Goal: Task Accomplishment & Management: Use online tool/utility

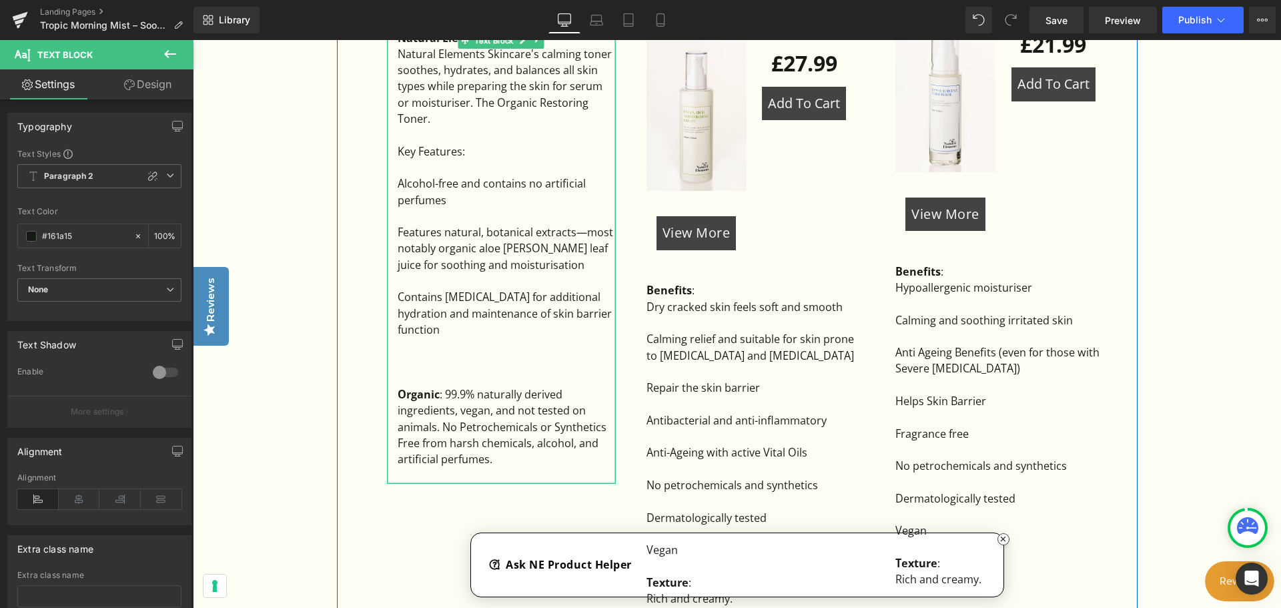
scroll to position [1134, 0]
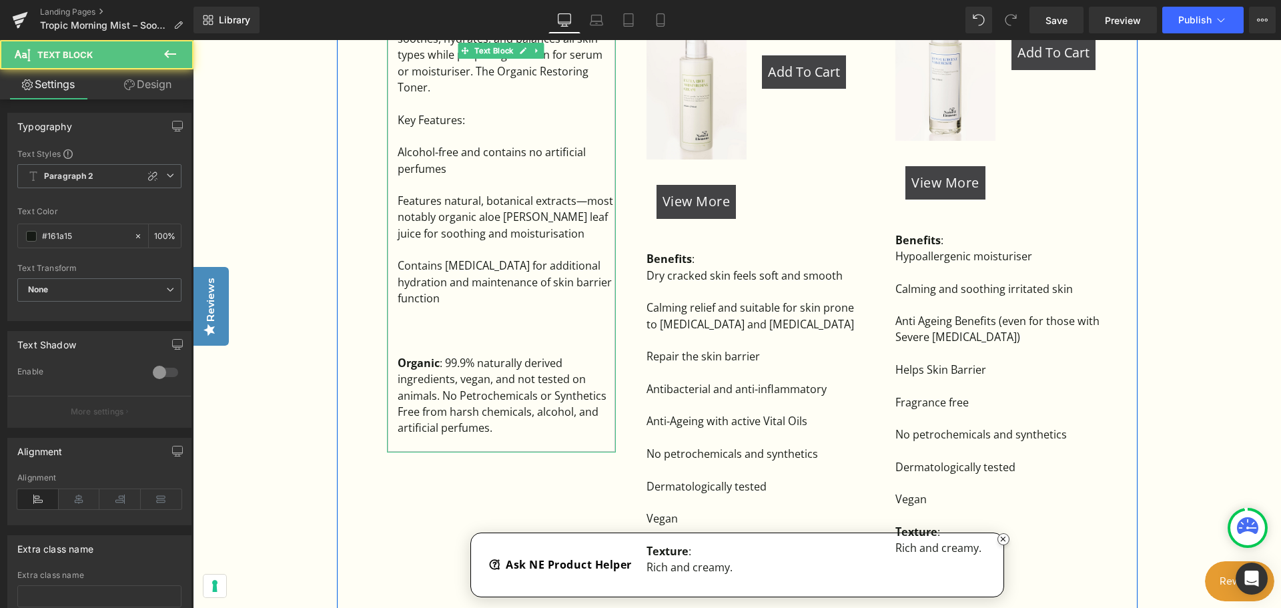
click at [447, 355] on div "Organic : 99.9% naturally derived ingredients, vegan, and not tested on animals…" at bounding box center [507, 379] width 218 height 49
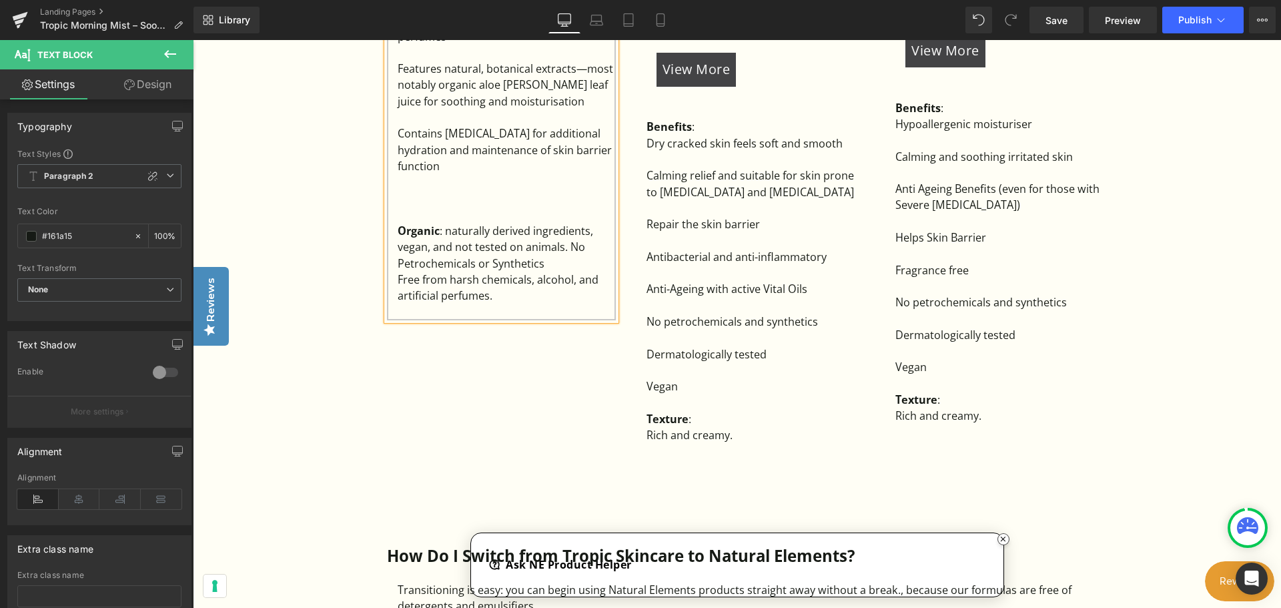
scroll to position [1267, 0]
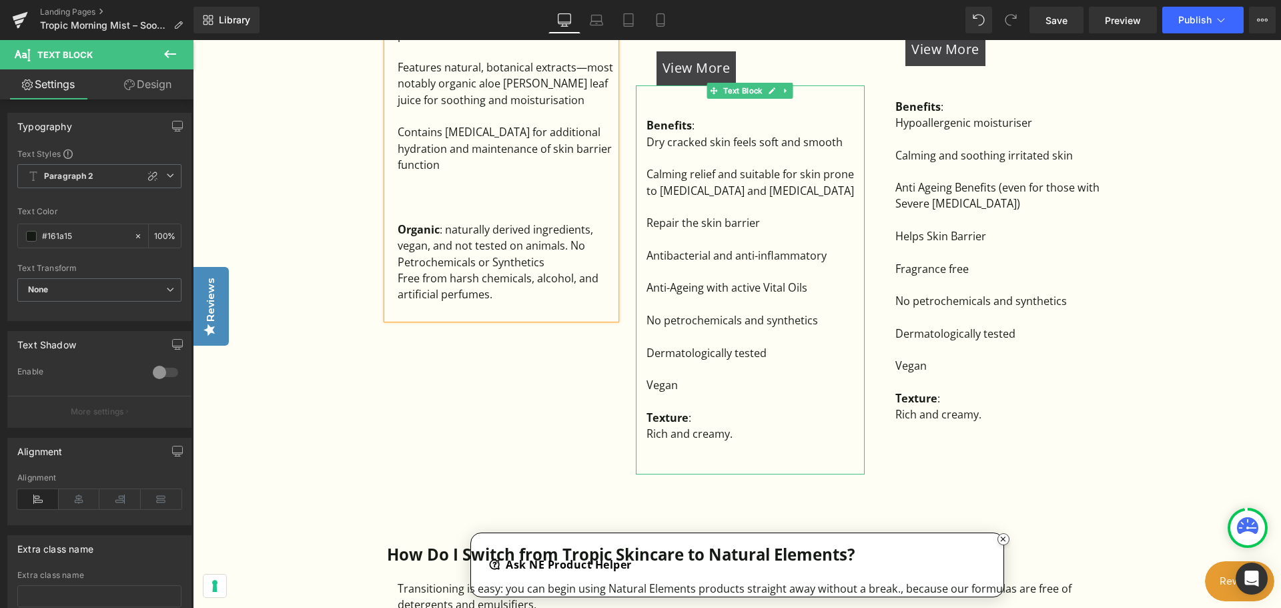
drag, startPoint x: 704, startPoint y: 171, endPoint x: 706, endPoint y: 384, distance: 212.8
click at [704, 171] on div "Calming relief and suitable for skin prone to [MEDICAL_DATA] and [MEDICAL_DATA]" at bounding box center [755, 182] width 218 height 33
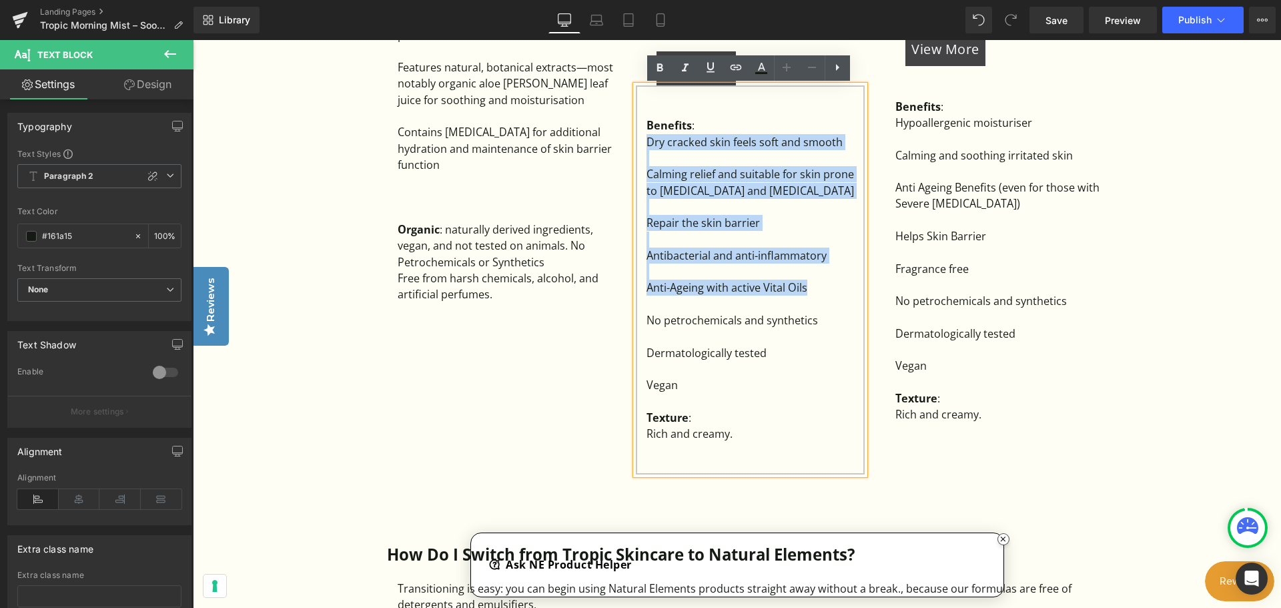
drag, startPoint x: 815, startPoint y: 288, endPoint x: 646, endPoint y: 145, distance: 220.6
click at [646, 145] on div "Benefits : Dry cracked skin feels soft and smooth Calming relief and suitable f…" at bounding box center [750, 279] width 229 height 389
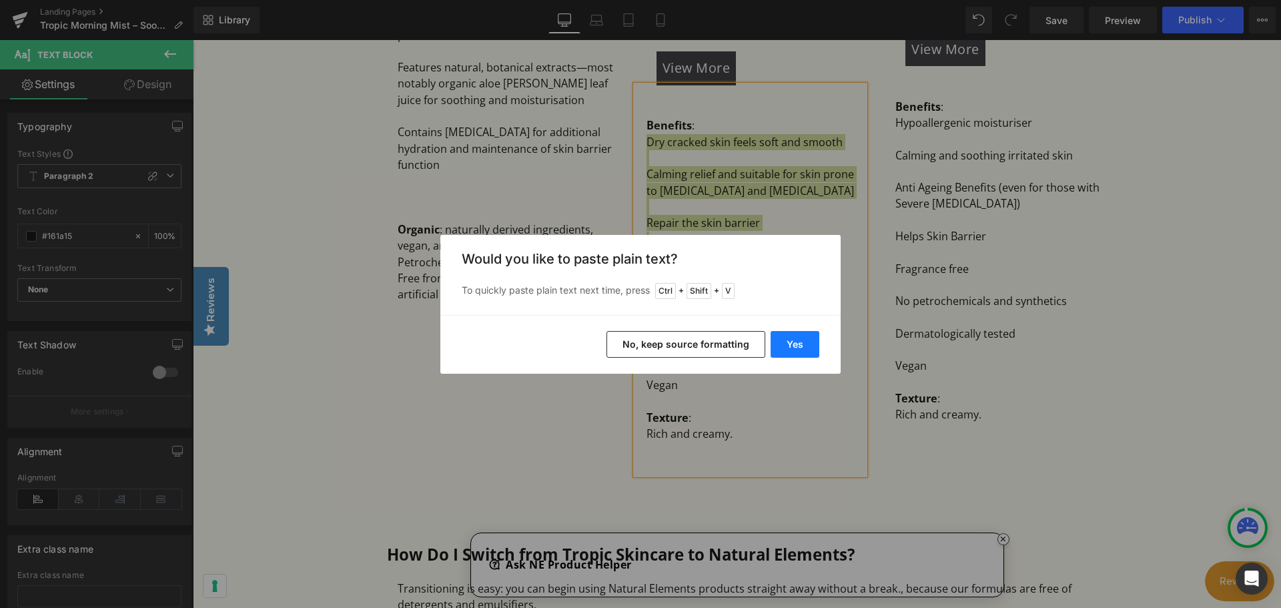
click at [792, 343] on button "Yes" at bounding box center [794, 344] width 49 height 27
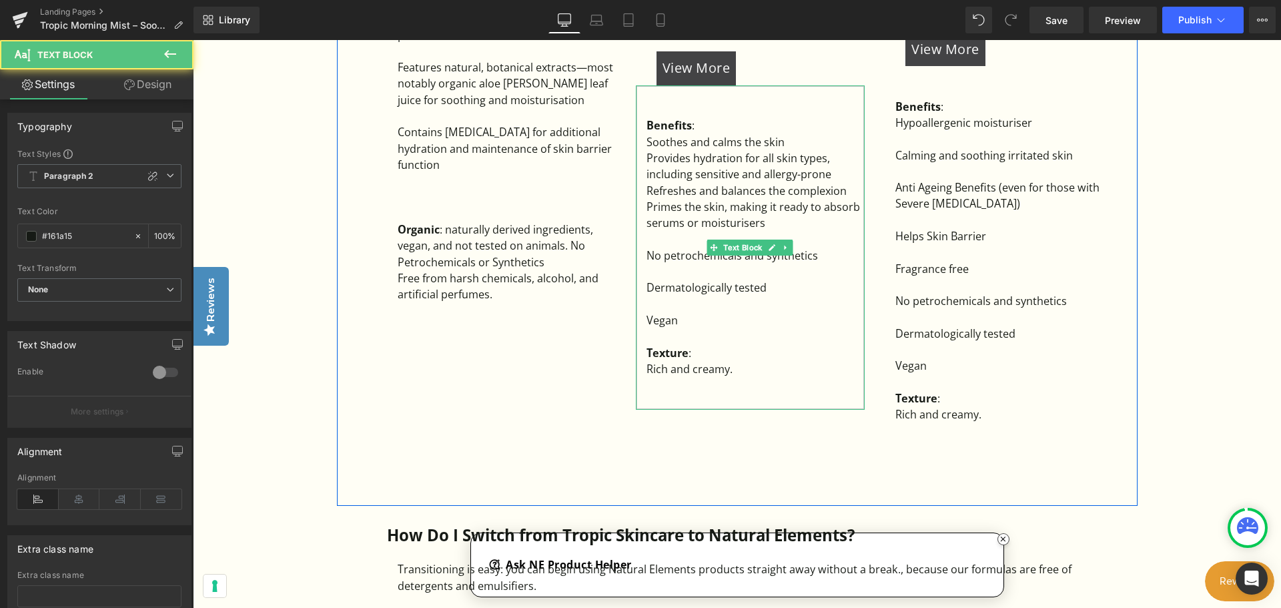
click at [847, 171] on div "Provides hydration for all skin types, including sensitive and allergy-prone" at bounding box center [755, 166] width 218 height 33
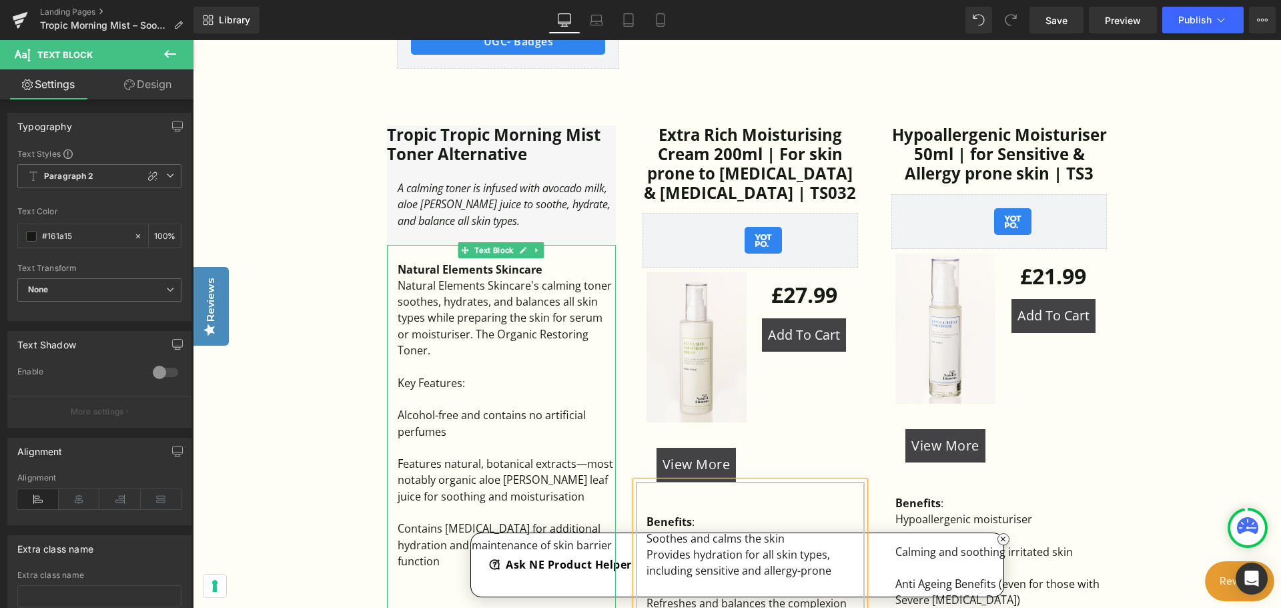
scroll to position [867, 0]
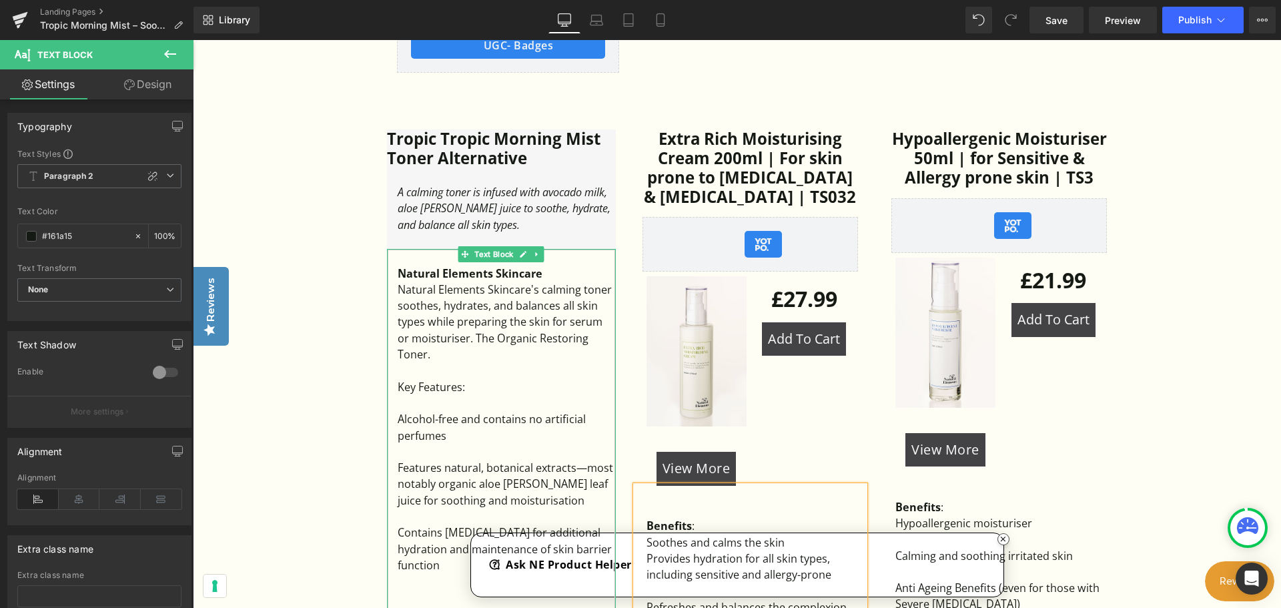
click at [529, 379] on div "Key Features:" at bounding box center [507, 387] width 218 height 16
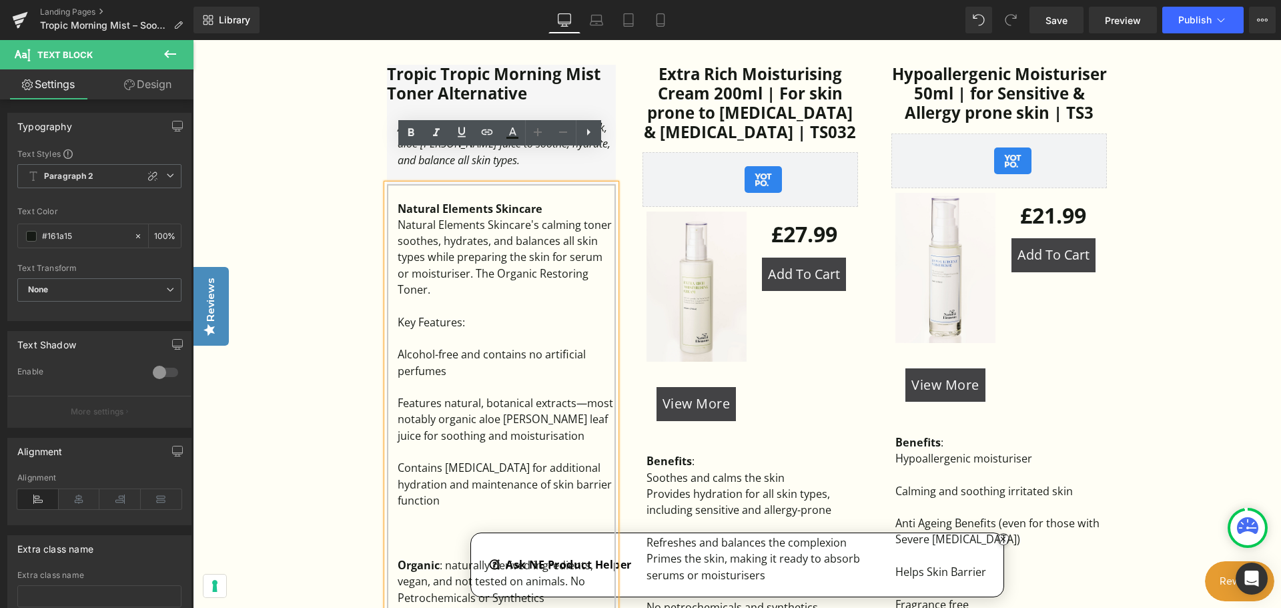
scroll to position [800, 0]
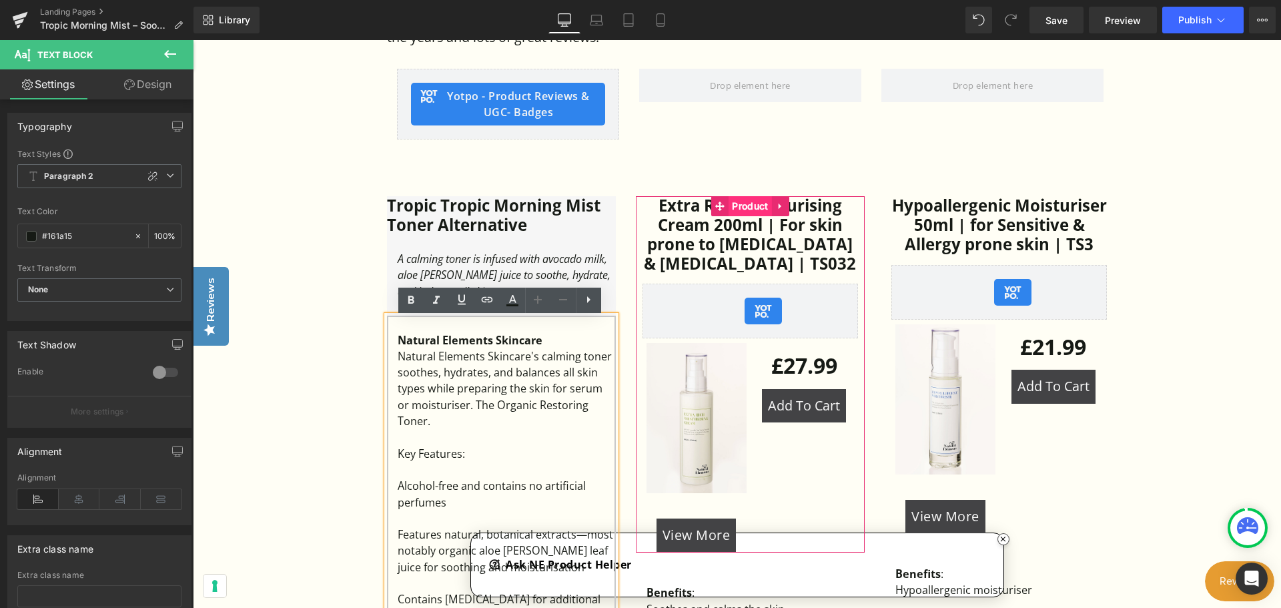
click at [753, 211] on span "Product" at bounding box center [749, 206] width 43 height 20
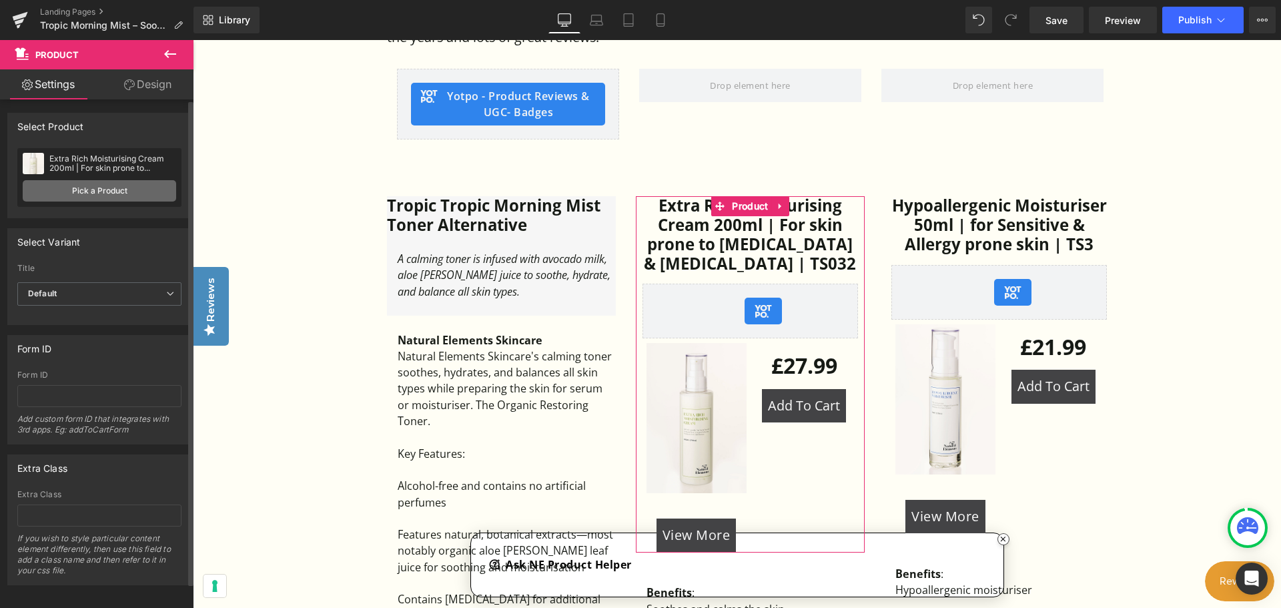
click at [77, 187] on link "Pick a Product" at bounding box center [99, 190] width 153 height 21
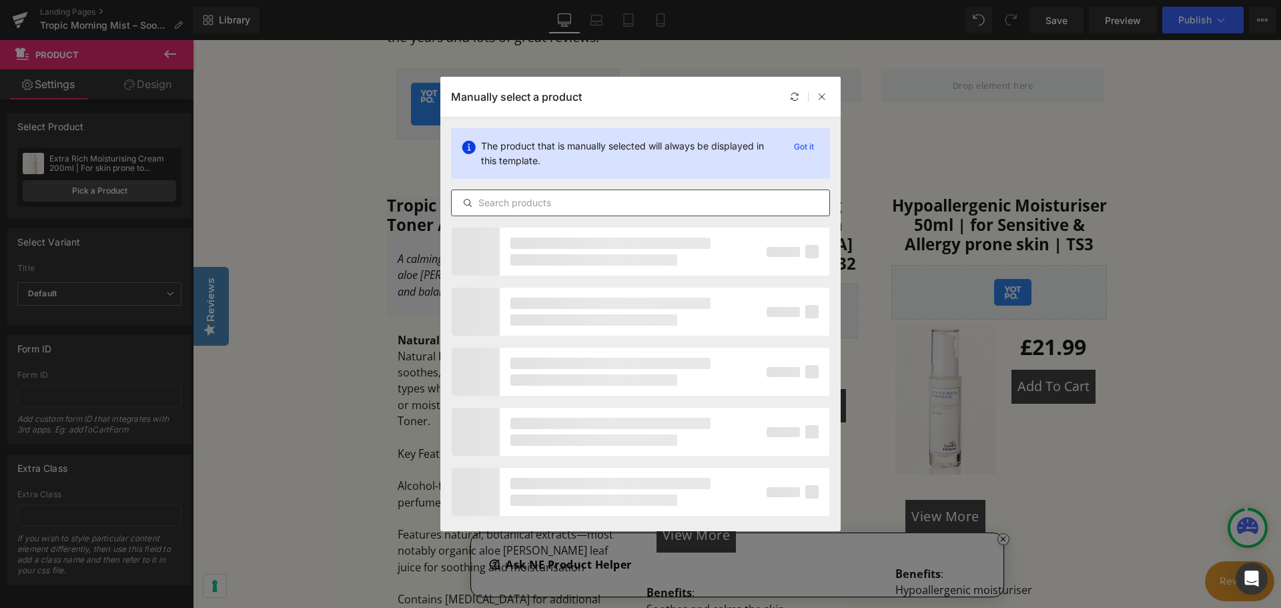
click at [561, 203] on input "text" at bounding box center [641, 203] width 378 height 16
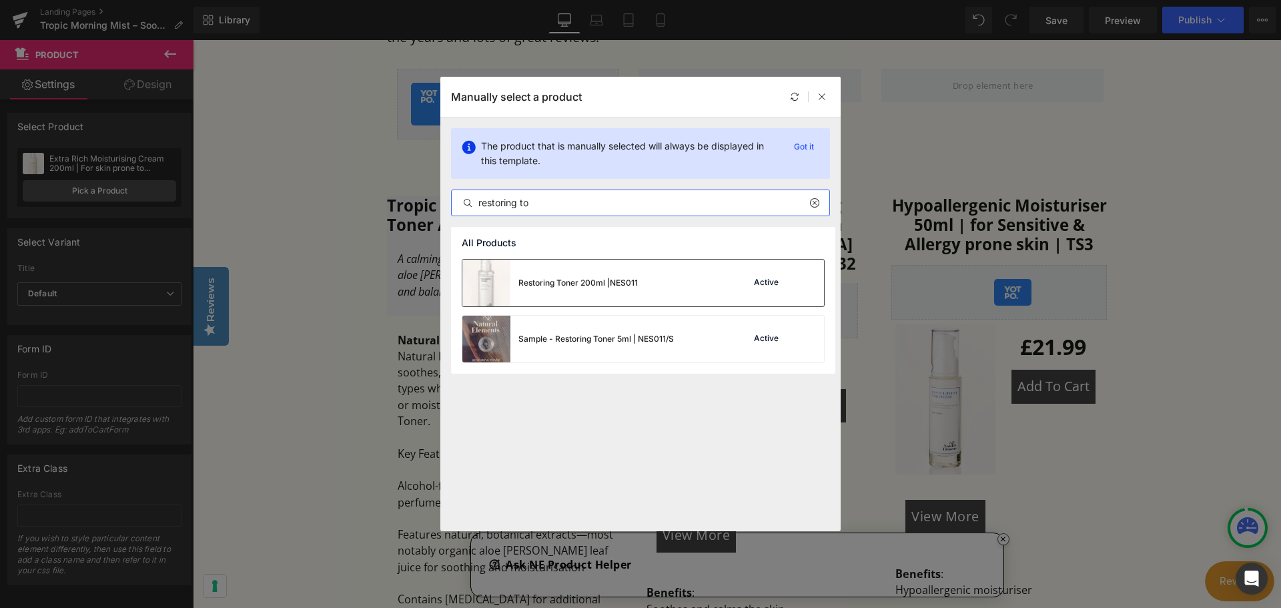
type input "restoring to"
click at [530, 296] on div "Restoring Toner 200ml |NES011" at bounding box center [549, 282] width 175 height 47
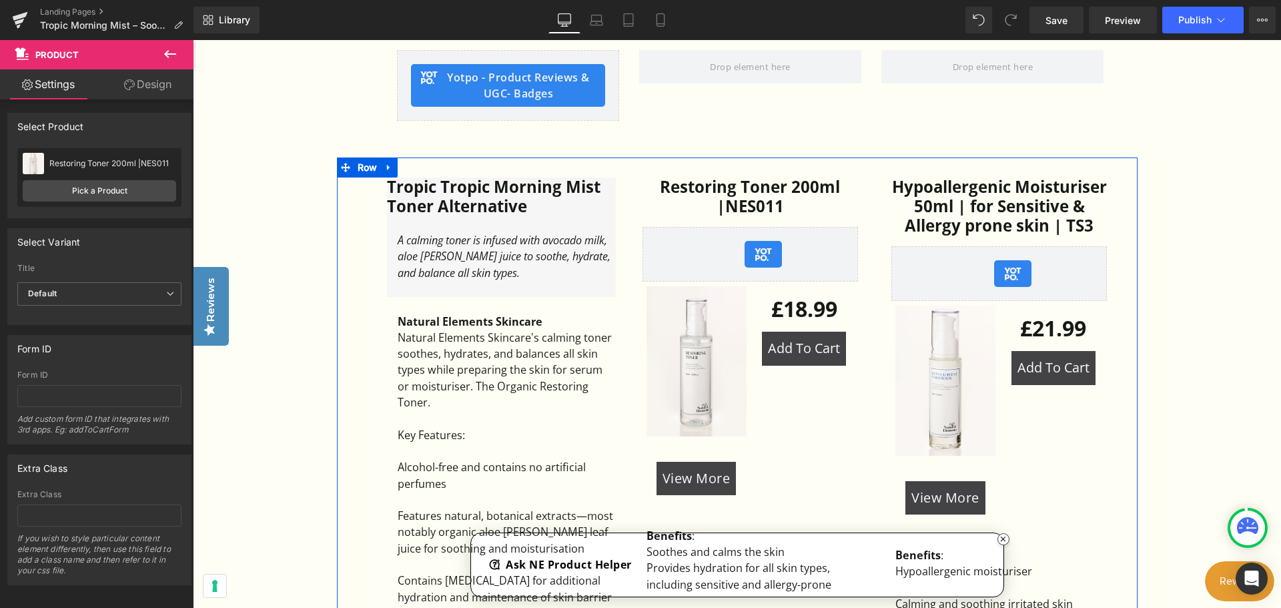
scroll to position [800, 0]
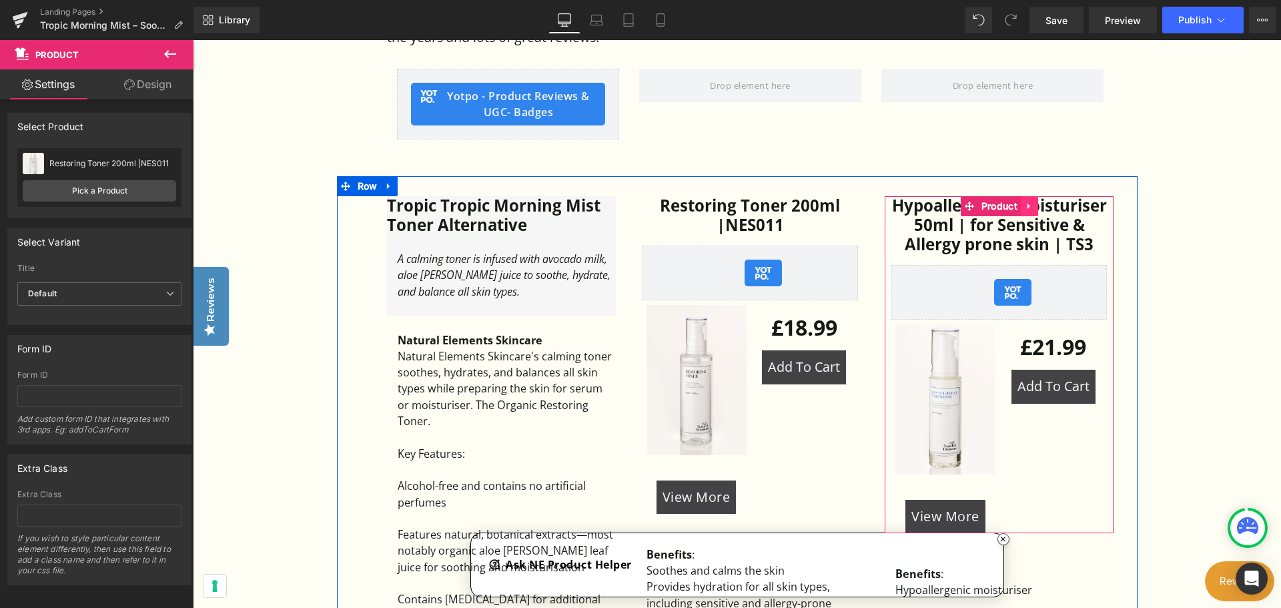
click at [1030, 204] on icon at bounding box center [1029, 206] width 9 height 10
click at [1037, 207] on icon at bounding box center [1037, 206] width 9 height 10
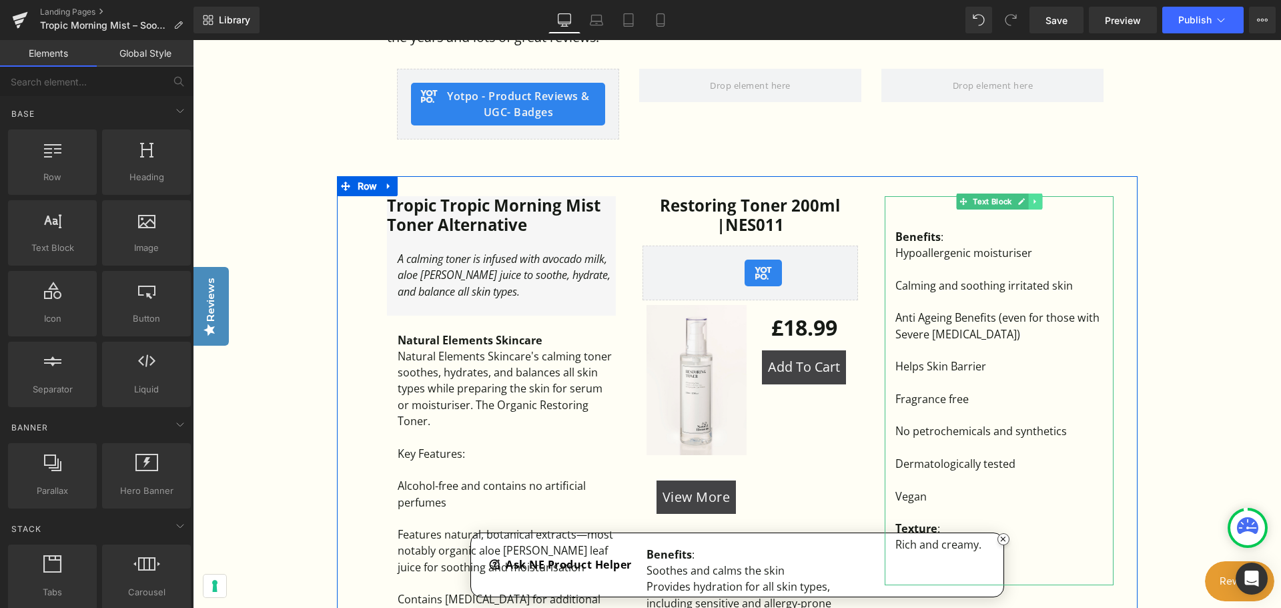
click at [1037, 207] on link at bounding box center [1035, 201] width 14 height 16
click at [1040, 206] on link at bounding box center [1042, 201] width 14 height 16
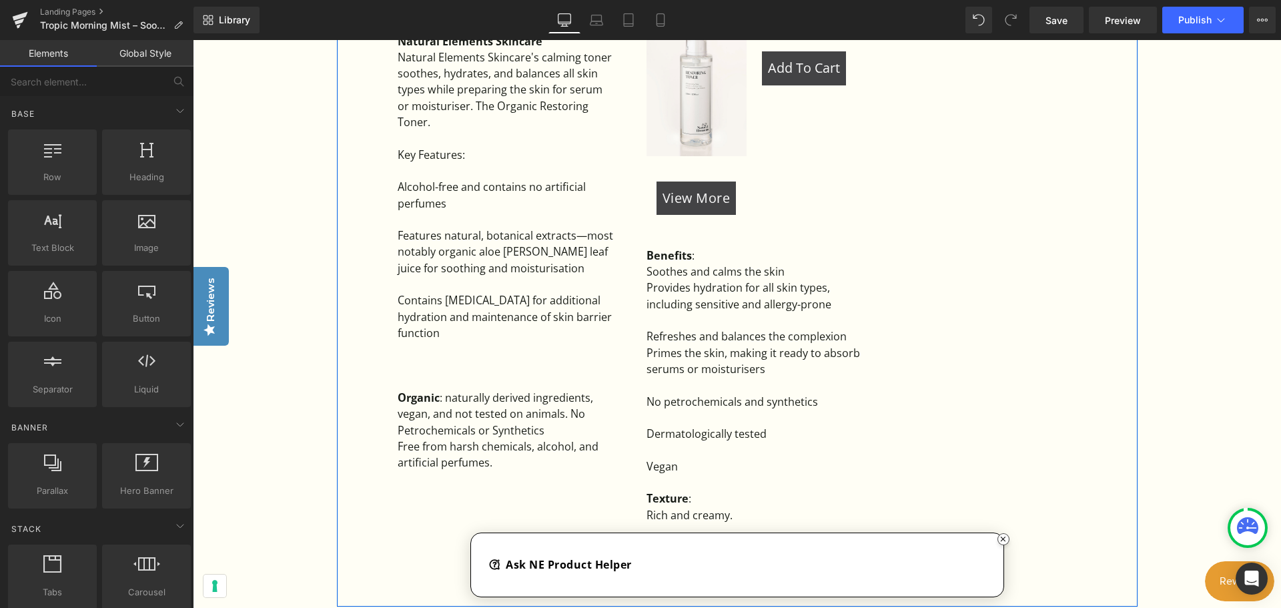
scroll to position [1134, 0]
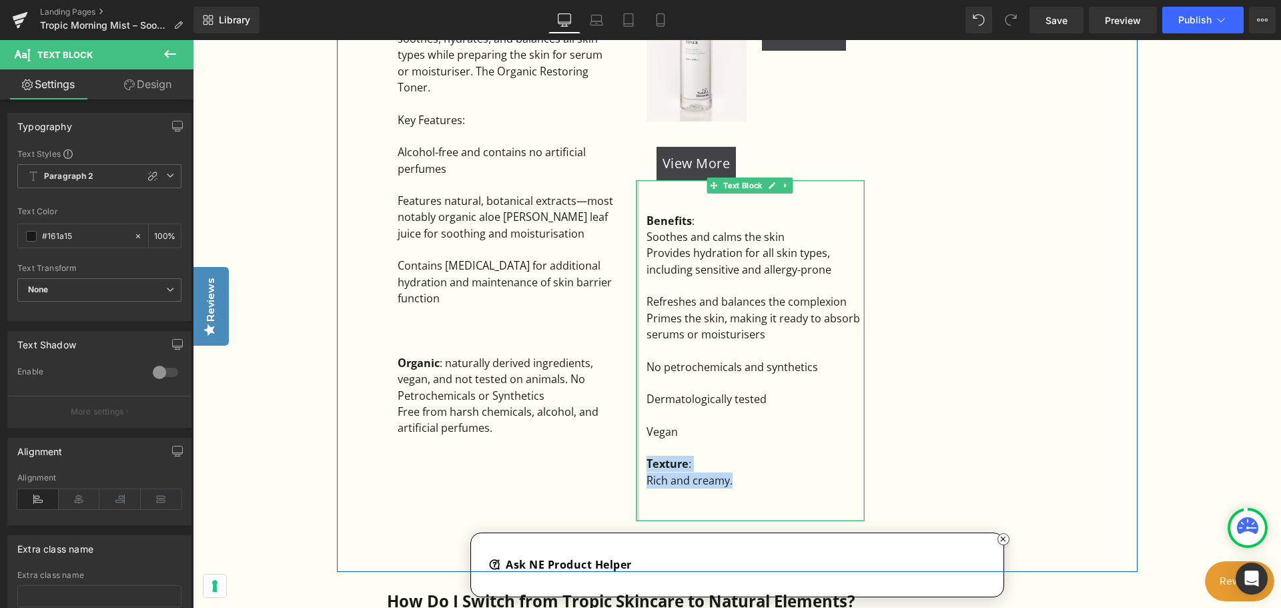
drag, startPoint x: 750, startPoint y: 486, endPoint x: 635, endPoint y: 466, distance: 116.6
click at [636, 466] on div "Benefits : Soothes and calms the skin Provides hydration for all skin types, i…" at bounding box center [750, 350] width 229 height 340
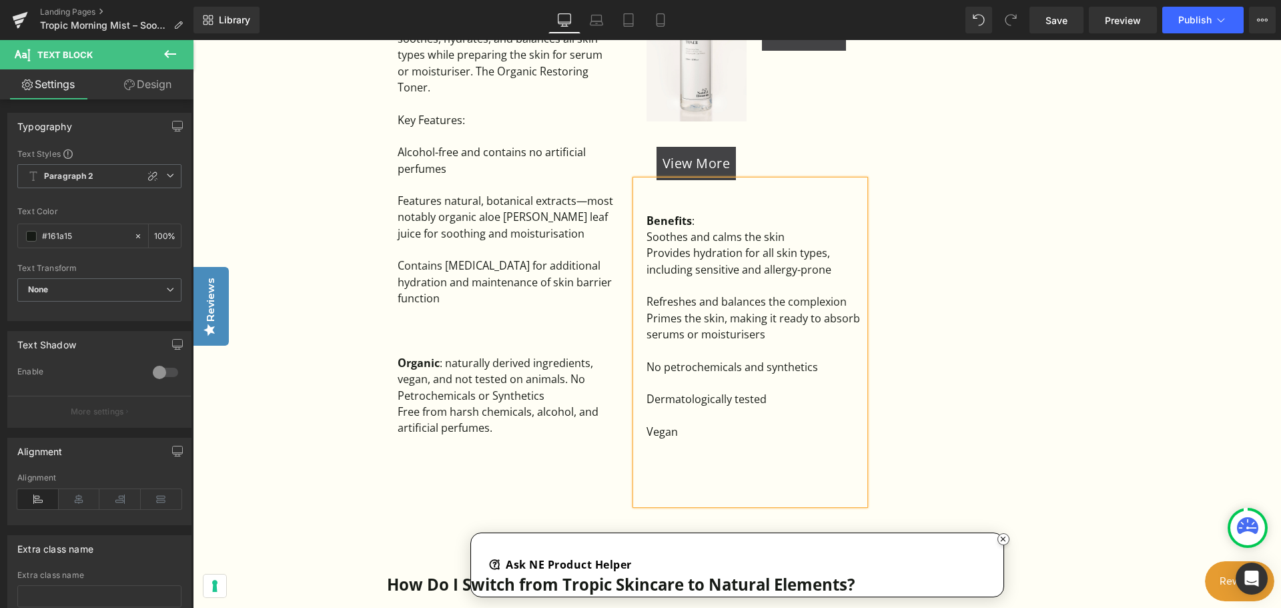
click at [1013, 342] on div "Tropic Tropic Morning Mist Toner Alternative Heading A calming toner is infused…" at bounding box center [737, 199] width 800 height 712
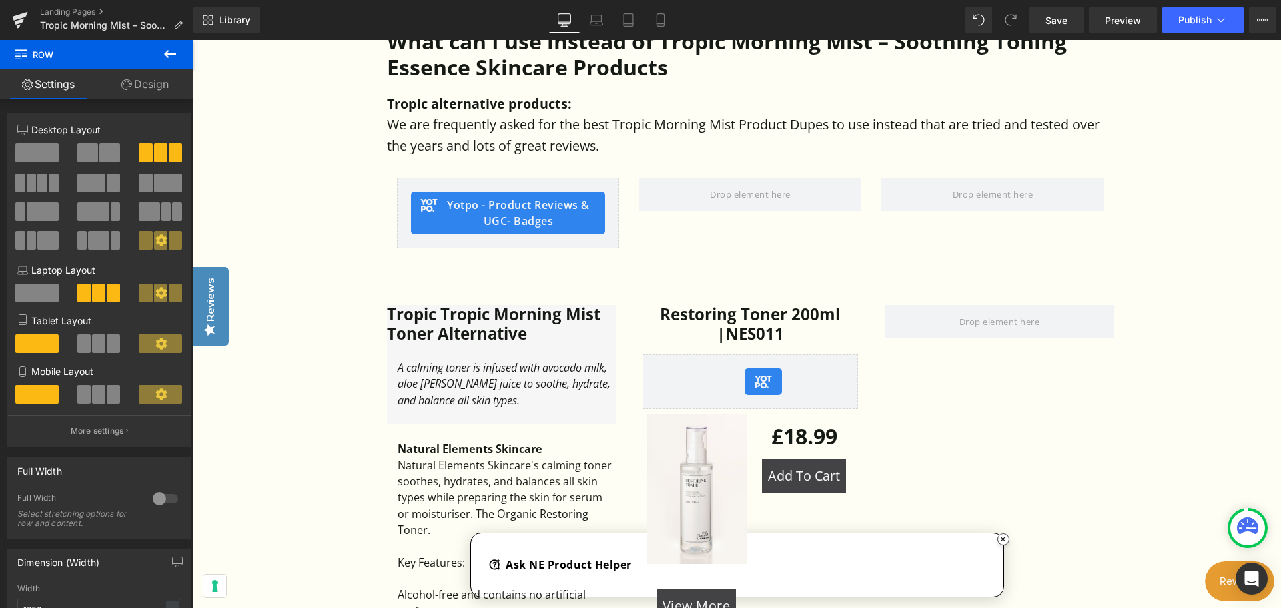
scroll to position [667, 0]
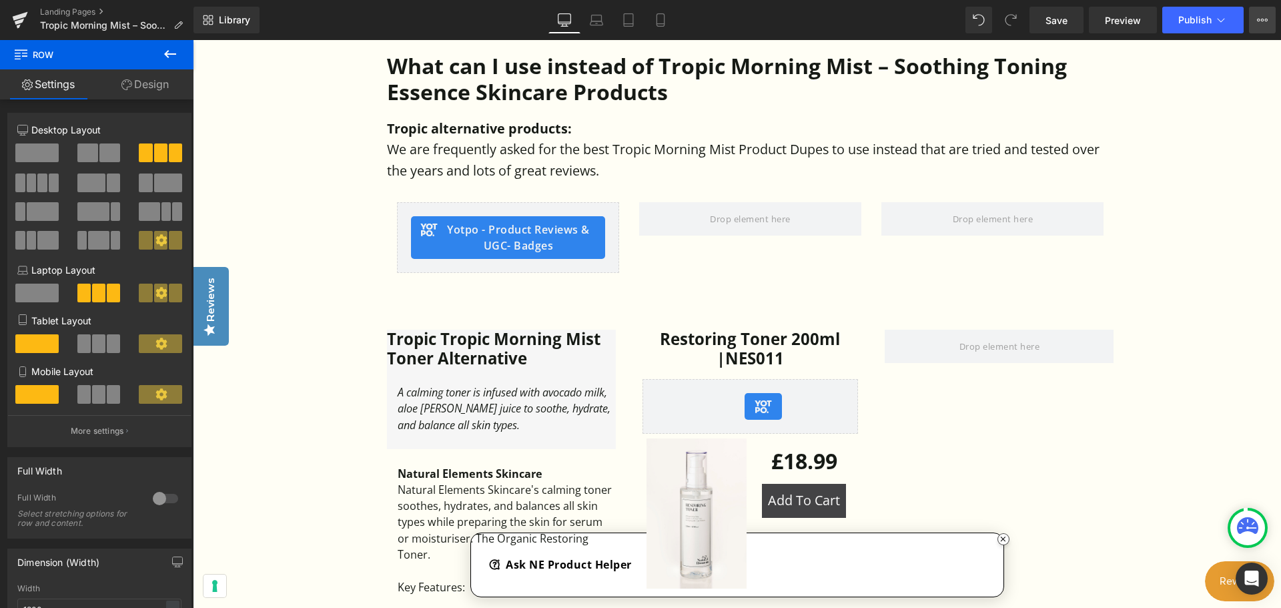
click at [1253, 17] on button "View Live Page View with current Template Save Template to Library Schedule Pub…" at bounding box center [1262, 20] width 27 height 27
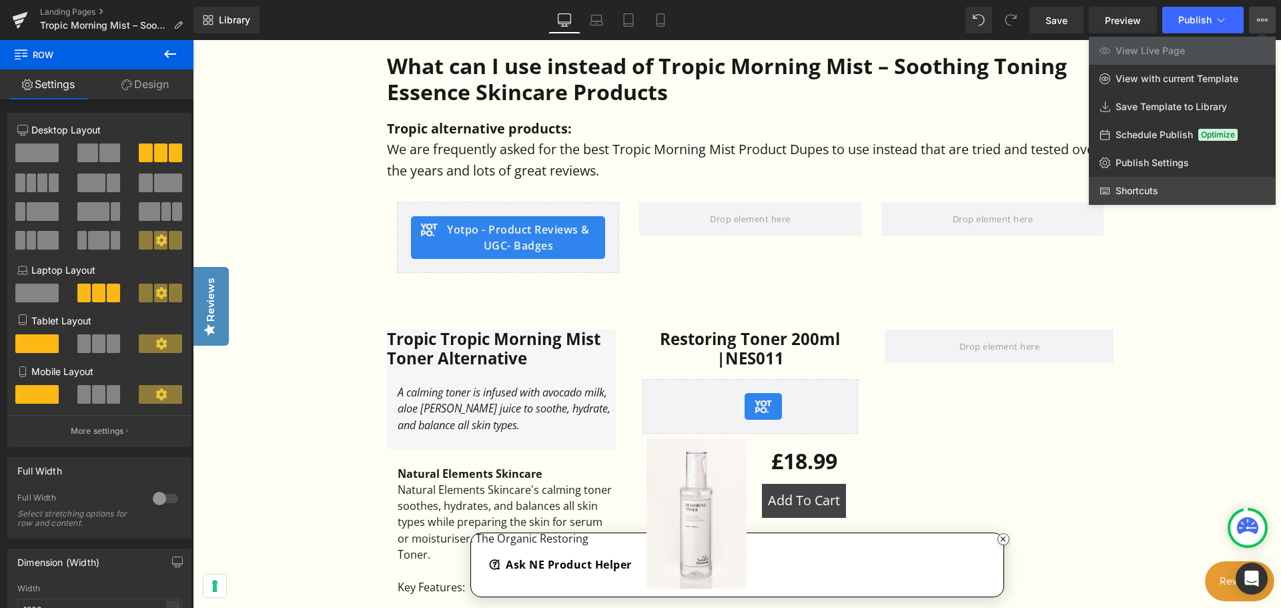
click at [1166, 189] on link "Shortcuts" at bounding box center [1182, 191] width 187 height 28
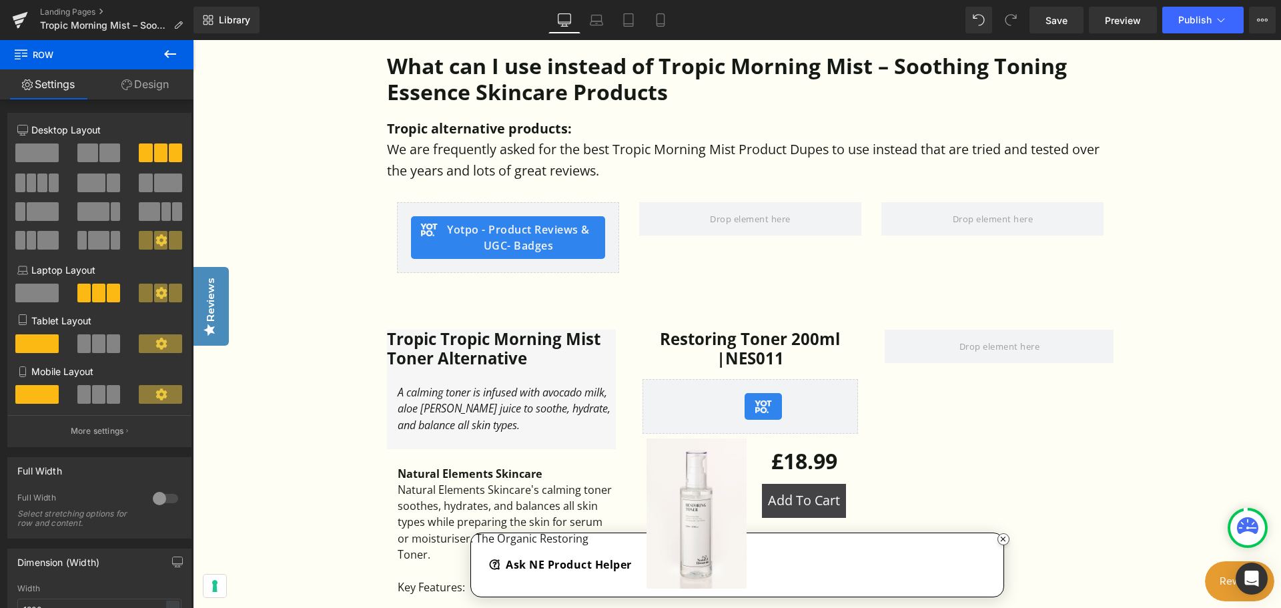
drag, startPoint x: 1396, startPoint y: 200, endPoint x: 1213, endPoint y: 131, distance: 196.1
click at [1261, 9] on button "View Live Page View with current Template Save Template to Library Schedule Pub…" at bounding box center [1262, 20] width 27 height 27
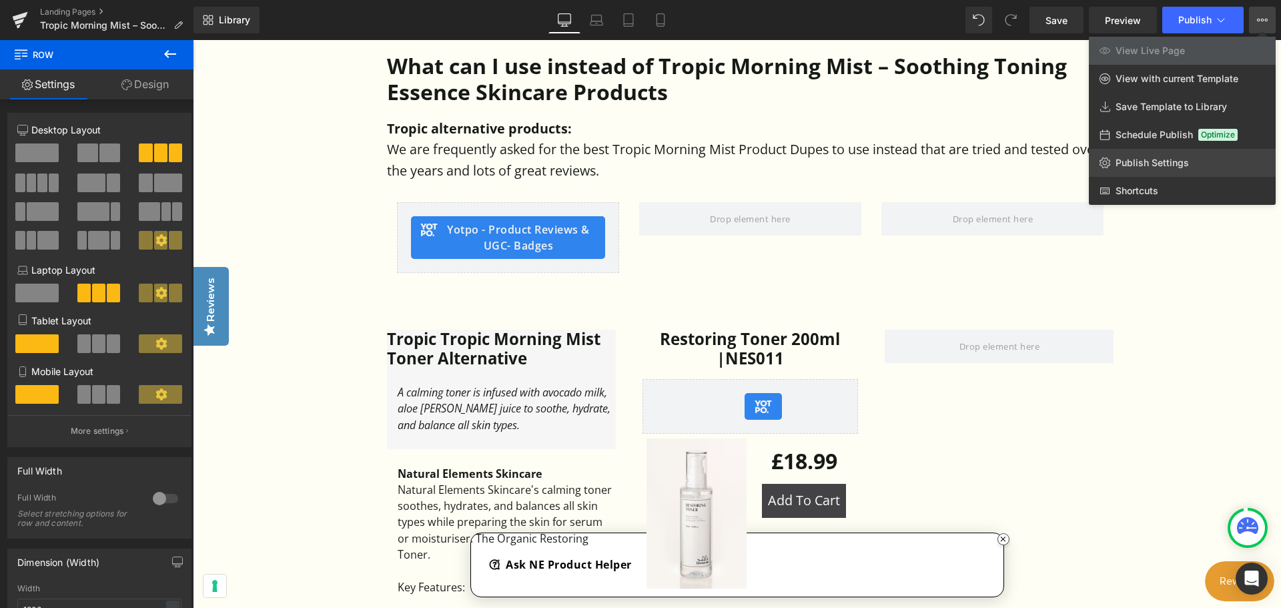
click at [1159, 157] on span "Publish Settings" at bounding box center [1151, 163] width 73 height 12
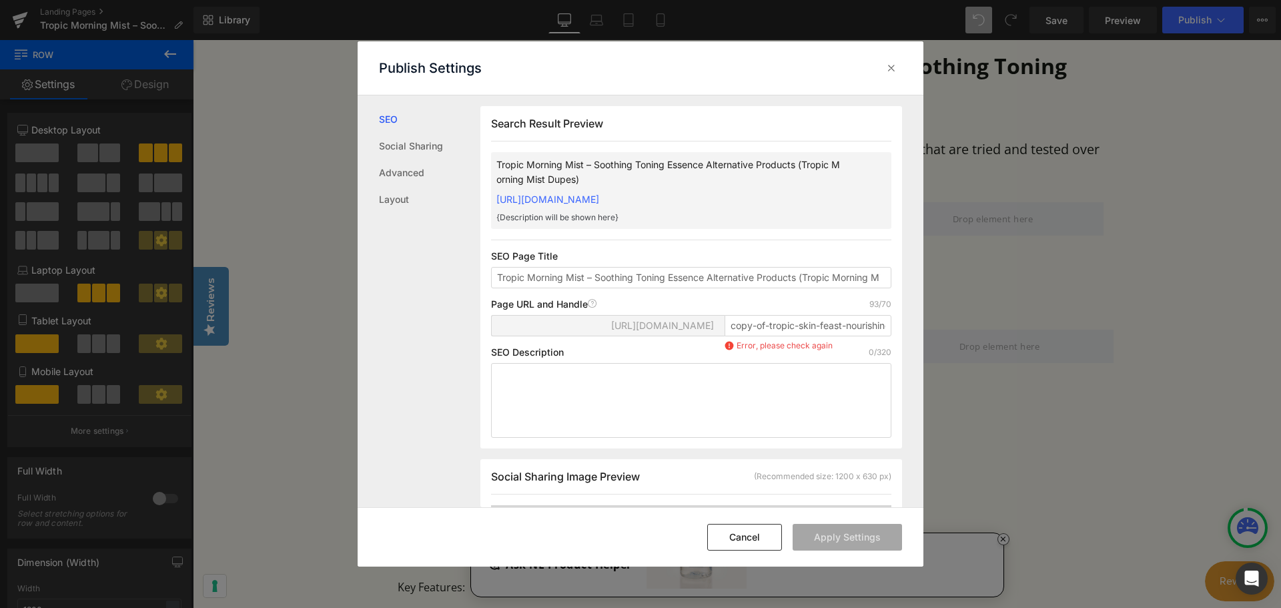
scroll to position [1, 0]
paste textarea "Tropic alternative products: We are frequently asked for the best Tropic Skinca…"
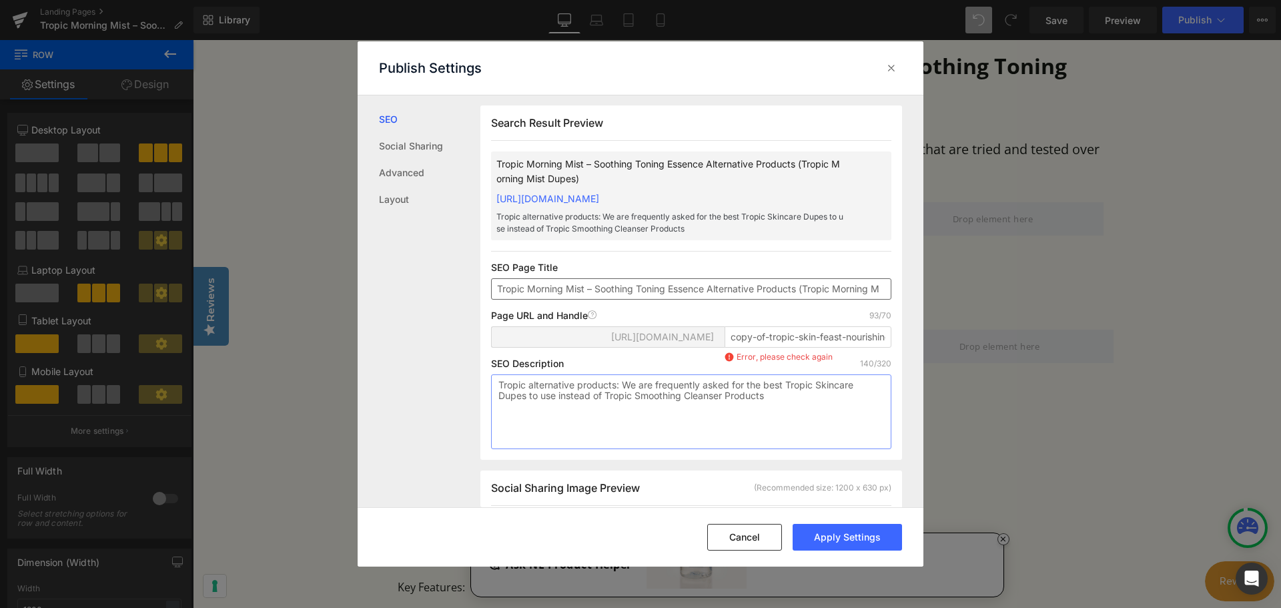
type textarea "Tropic alternative products: We are frequently asked for the best Tropic Skinca…"
type textarea "M"
drag, startPoint x: 527, startPoint y: 302, endPoint x: 668, endPoint y: 316, distance: 141.5
click at [668, 316] on div "Search Result Preview Tropic Morning Mist – Soothing Toning Essence Alternative…" at bounding box center [691, 282] width 422 height 354
drag, startPoint x: 606, startPoint y: 410, endPoint x: 726, endPoint y: 414, distance: 120.1
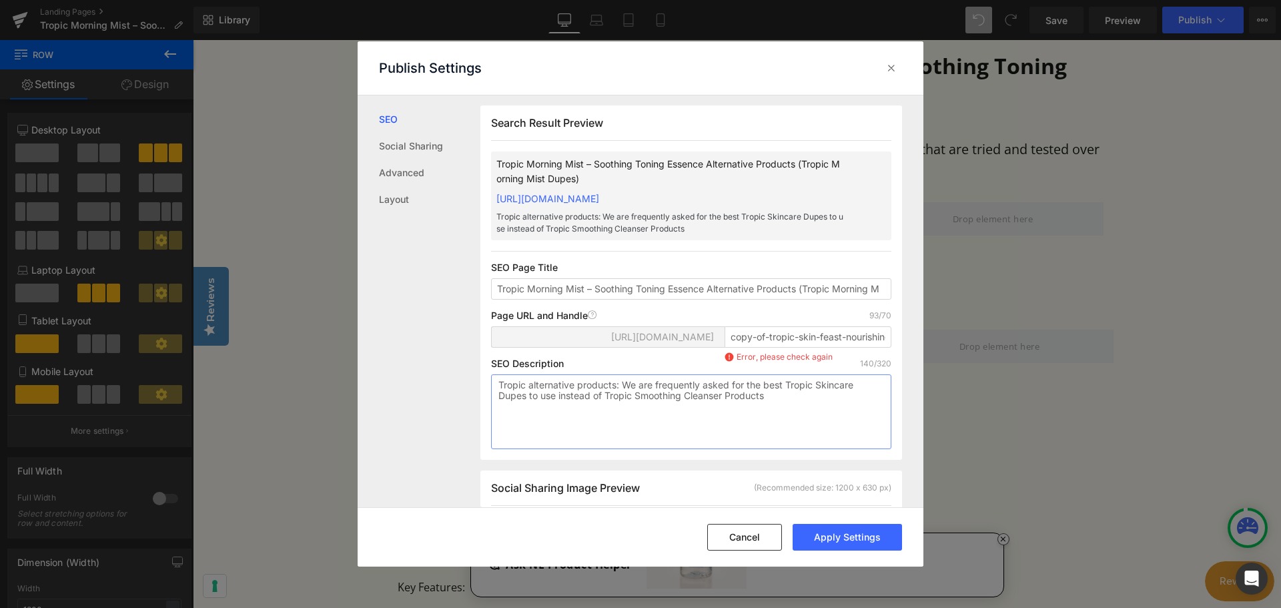
click at [726, 414] on textarea "Tropic alternative products: We are frequently asked for the best Tropic Skinca…" at bounding box center [691, 411] width 400 height 75
paste textarea "Morning Mist – Soothing Toning"
type textarea "Tropic alternative products: We are frequently asked for the best Tropic Skinca…"
click at [776, 348] on input "copy-of-tropic-skin-feast-nourishing-moisturiser-alternative-products-tropic-sk…" at bounding box center [807, 336] width 167 height 21
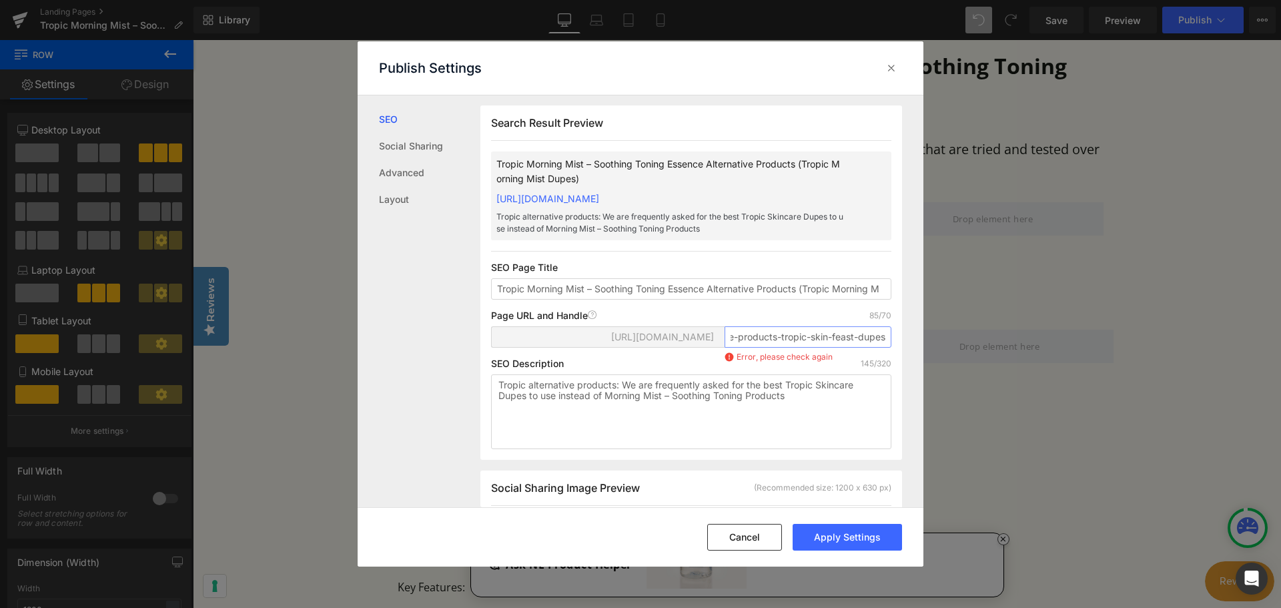
click at [787, 348] on input "tropic-skin-feast-nourishing-moisturiser-alternative-products-tropic-skin-feast…" at bounding box center [807, 336] width 167 height 21
click at [813, 348] on input "tropic-skin-feast-nourishing-moisturiser-alternative-products-skin-feast-dupes" at bounding box center [807, 336] width 167 height 21
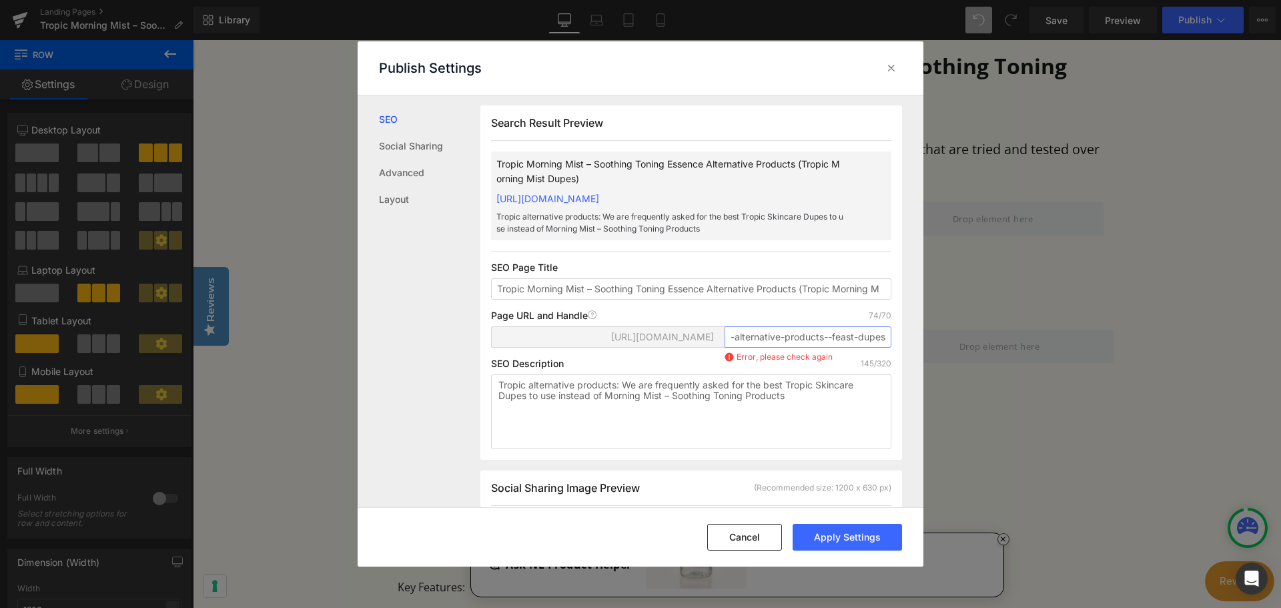
scroll to position [0, 181]
click at [820, 348] on input "tropic-skin-feast-nourishing-moisturiser-alternative-products--feast-dupes" at bounding box center [807, 336] width 167 height 21
drag, startPoint x: 822, startPoint y: 356, endPoint x: 847, endPoint y: 350, distance: 25.6
click at [821, 348] on input "tropic-skin-feast-nourishing-moisturiser-alternative-products--feast-dupes" at bounding box center [807, 336] width 167 height 21
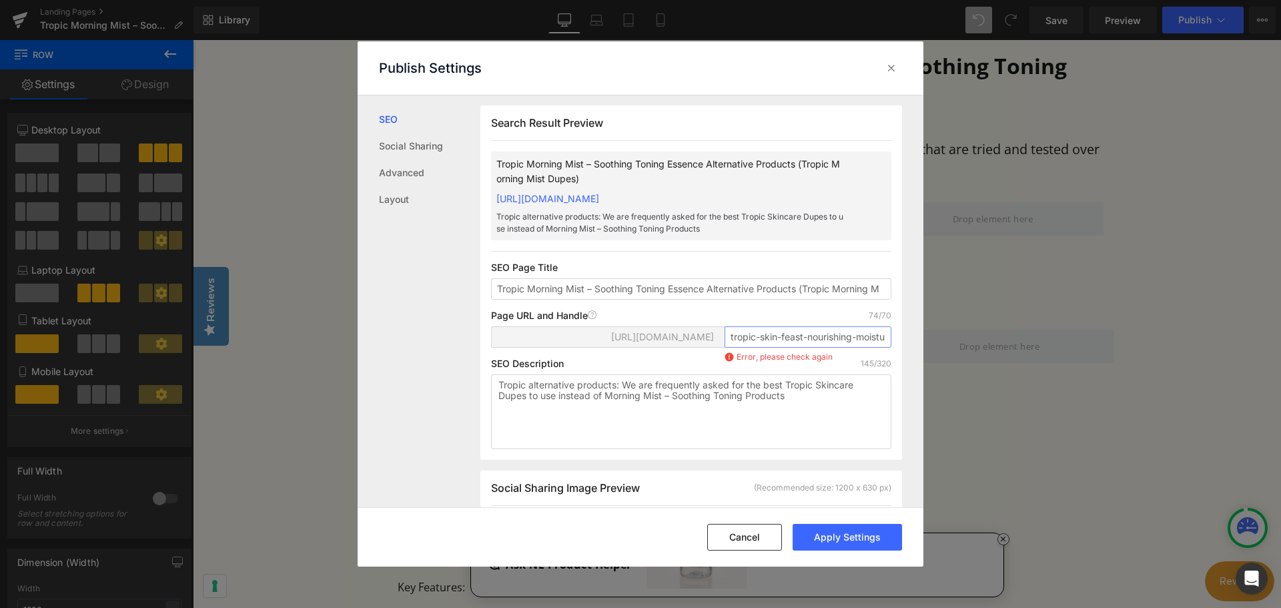
drag, startPoint x: 756, startPoint y: 351, endPoint x: 857, endPoint y: 348, distance: 100.8
click at [857, 348] on input "tropic-skin-feast-nourishing-moisturiser-alternative-products--feast-dupes" at bounding box center [807, 336] width 167 height 21
type input "tropic-morning-mist-alternative-products-dupes"
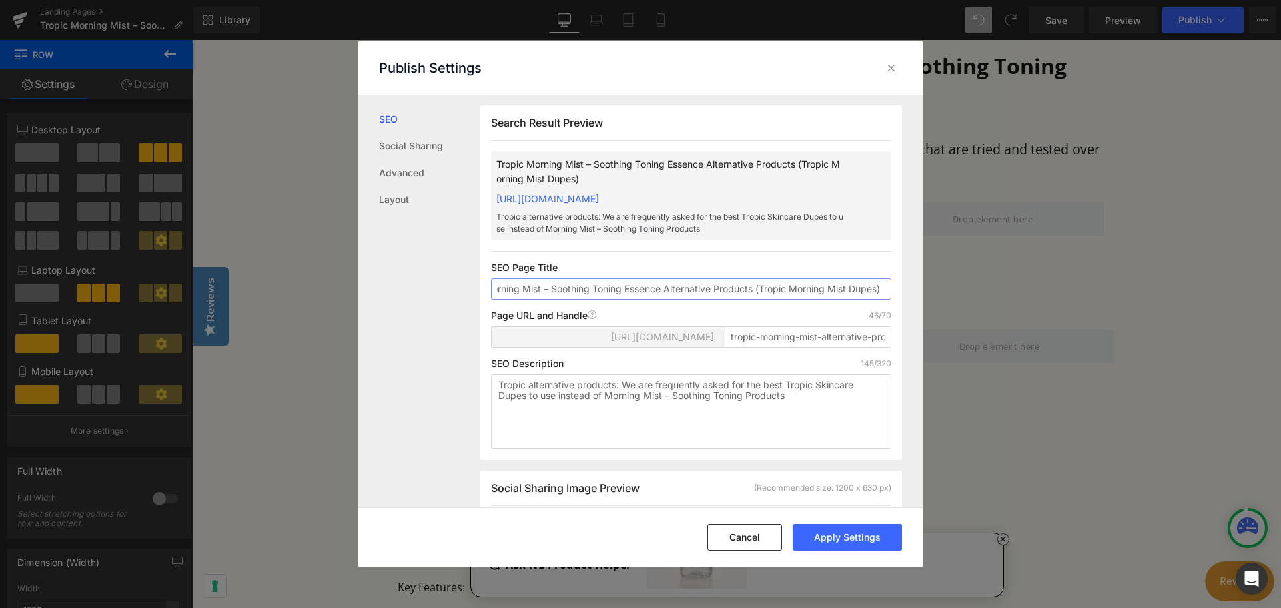
drag, startPoint x: 876, startPoint y: 302, endPoint x: 923, endPoint y: 303, distance: 47.4
click at [923, 303] on div "Publish Settings SEO Social Sharing Advanced Layout Search Result Preview Tropi…" at bounding box center [640, 304] width 1281 height 608
click at [825, 300] on input "Tropic Morning Mist – Soothing Toning Essence Alternative Products (Tropic Morn…" at bounding box center [691, 288] width 400 height 21
click at [864, 534] on button "Apply Settings" at bounding box center [846, 537] width 109 height 27
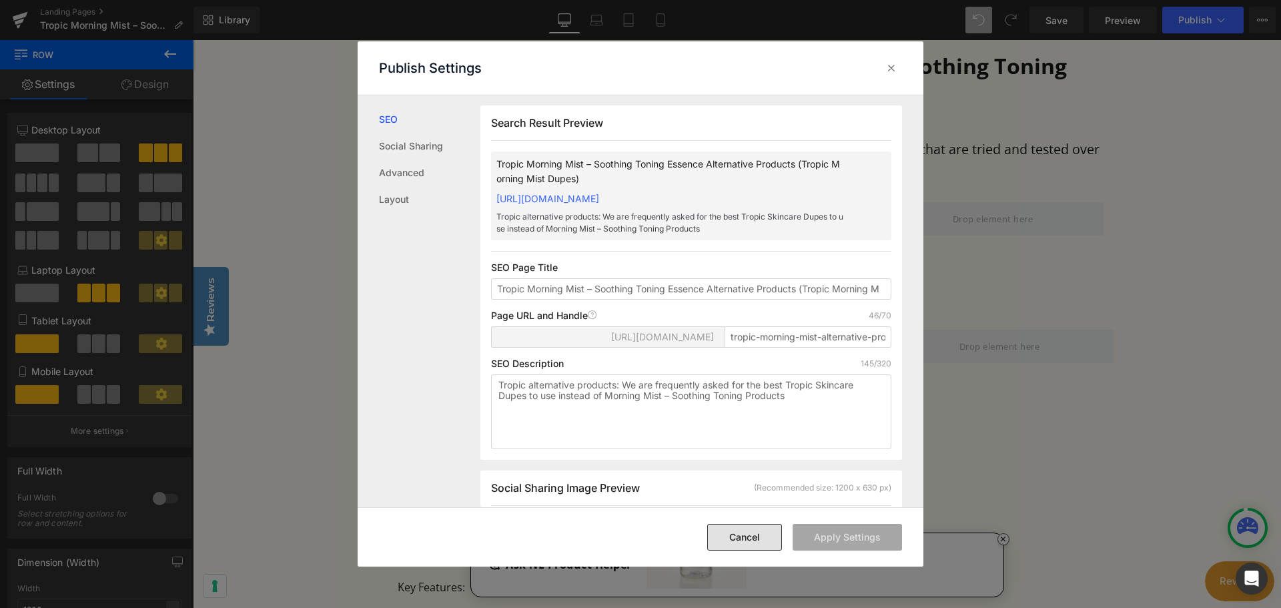
click at [749, 534] on button "Cancel" at bounding box center [744, 537] width 75 height 27
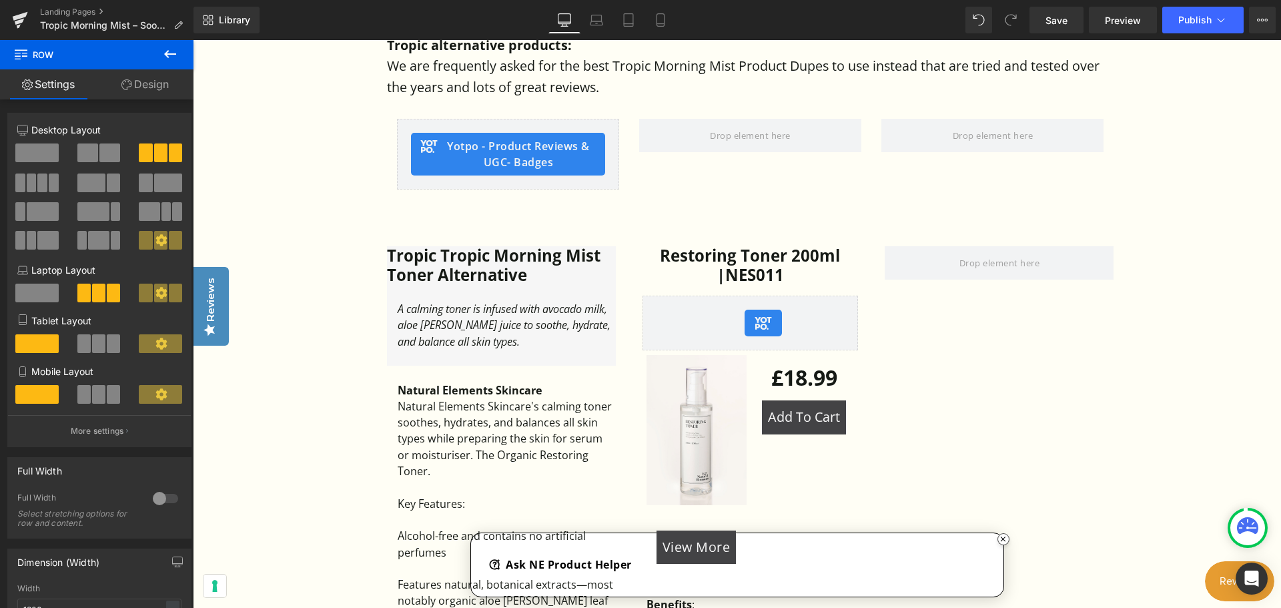
scroll to position [734, 0]
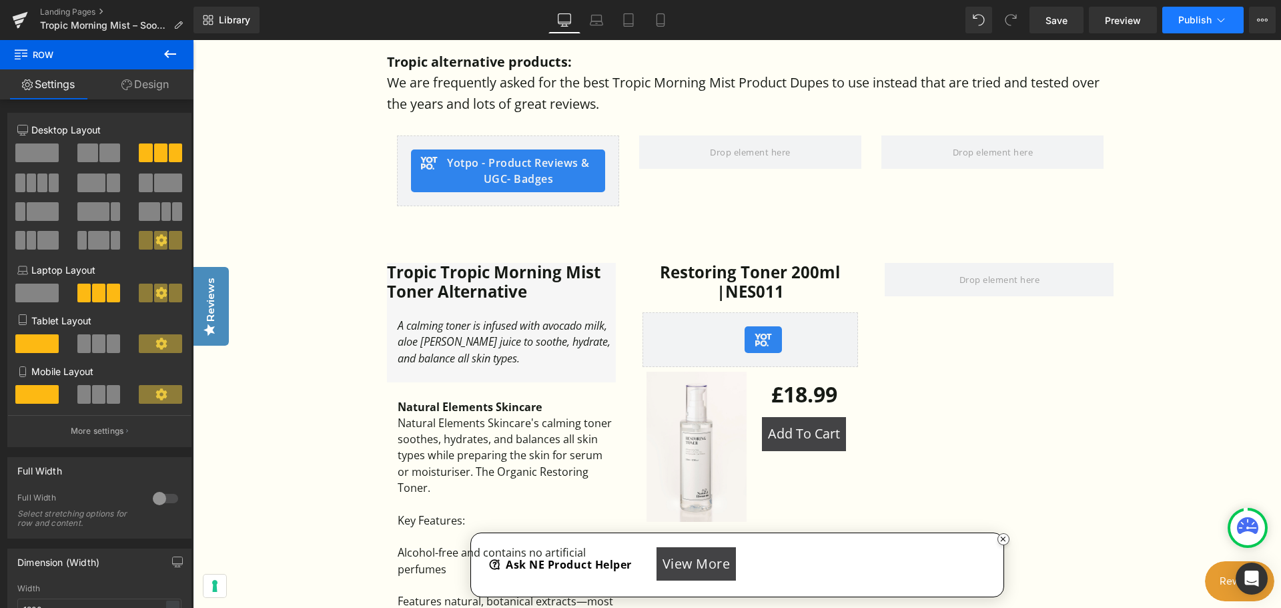
click at [1174, 21] on button "Publish" at bounding box center [1202, 20] width 81 height 27
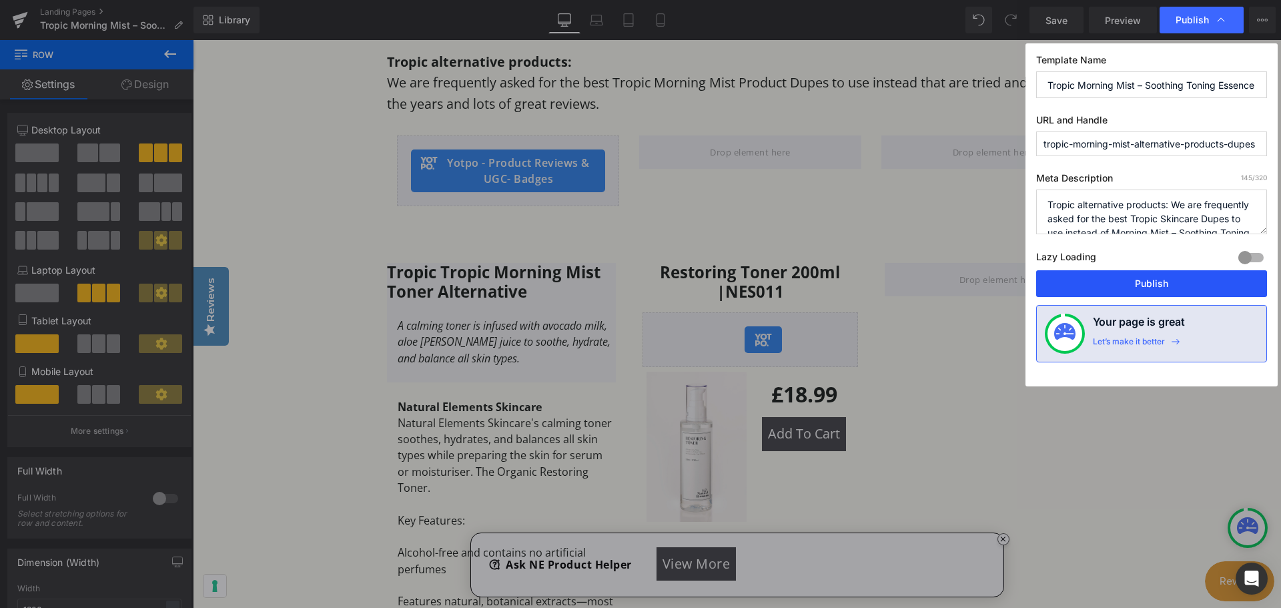
click at [1153, 280] on button "Publish" at bounding box center [1151, 283] width 231 height 27
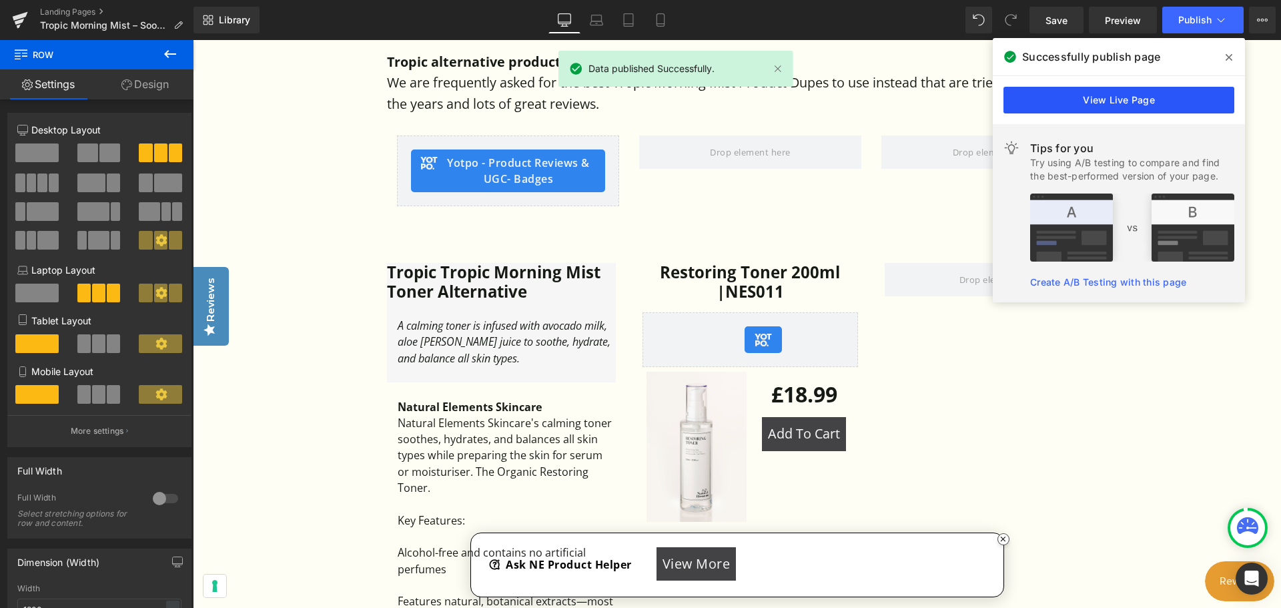
click at [1111, 106] on link "View Live Page" at bounding box center [1118, 100] width 231 height 27
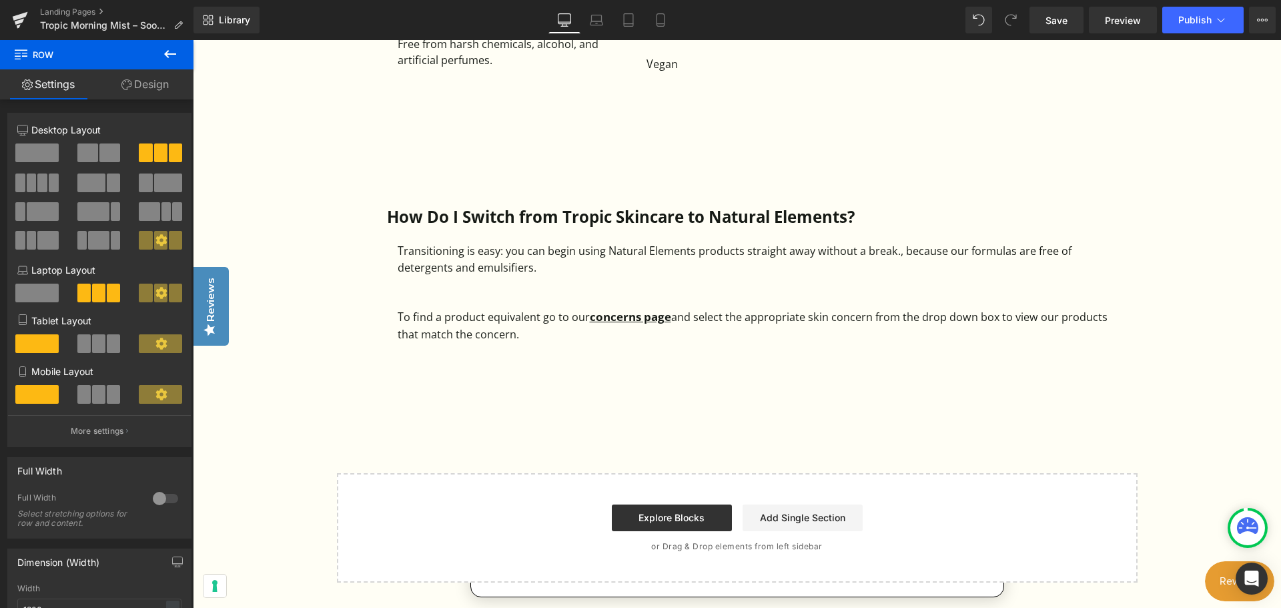
scroll to position [1468, 0]
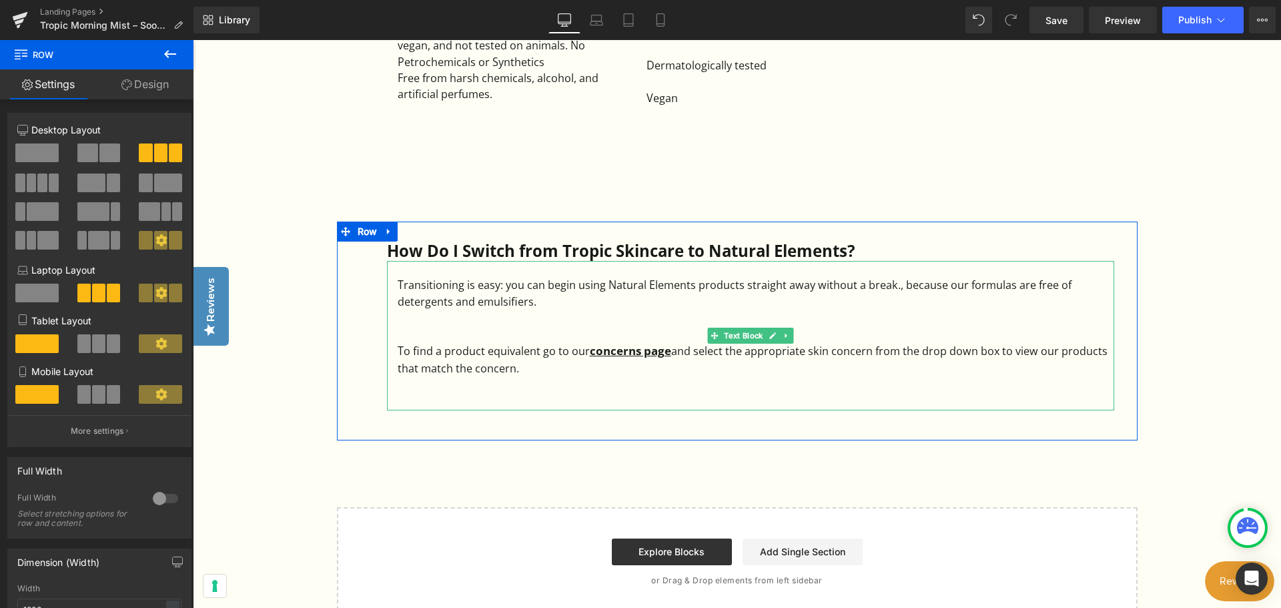
click at [550, 369] on div "To find a product equivalent go to our concerns page and select the appropriate…" at bounding box center [756, 359] width 716 height 34
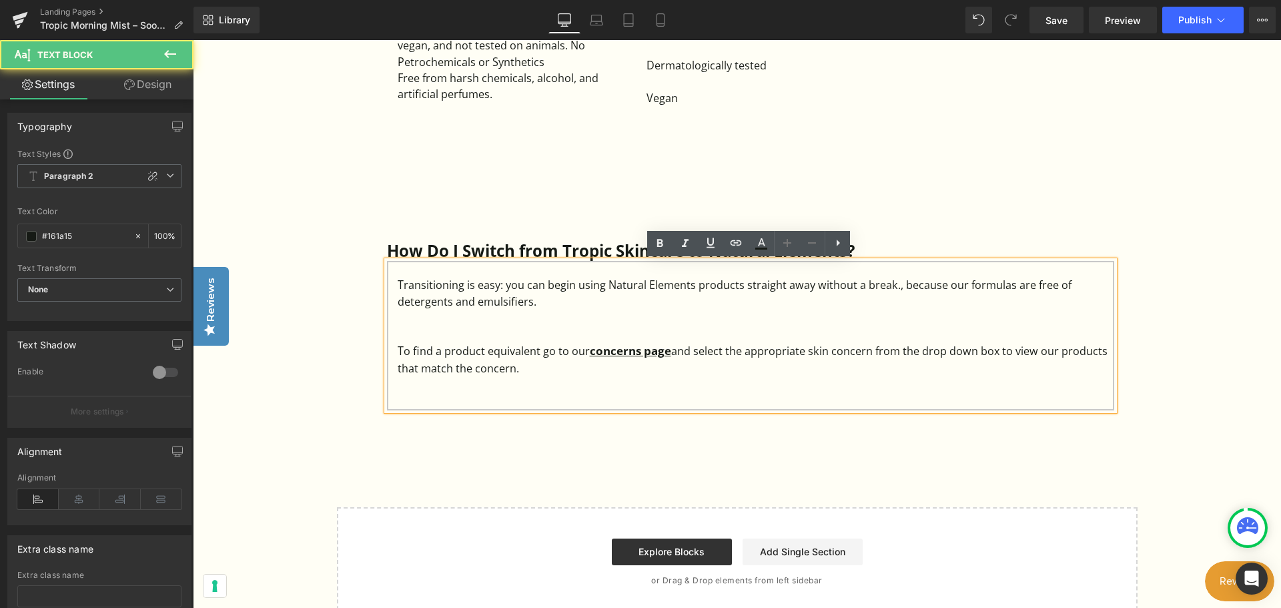
click at [520, 373] on div "To find a product equivalent go to our concerns page and select the appropriate…" at bounding box center [756, 359] width 716 height 34
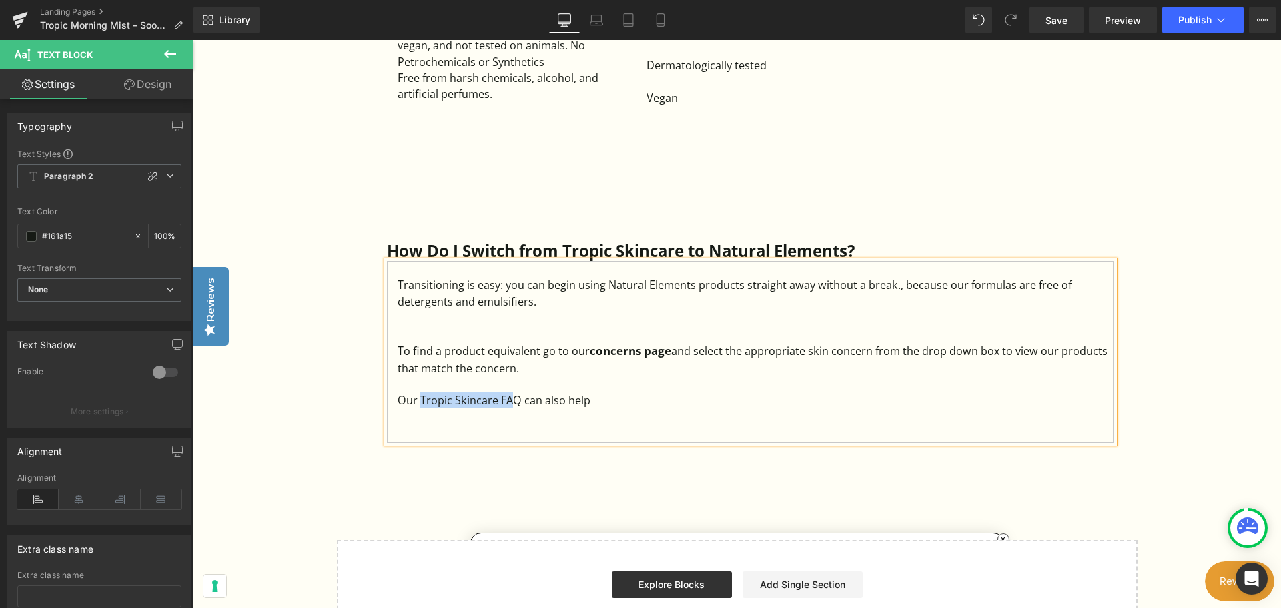
drag, startPoint x: 418, startPoint y: 398, endPoint x: 514, endPoint y: 400, distance: 95.4
click at [514, 400] on div "Our Tropic Skincare FAQ can also help" at bounding box center [756, 400] width 716 height 16
click at [518, 401] on div "Our Tropic Skincare FAQ can also help" at bounding box center [756, 400] width 716 height 16
drag, startPoint x: 418, startPoint y: 402, endPoint x: 544, endPoint y: 400, distance: 125.4
click at [544, 400] on div "Our Tropic Skincare FAQ page can also help" at bounding box center [756, 400] width 716 height 16
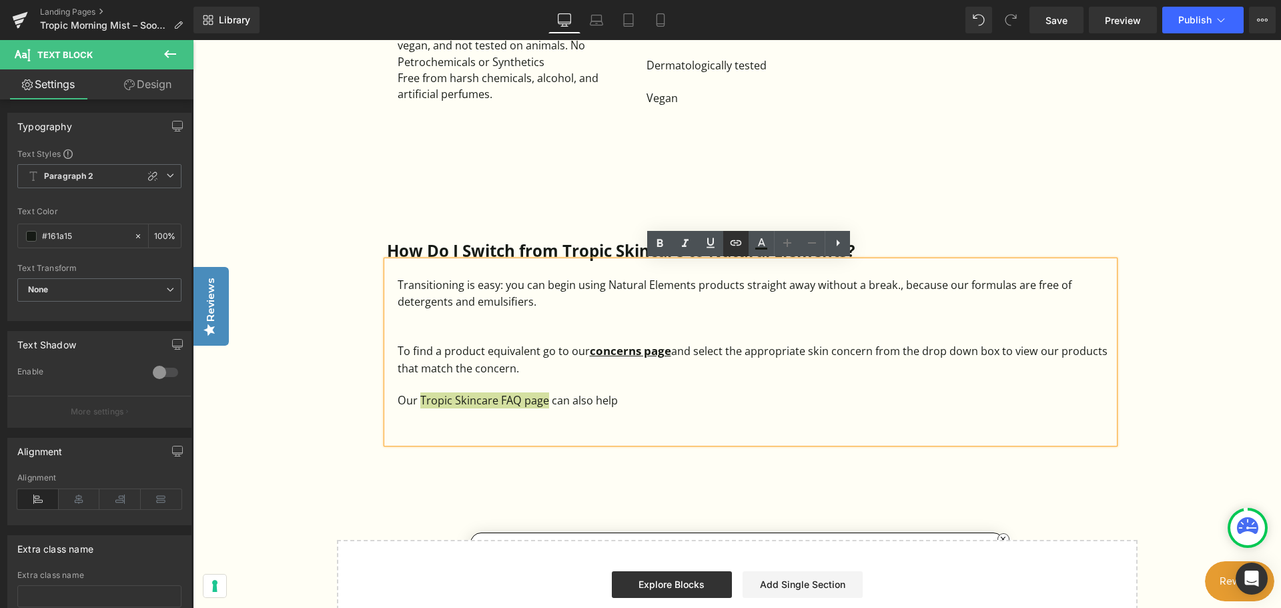
click at [733, 243] on icon at bounding box center [736, 243] width 16 height 16
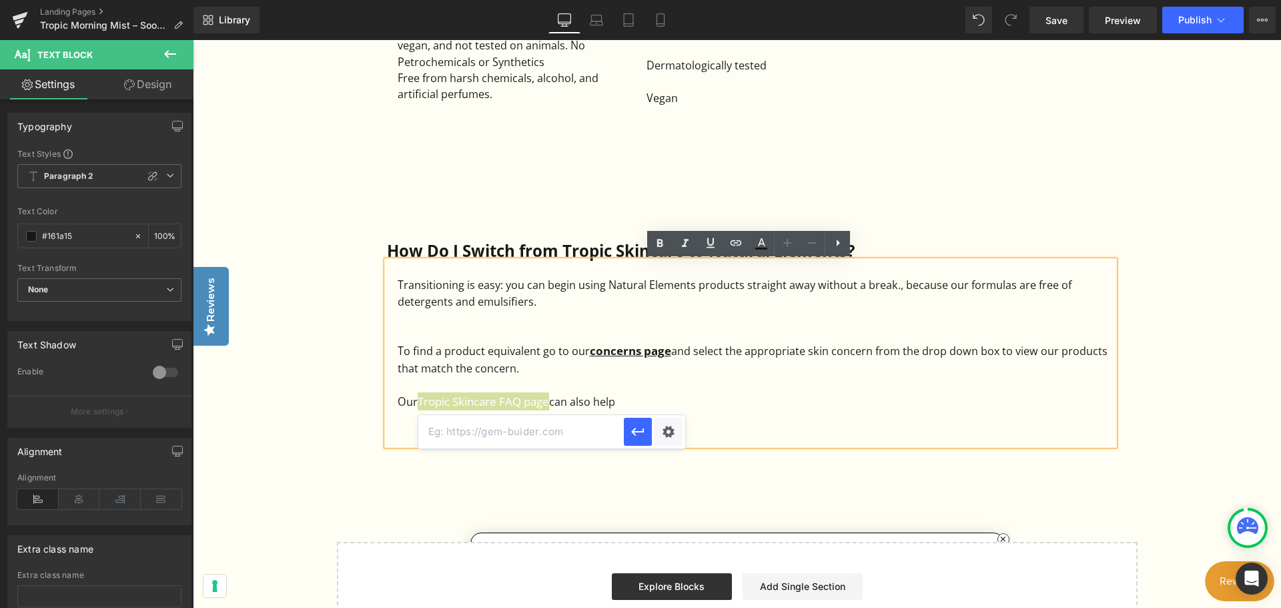
paste input "[URL][DOMAIN_NAME]"
type input "[URL][DOMAIN_NAME]"
click at [630, 433] on icon "button" at bounding box center [638, 432] width 16 height 16
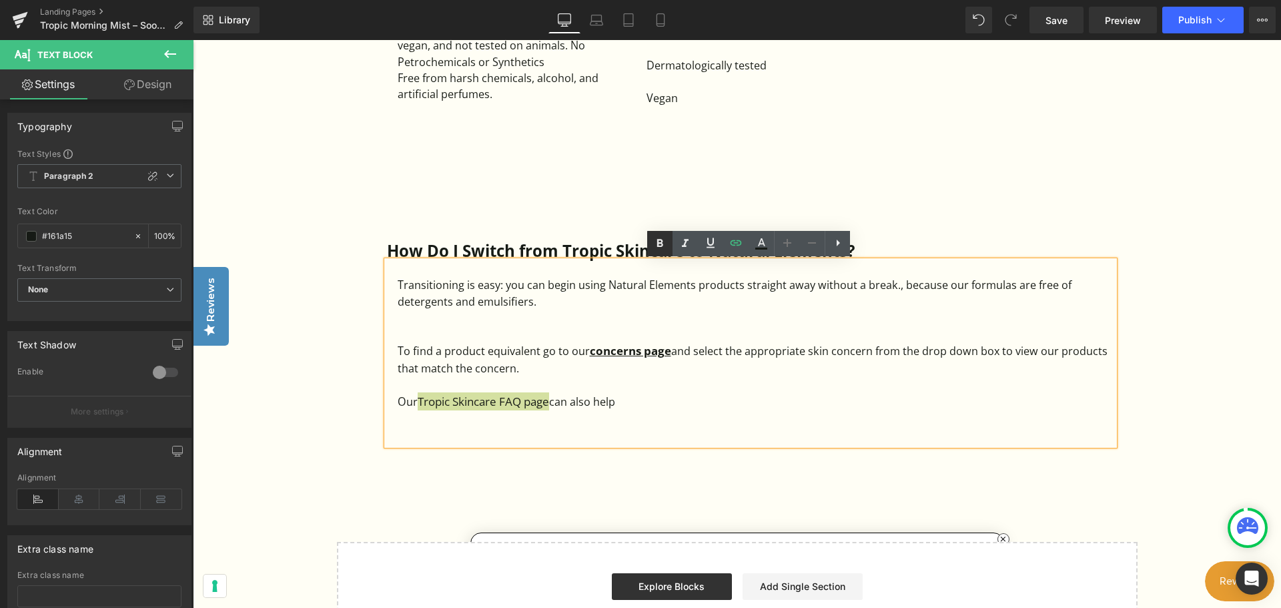
click at [660, 244] on icon at bounding box center [660, 243] width 16 height 16
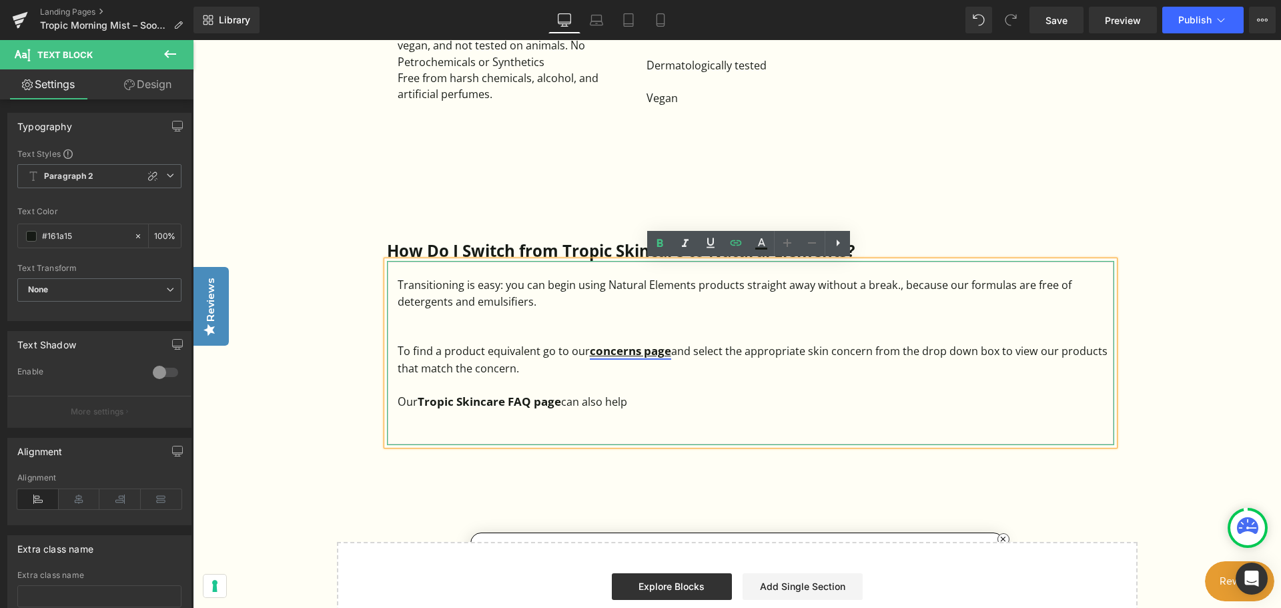
click at [608, 351] on strong "concerns page" at bounding box center [630, 350] width 81 height 15
click at [600, 308] on div "Transitioning is easy: you can begin using Natural Elements products straight a…" at bounding box center [756, 293] width 716 height 33
drag, startPoint x: 640, startPoint y: 401, endPoint x: 392, endPoint y: 404, distance: 248.2
click at [392, 404] on div "Transitioning is easy: you can begin using Natural Elements products straight a…" at bounding box center [750, 353] width 727 height 184
copy div "Our Tropic Skincare FAQ page can also help"
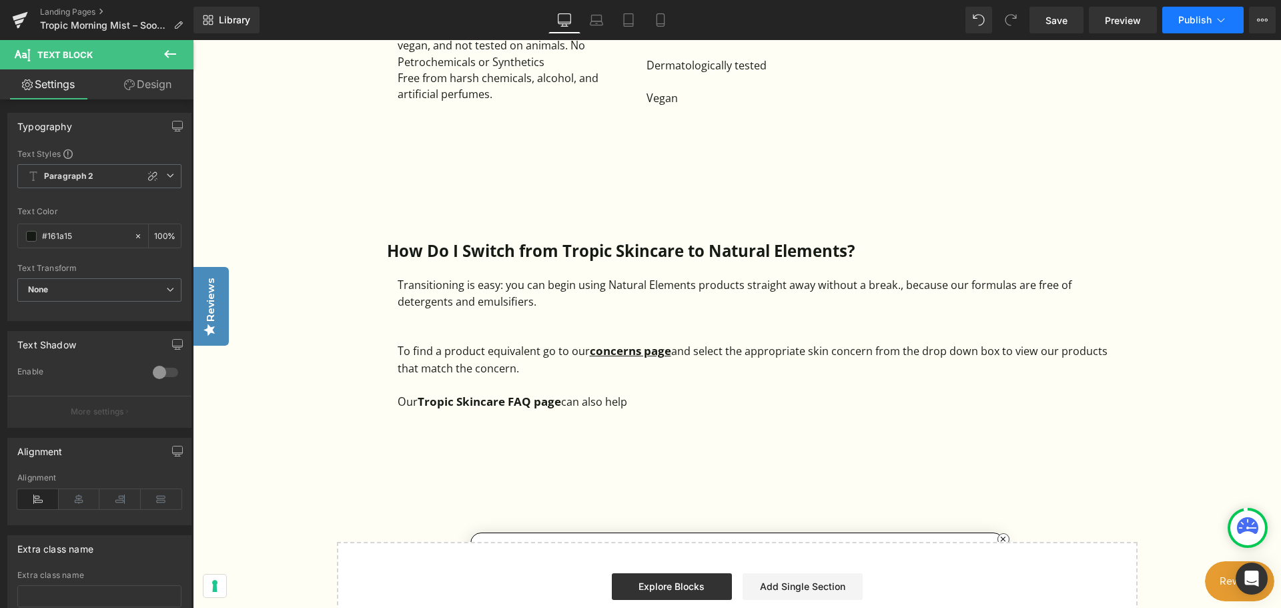
click at [1180, 21] on span "Publish" at bounding box center [1194, 20] width 33 height 11
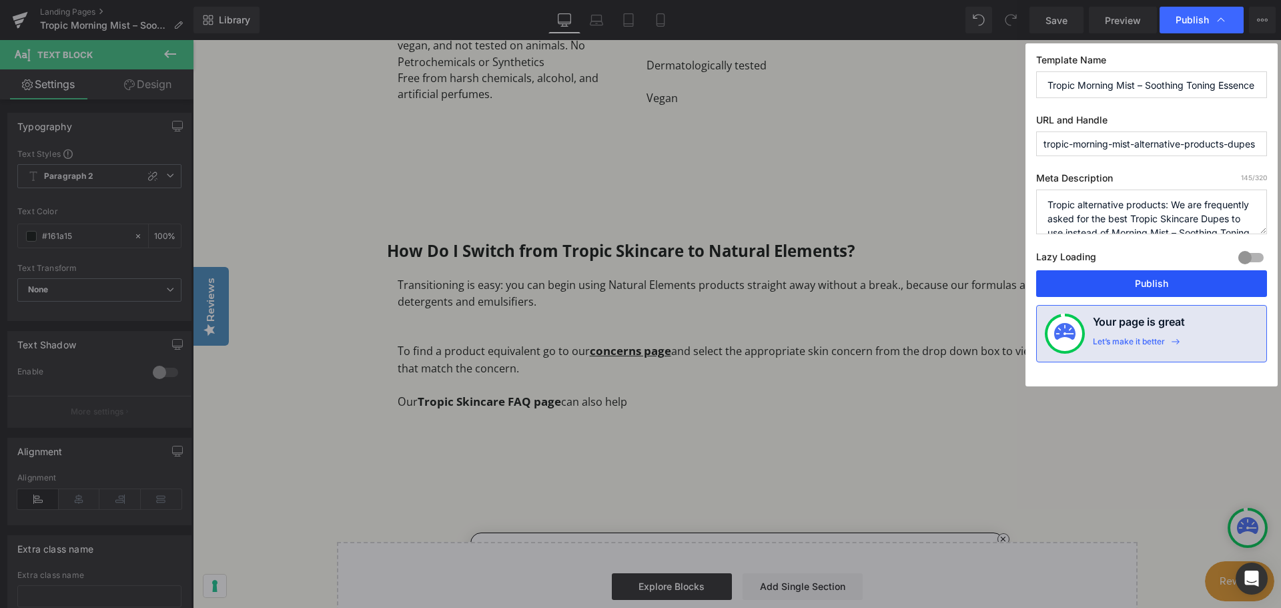
drag, startPoint x: 1151, startPoint y: 278, endPoint x: 980, endPoint y: 233, distance: 177.0
click at [1151, 278] on button "Publish" at bounding box center [1151, 283] width 231 height 27
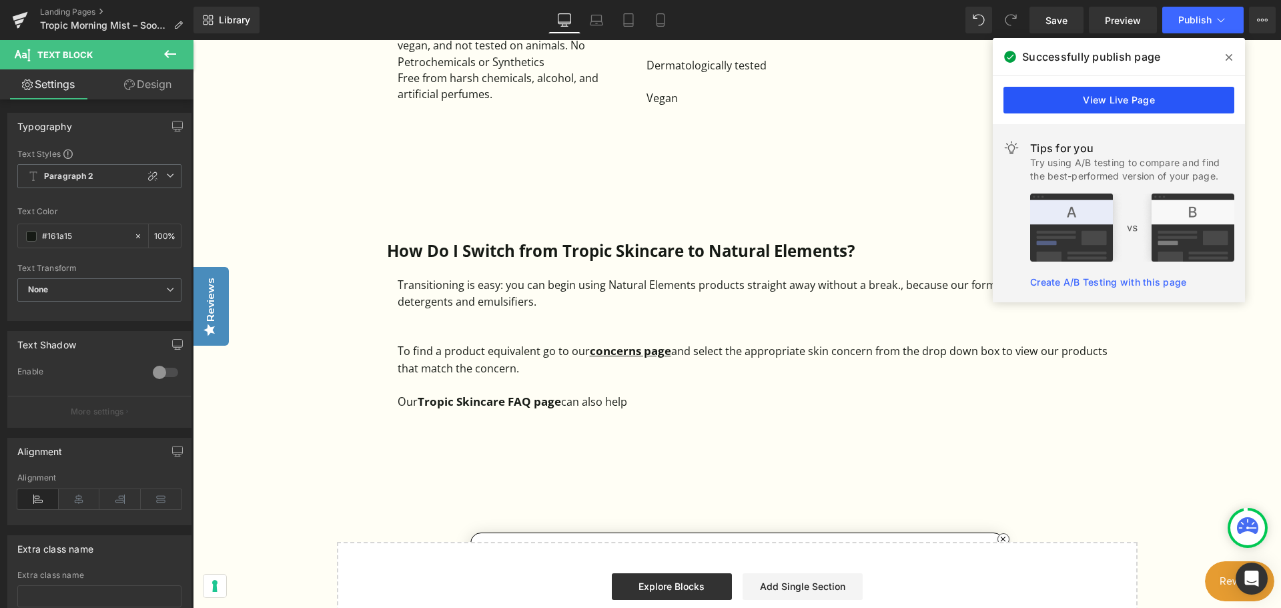
click at [1139, 101] on link "View Live Page" at bounding box center [1118, 100] width 231 height 27
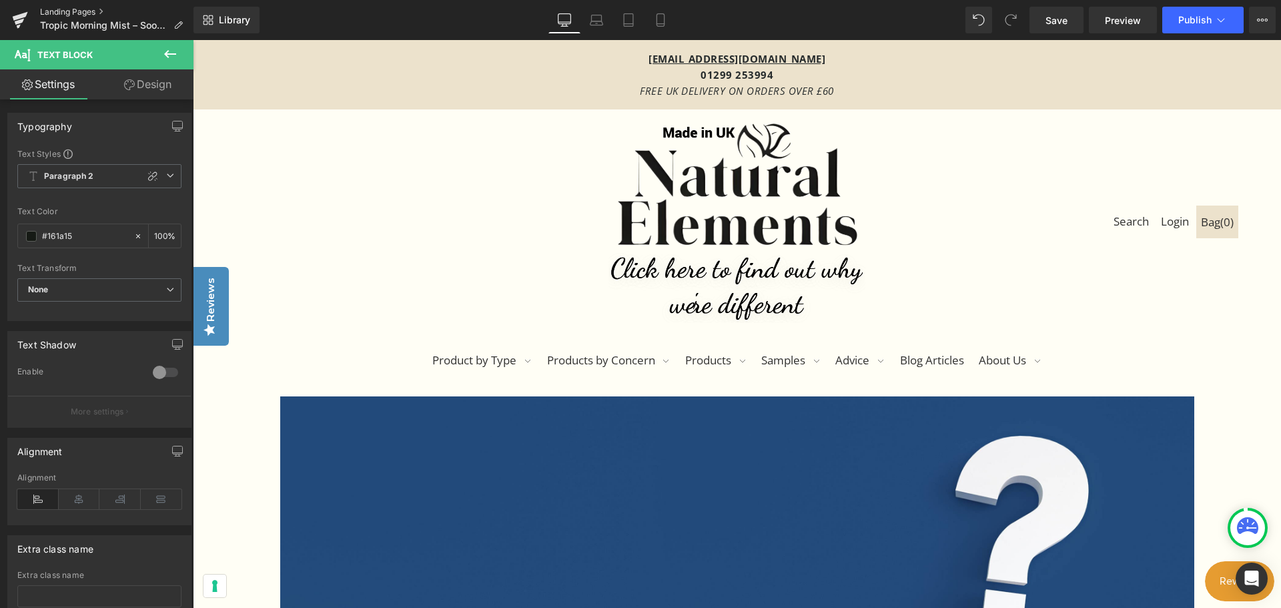
click at [77, 10] on link "Landing Pages" at bounding box center [116, 12] width 153 height 11
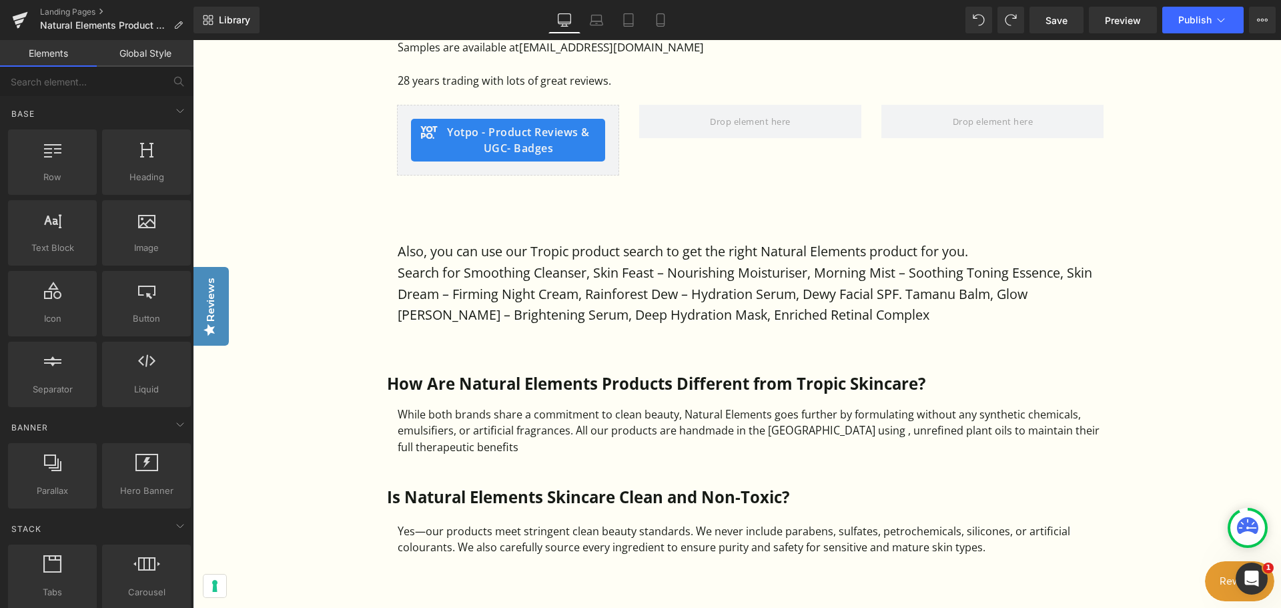
scroll to position [1067, 0]
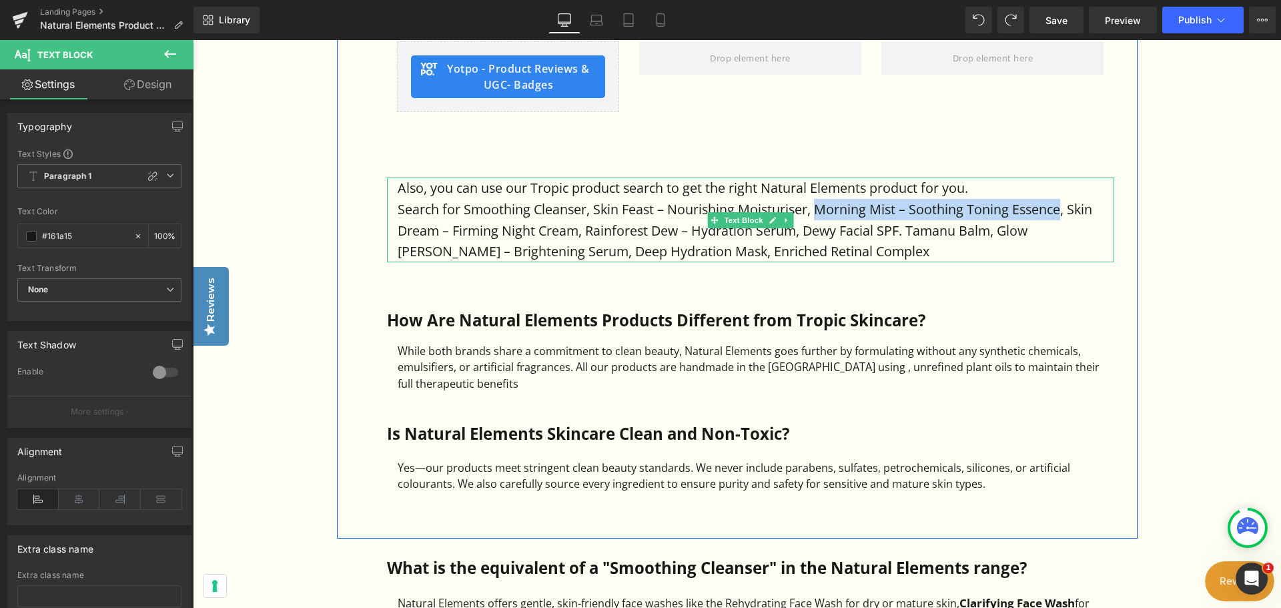
drag, startPoint x: 816, startPoint y: 209, endPoint x: 1061, endPoint y: 206, distance: 245.5
click at [1061, 206] on p "Search for Smoothing Cleanser, Skin Feast – Nourishing Moisturiser, Morning Mis…" at bounding box center [756, 230] width 716 height 63
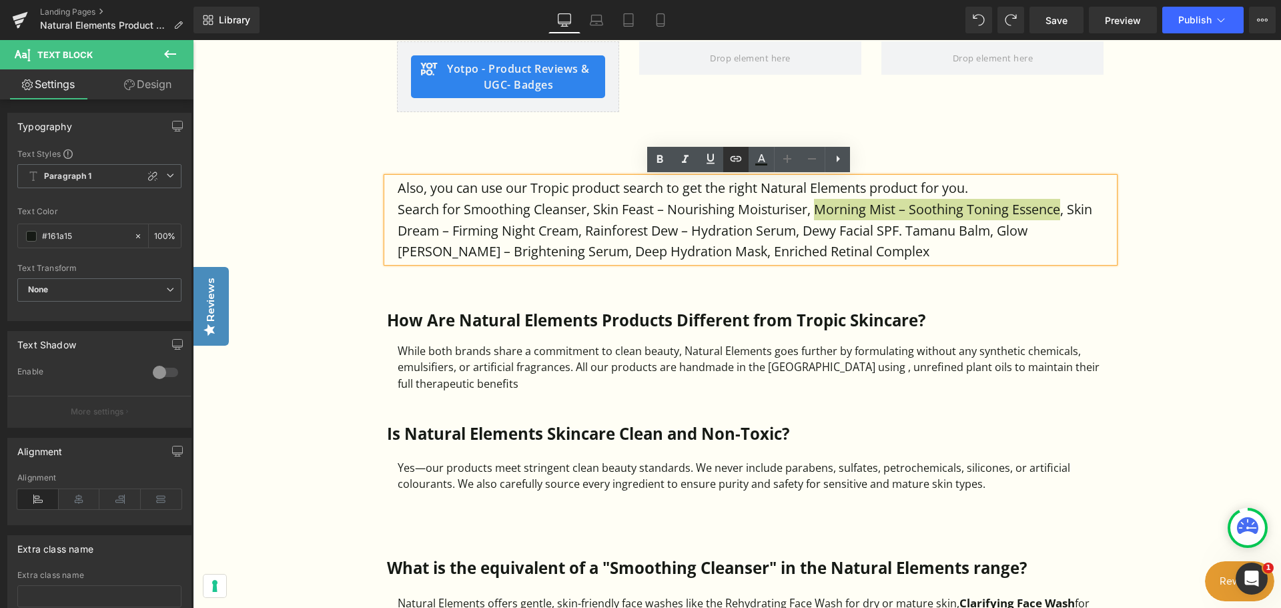
click at [740, 163] on icon at bounding box center [736, 159] width 16 height 16
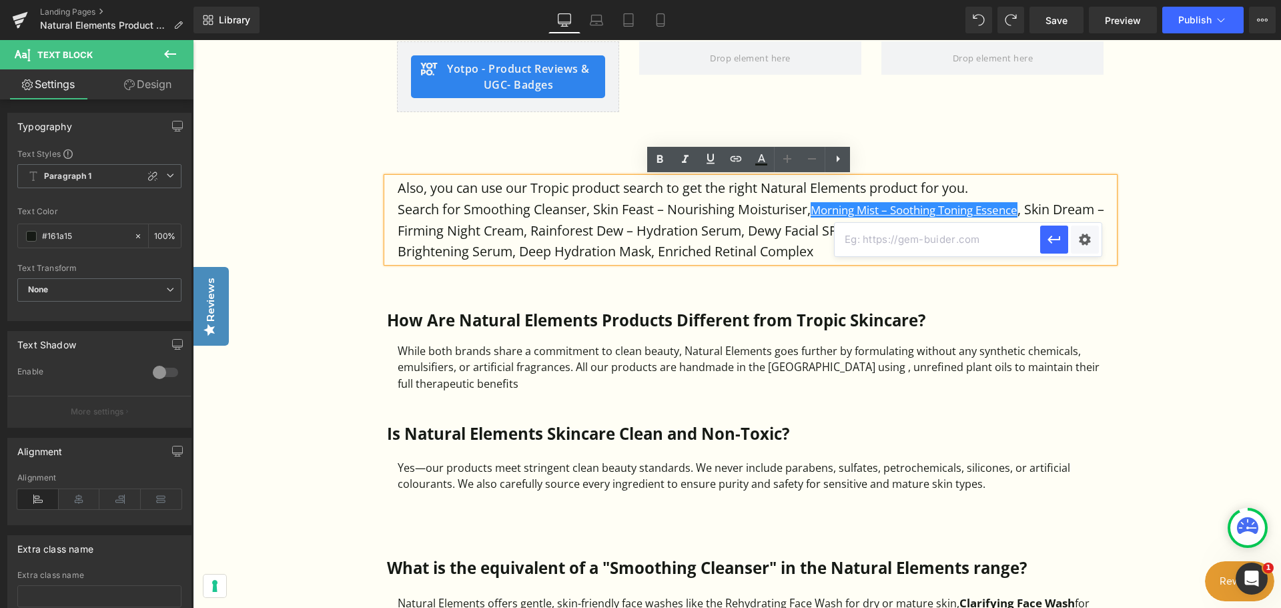
paste input "https://www.naturalelementsskincare.com/pages/tropic-morning-mist-alternative-p…"
type input "https://www.naturalelementsskincare.com/pages/tropic-morning-mist-alternative-p…"
click at [1063, 241] on button "button" at bounding box center [1054, 239] width 28 height 28
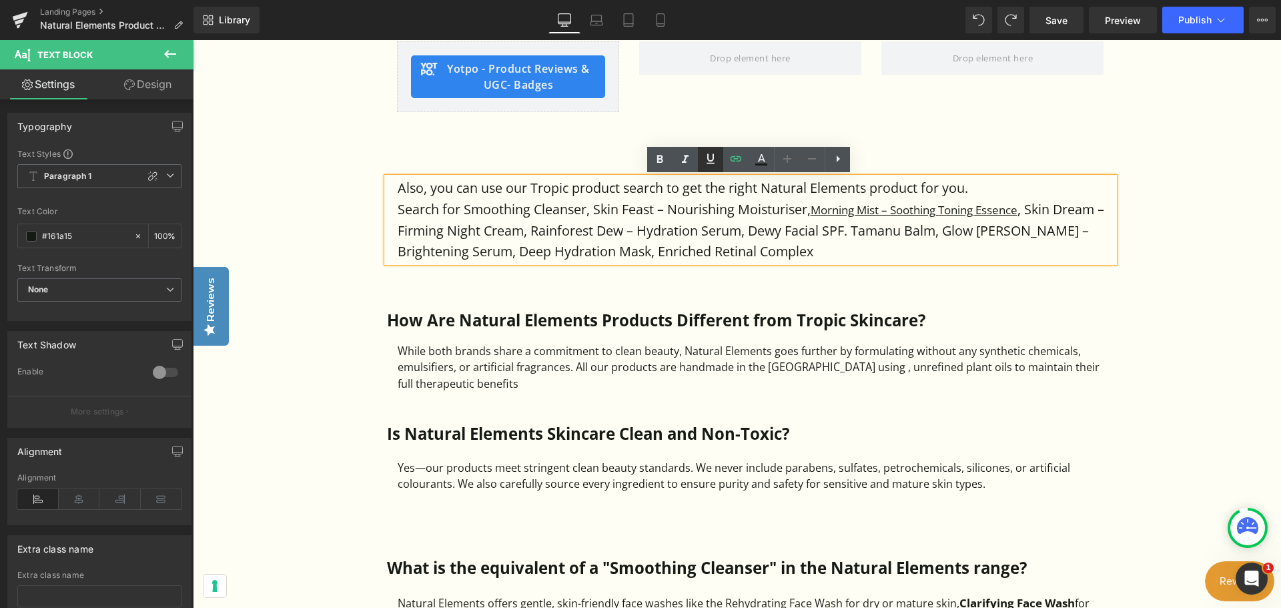
click at [710, 163] on icon at bounding box center [710, 159] width 8 height 10
click at [660, 162] on icon at bounding box center [660, 159] width 6 height 8
click at [710, 159] on icon at bounding box center [710, 159] width 16 height 16
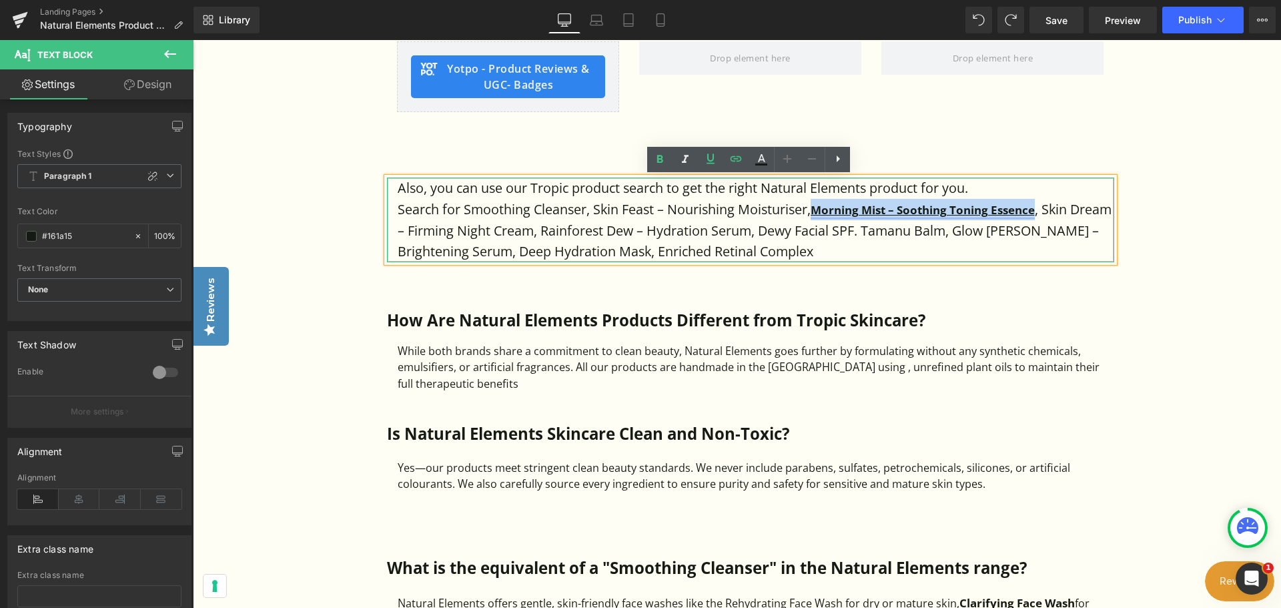
drag, startPoint x: 817, startPoint y: 210, endPoint x: 1036, endPoint y: 213, distance: 218.8
click at [1042, 210] on p "Search for Smoothing Cleanser, Skin Feast – Nourishing Moisturiser, Morning Mis…" at bounding box center [756, 230] width 716 height 63
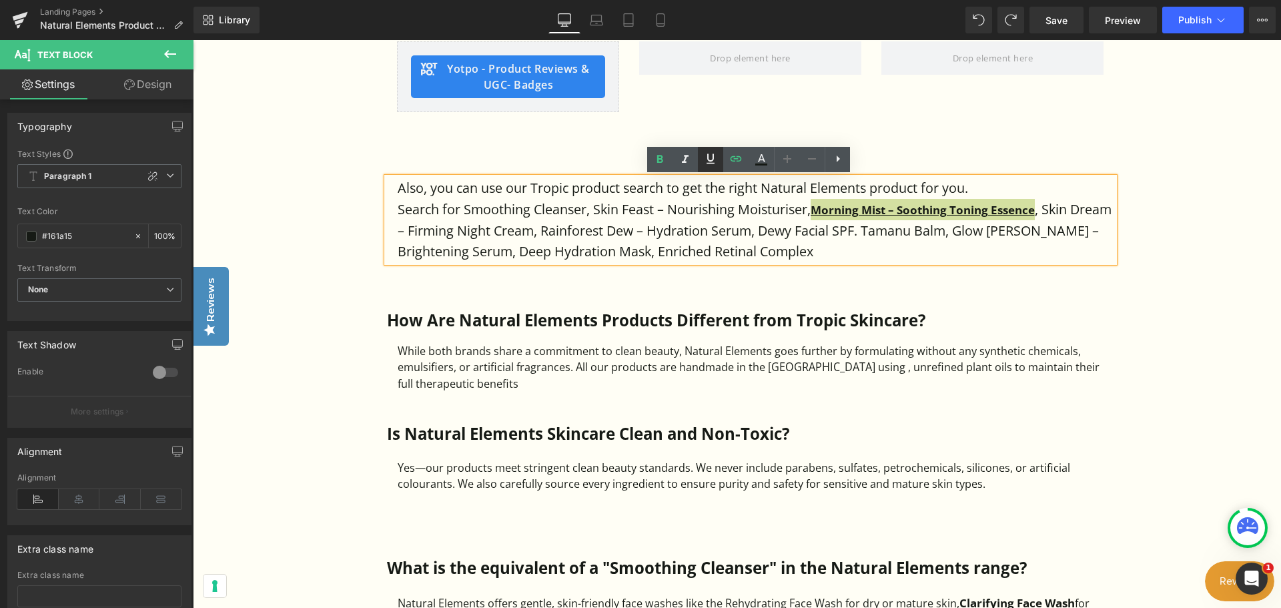
click at [704, 157] on icon at bounding box center [710, 159] width 16 height 16
click at [708, 164] on icon at bounding box center [710, 159] width 16 height 16
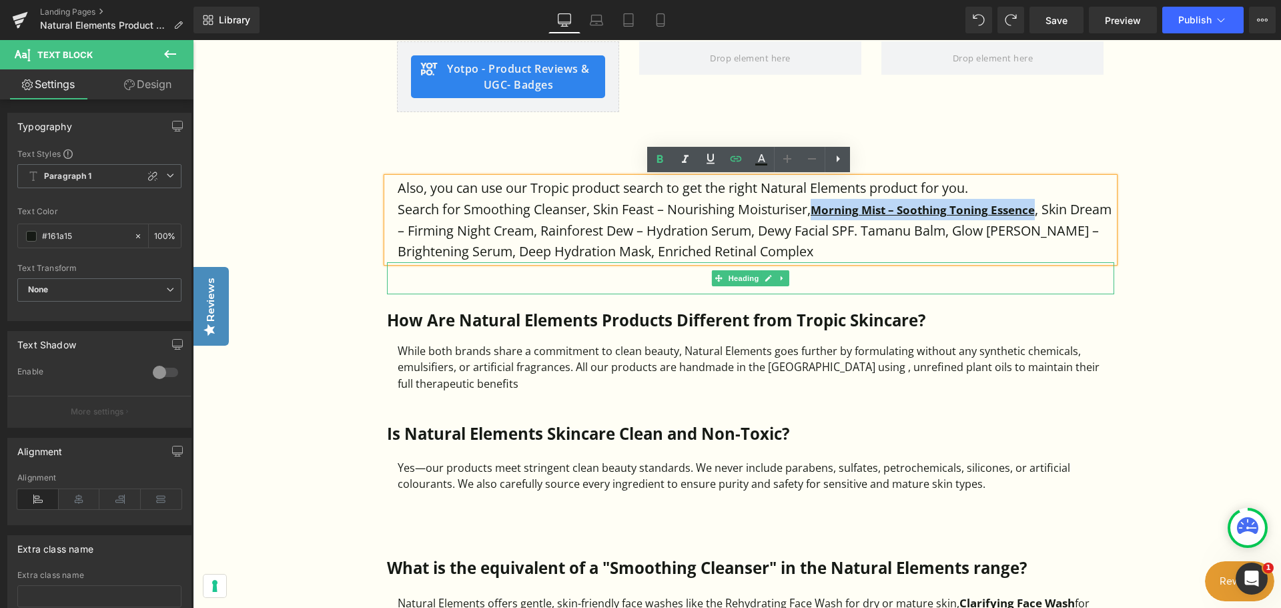
click at [994, 290] on div at bounding box center [750, 288] width 727 height 13
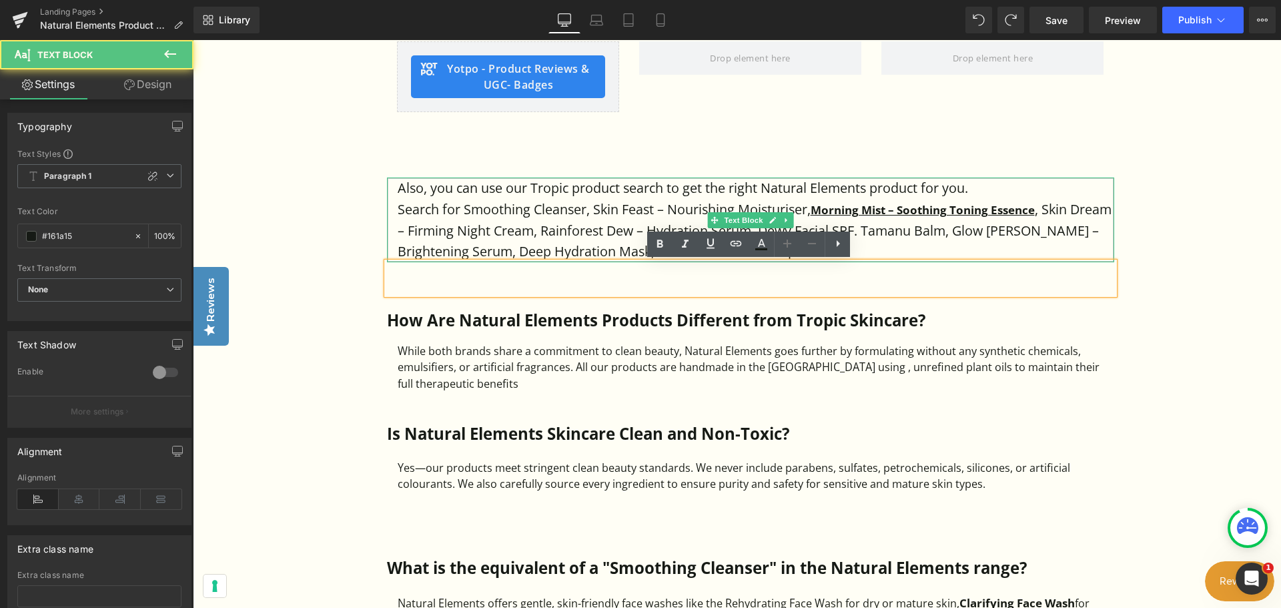
drag, startPoint x: 592, startPoint y: 211, endPoint x: 610, endPoint y: 207, distance: 17.8
click at [610, 207] on p "Search for Smoothing Cleanser, Skin Feast – Nourishing Moisturiser, Morning Mis…" at bounding box center [756, 230] width 716 height 63
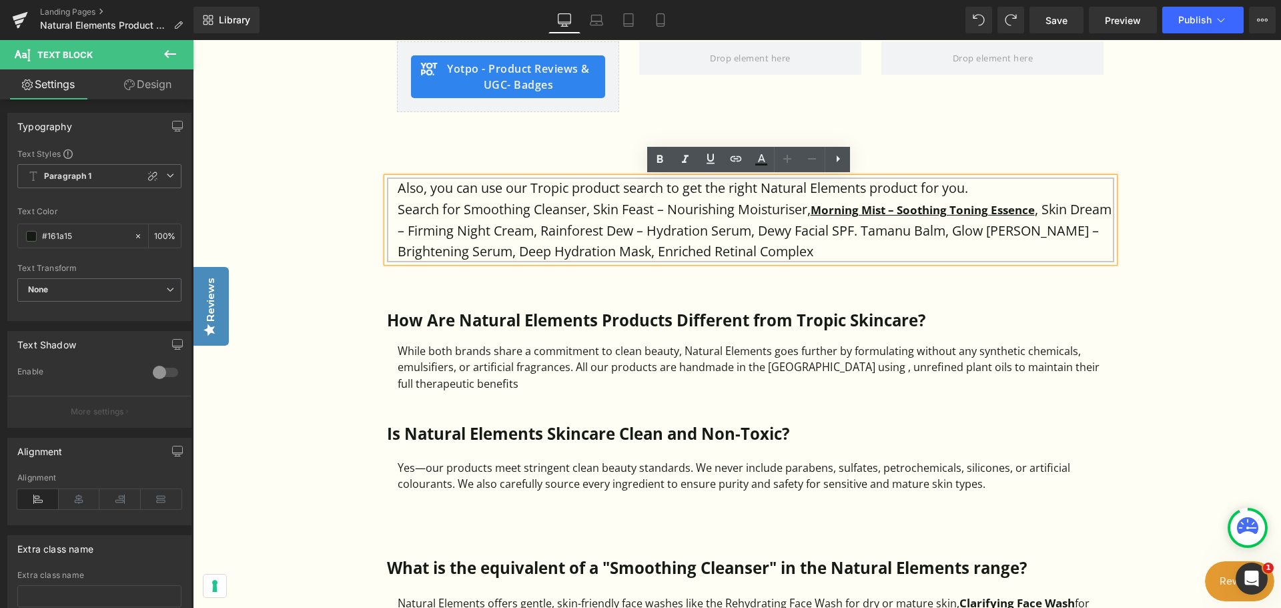
click at [625, 205] on p "Search for Smoothing Cleanser, Skin Feast – Nourishing Moisturiser, Morning Mis…" at bounding box center [756, 230] width 716 height 63
drag, startPoint x: 594, startPoint y: 208, endPoint x: 806, endPoint y: 215, distance: 212.9
click at [806, 215] on p "Search for Smoothing Cleanser, Skin Feast – Nourishing Moisturiser, Morning Mis…" at bounding box center [756, 230] width 716 height 63
click at [731, 159] on icon at bounding box center [735, 158] width 11 height 5
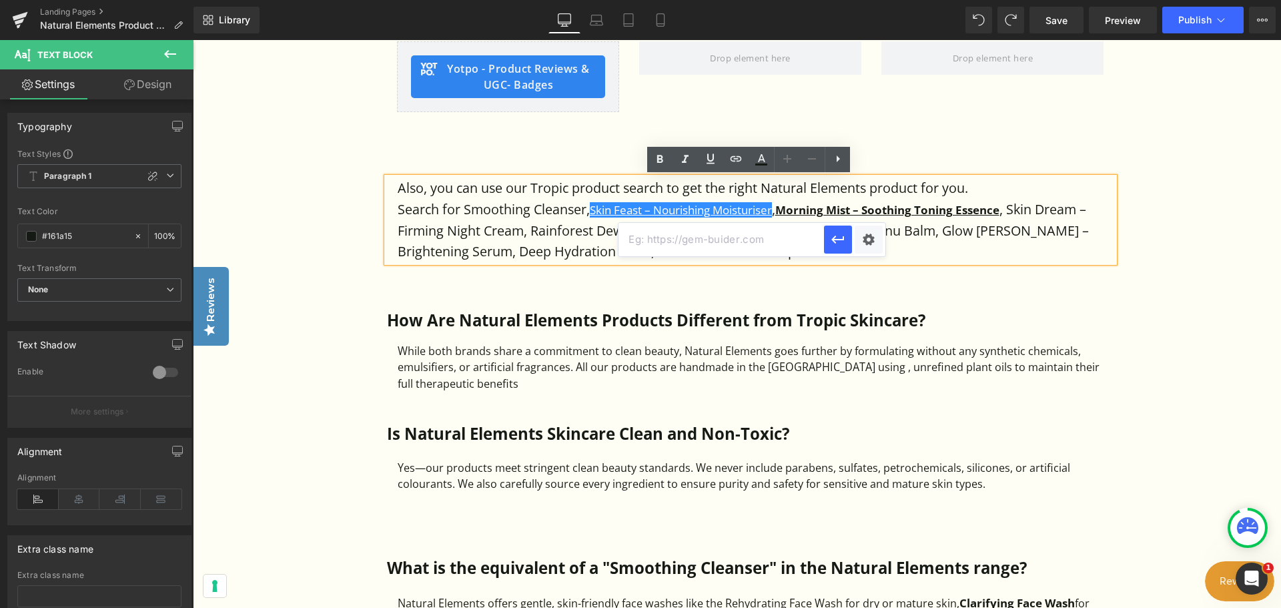
click at [732, 236] on input "text" at bounding box center [720, 239] width 205 height 33
paste input "https://www.naturalelementsskincare.com/pages/tropic-skin-feast-nourishing-mois…"
type input "https://www.naturalelementsskincare.com/pages/tropic-skin-feast-nourishing-mois…"
click at [833, 247] on icon "button" at bounding box center [838, 239] width 16 height 16
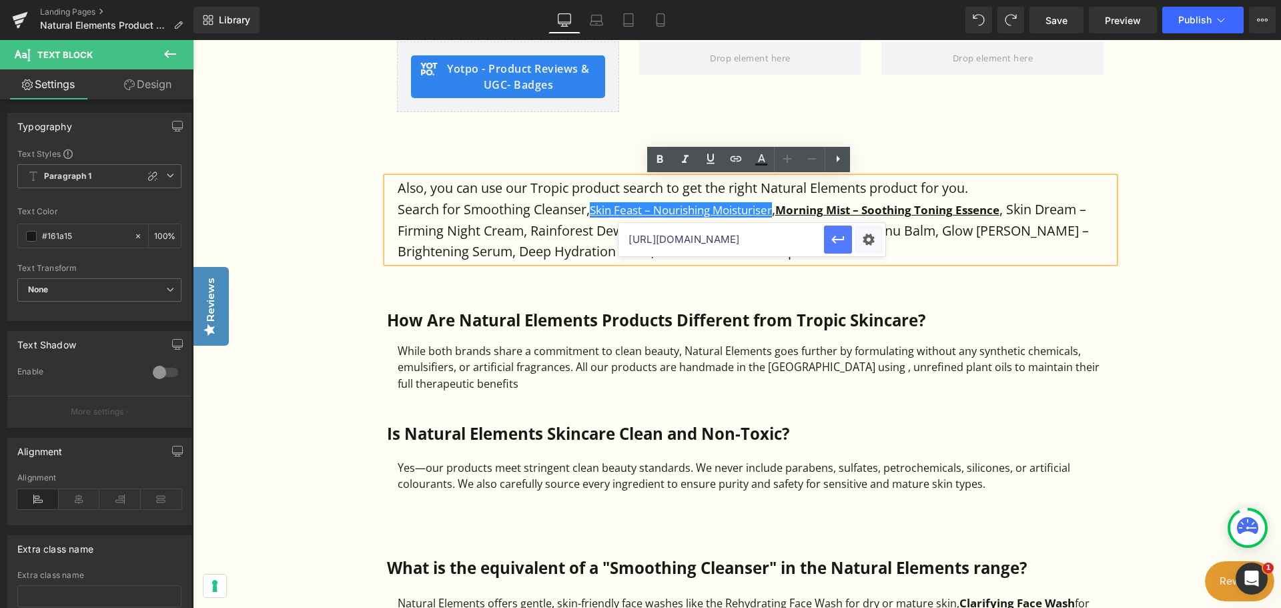
scroll to position [0, 0]
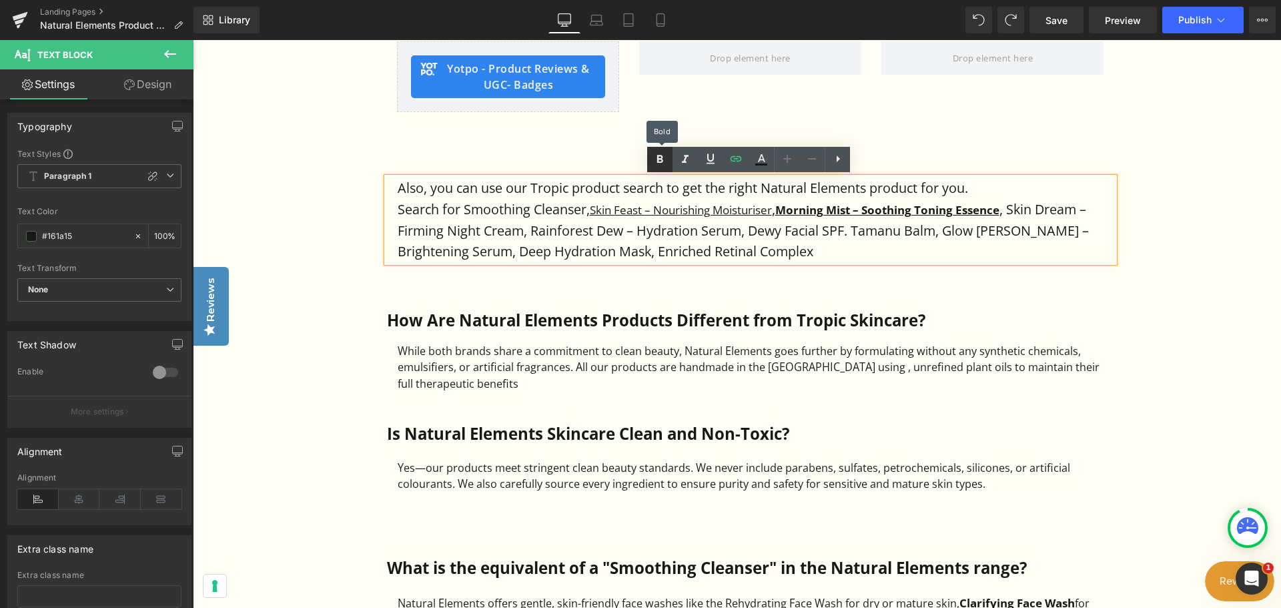
click at [664, 155] on icon at bounding box center [660, 159] width 16 height 16
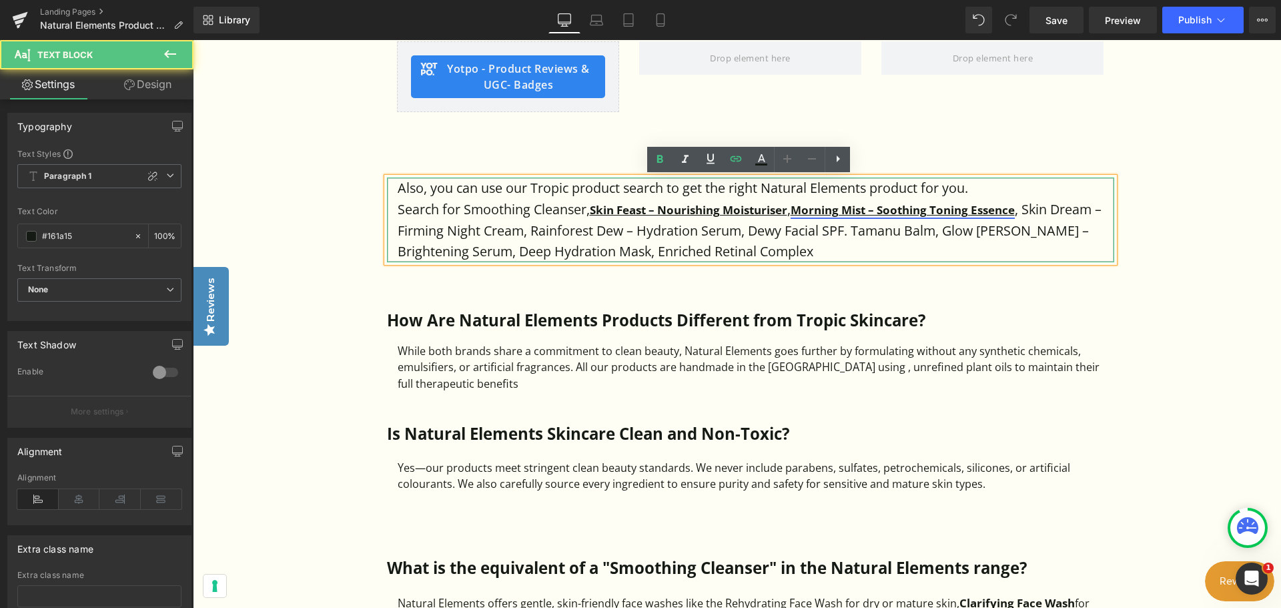
click at [832, 209] on strong "Morning Mist – Soothing Toning Essence" at bounding box center [902, 209] width 224 height 15
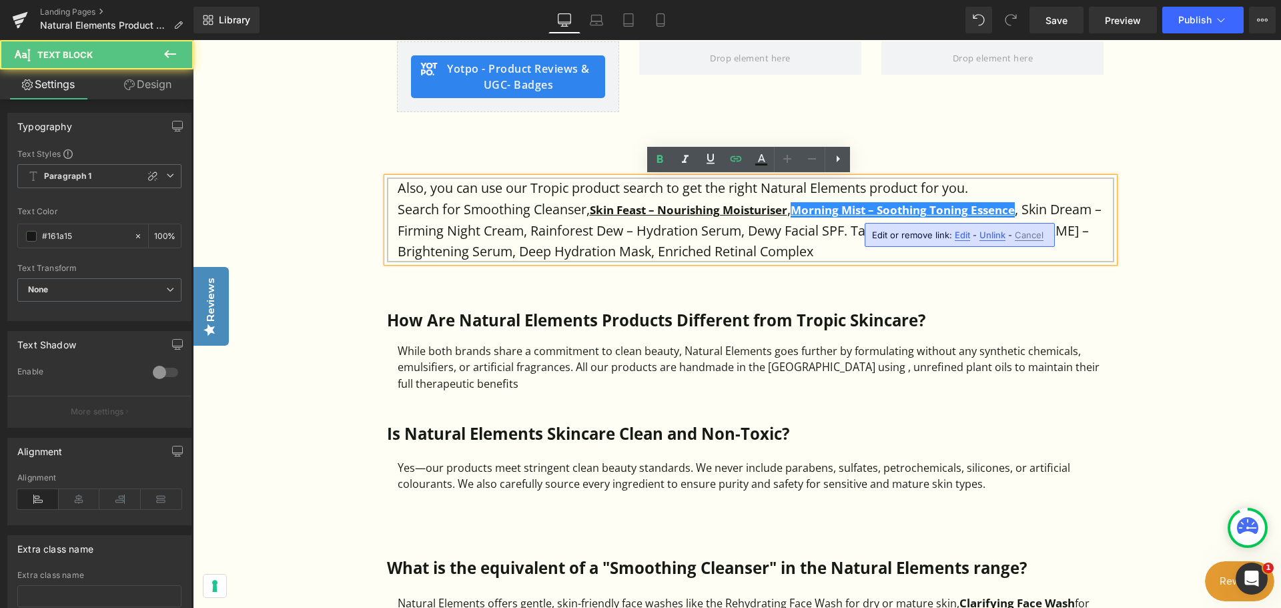
click at [839, 232] on p "Search for Smoothing Cleanser, Skin Feast – Nourishing Moisturiser , Morning Mi…" at bounding box center [756, 230] width 716 height 63
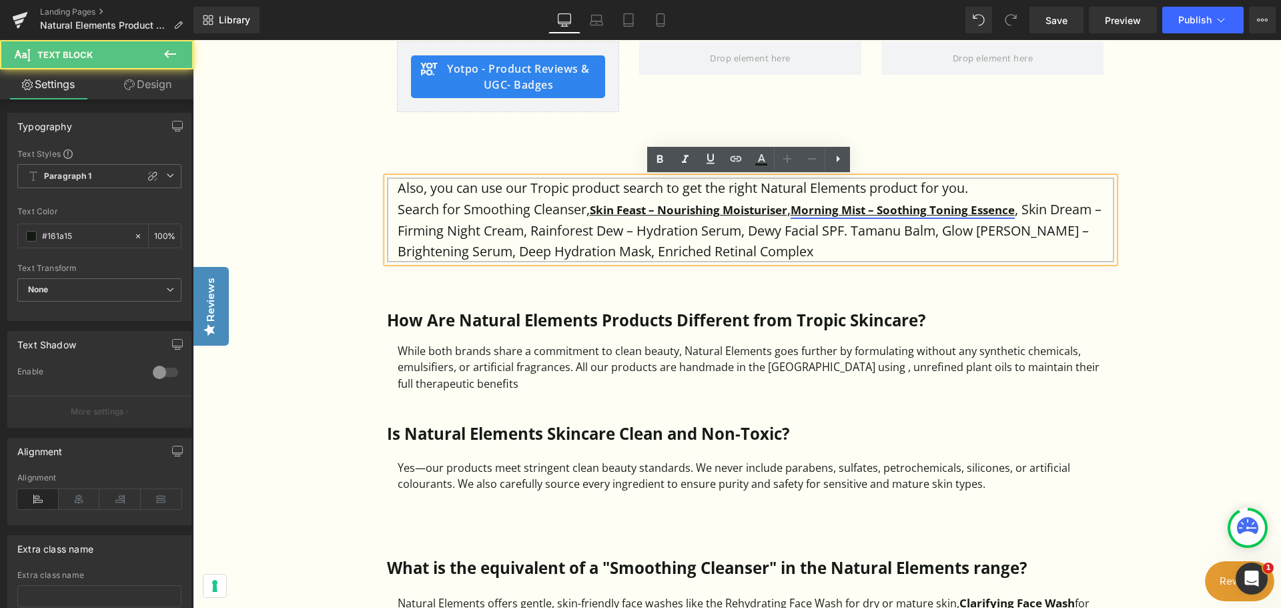
click at [855, 207] on strong "Morning Mist – Soothing Toning Essence" at bounding box center [902, 209] width 224 height 15
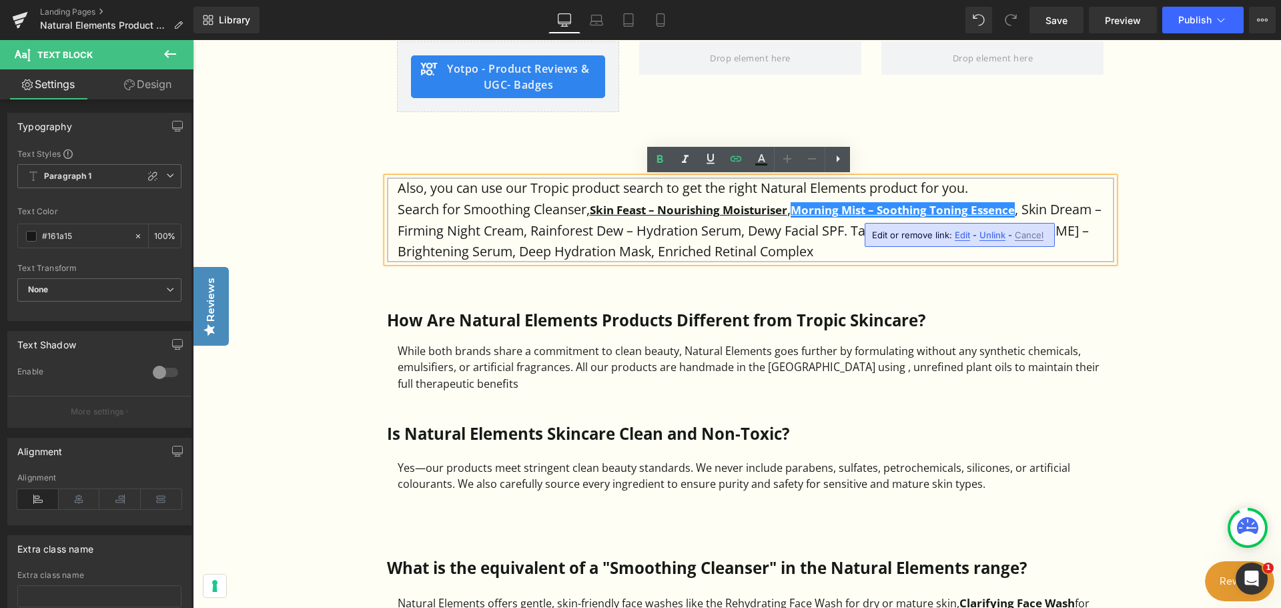
click at [843, 234] on p "Search for Smoothing Cleanser, Skin Feast – Nourishing Moisturiser , Morning Mi…" at bounding box center [756, 230] width 716 height 63
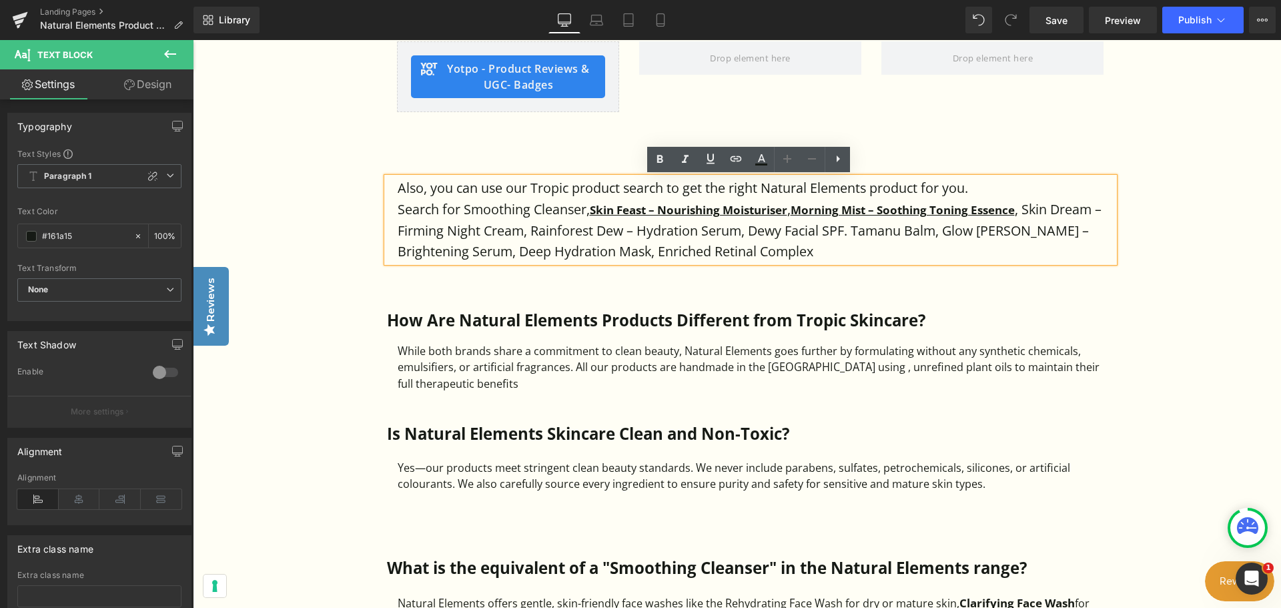
click at [1255, 586] on icon "Open Intercom Messenger" at bounding box center [1252, 579] width 22 height 22
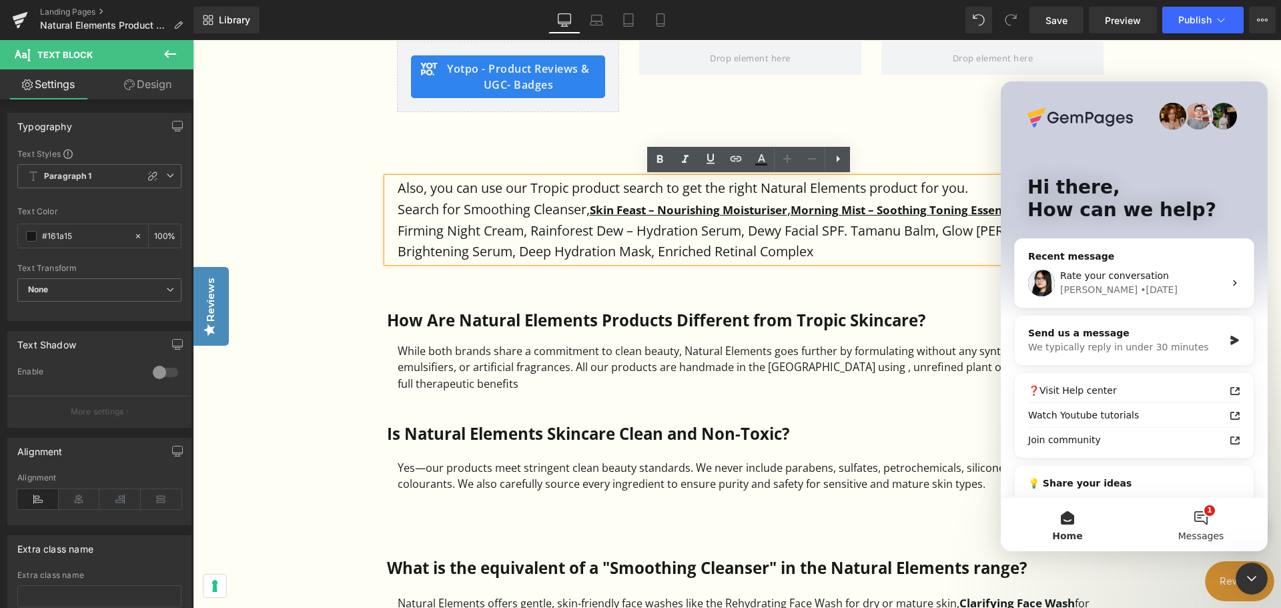
click at [1202, 522] on button "1 Messages" at bounding box center [1200, 524] width 133 height 53
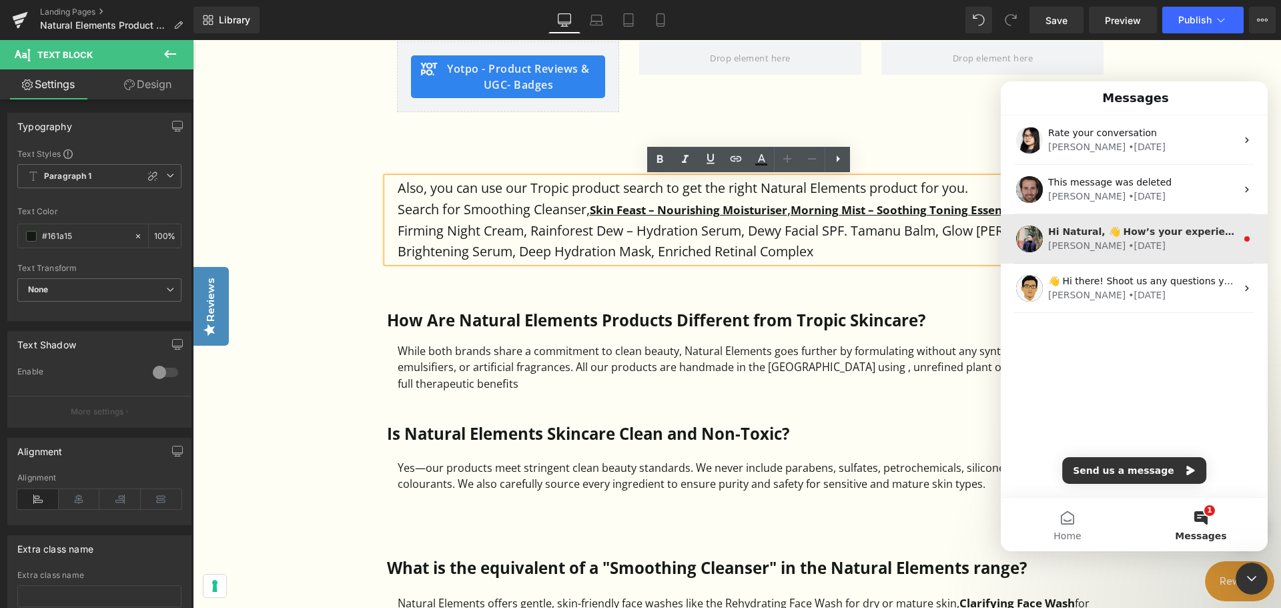
click at [1199, 247] on div "Tom • 182w ago" at bounding box center [1142, 246] width 188 height 14
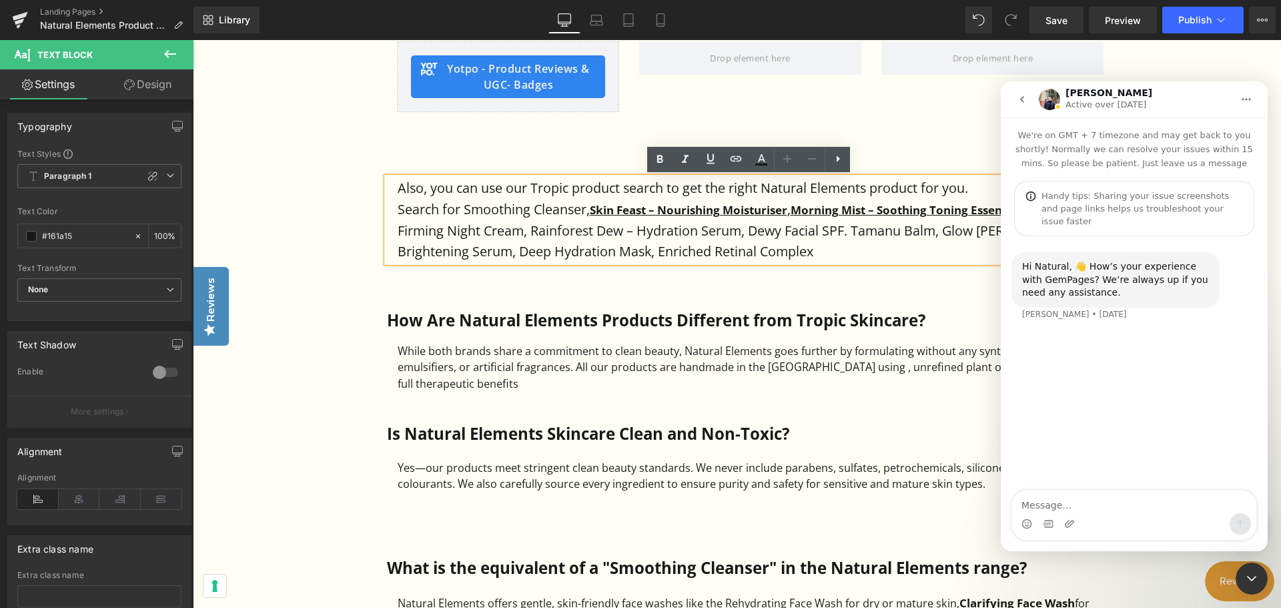
click at [1025, 97] on icon "go back" at bounding box center [1022, 99] width 11 height 11
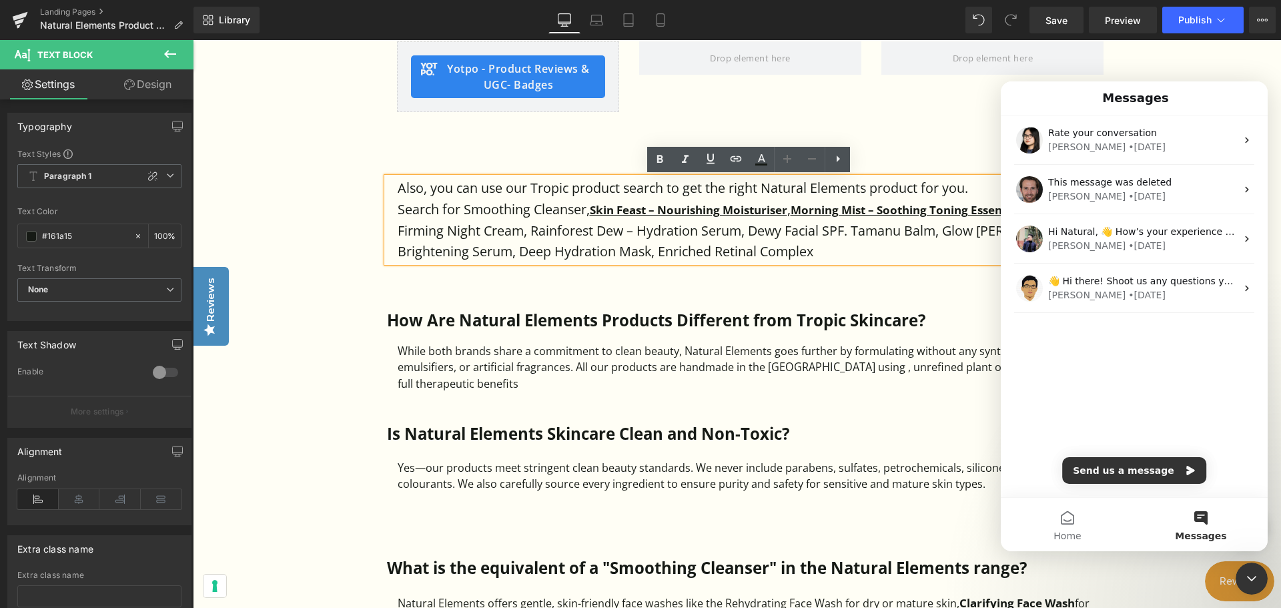
click at [1254, 582] on icon "Close Intercom Messenger" at bounding box center [1251, 578] width 16 height 16
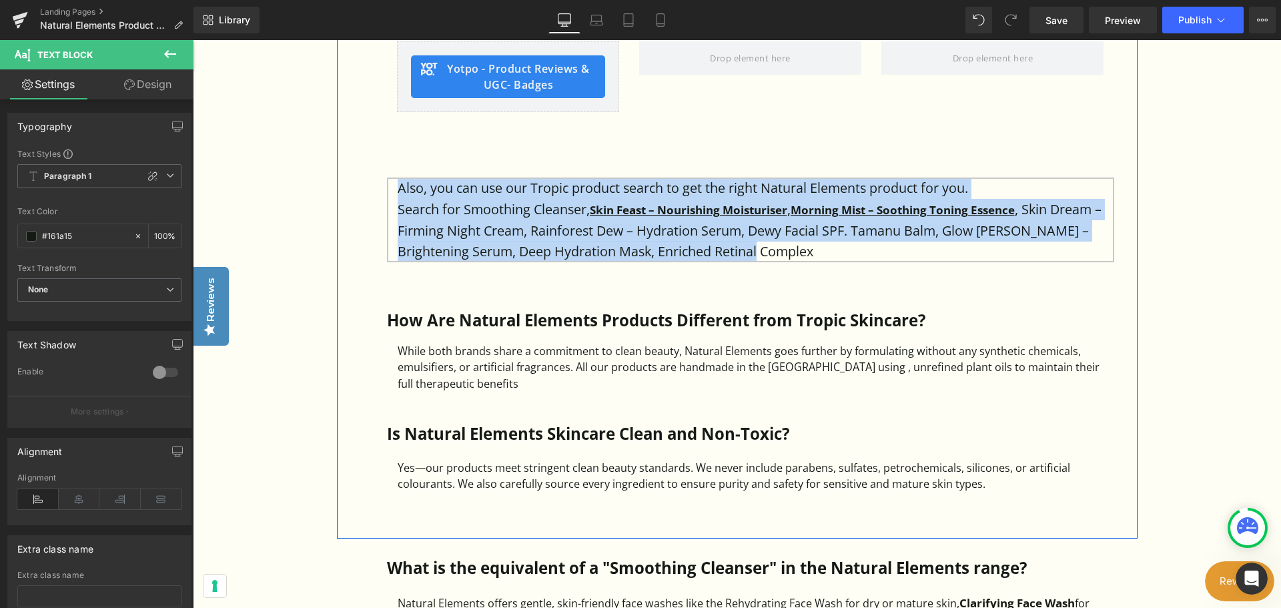
drag, startPoint x: 755, startPoint y: 251, endPoint x: 384, endPoint y: 185, distance: 376.7
click at [384, 185] on div "Tropic Frequently Asked Questions Heading The Best Tropic Skincare Dupes. Alter…" at bounding box center [750, 106] width 747 height 804
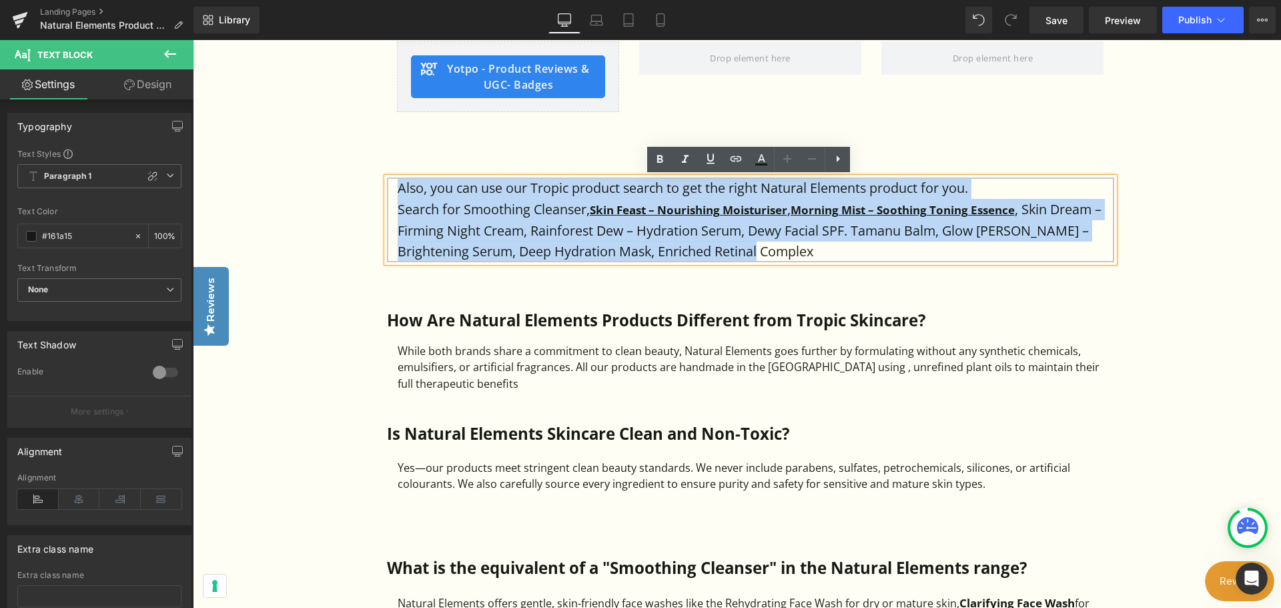
copy div "Also, you can use our Tropic product search to get the right Natural Elements p…"
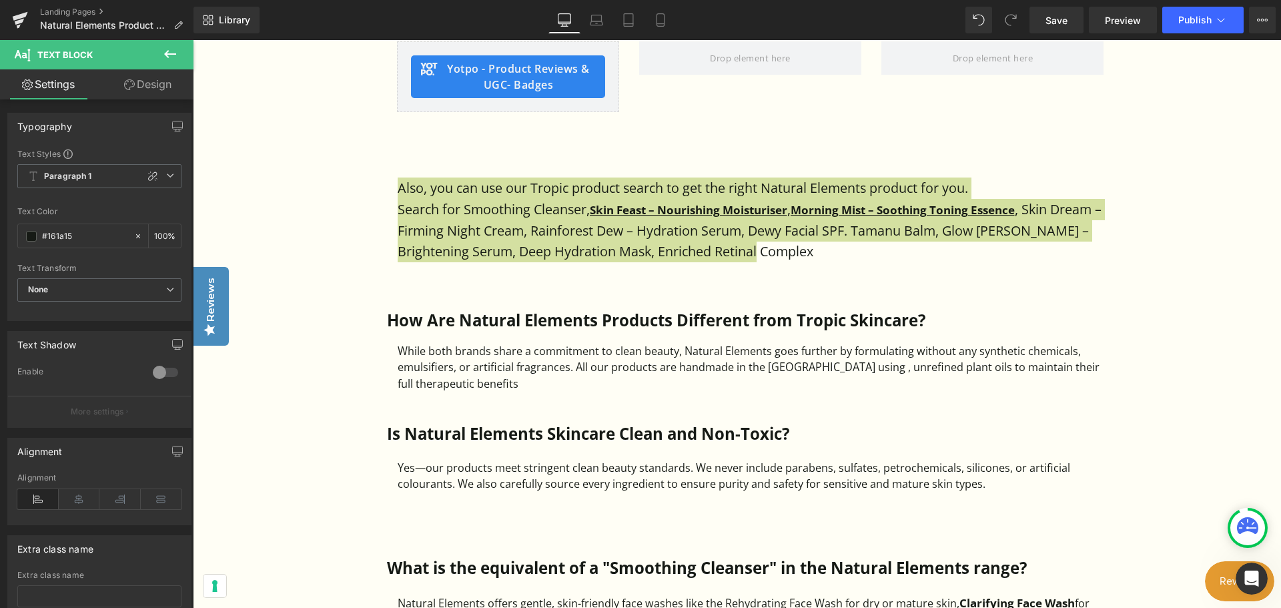
click at [165, 56] on icon at bounding box center [170, 54] width 16 height 16
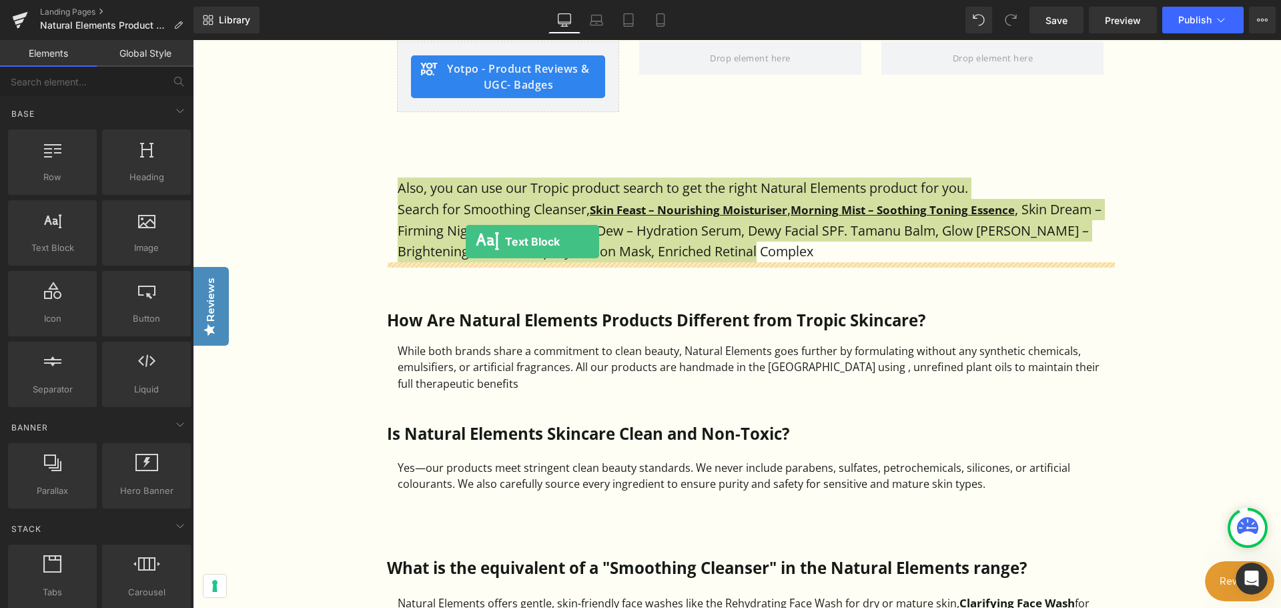
drag, startPoint x: 244, startPoint y: 280, endPoint x: 466, endPoint y: 241, distance: 224.7
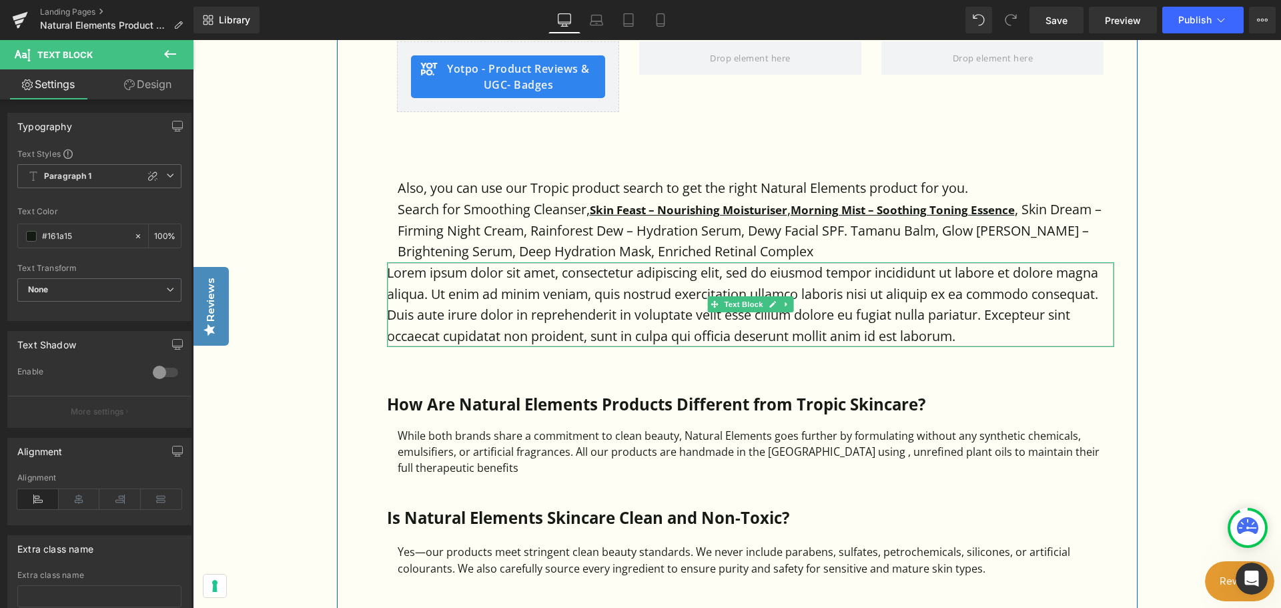
click at [969, 333] on p "Lorem ipsum dolor sit amet, consectetur adipiscing elit, sed do eiusmod tempor …" at bounding box center [750, 304] width 727 height 85
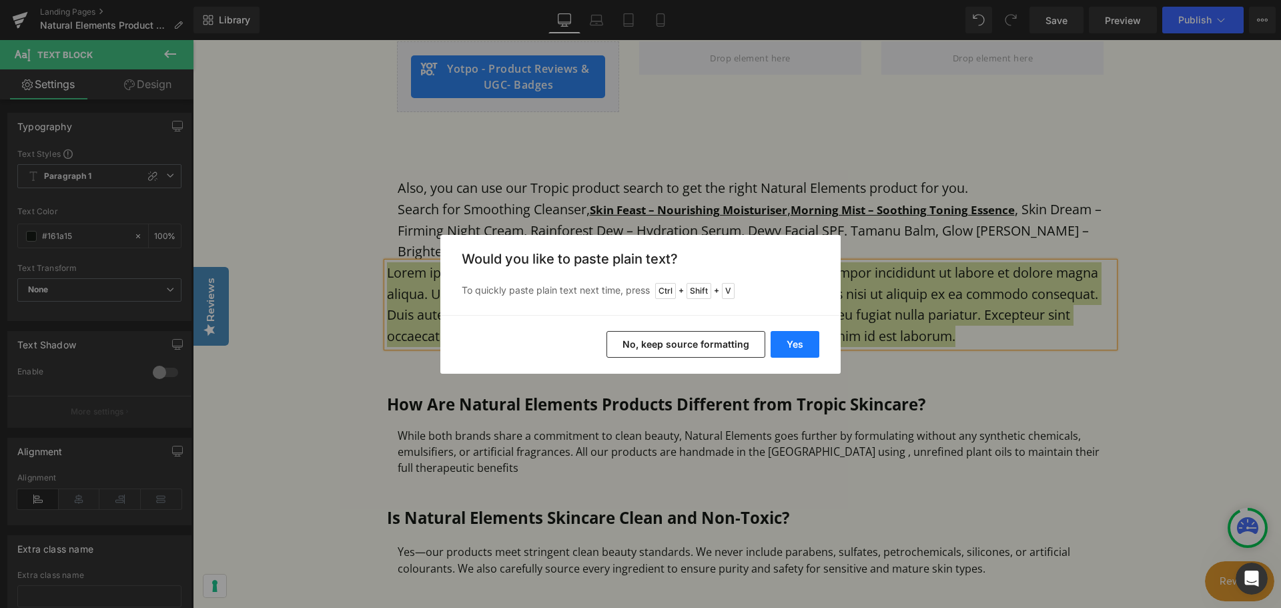
click at [793, 346] on button "Yes" at bounding box center [794, 344] width 49 height 27
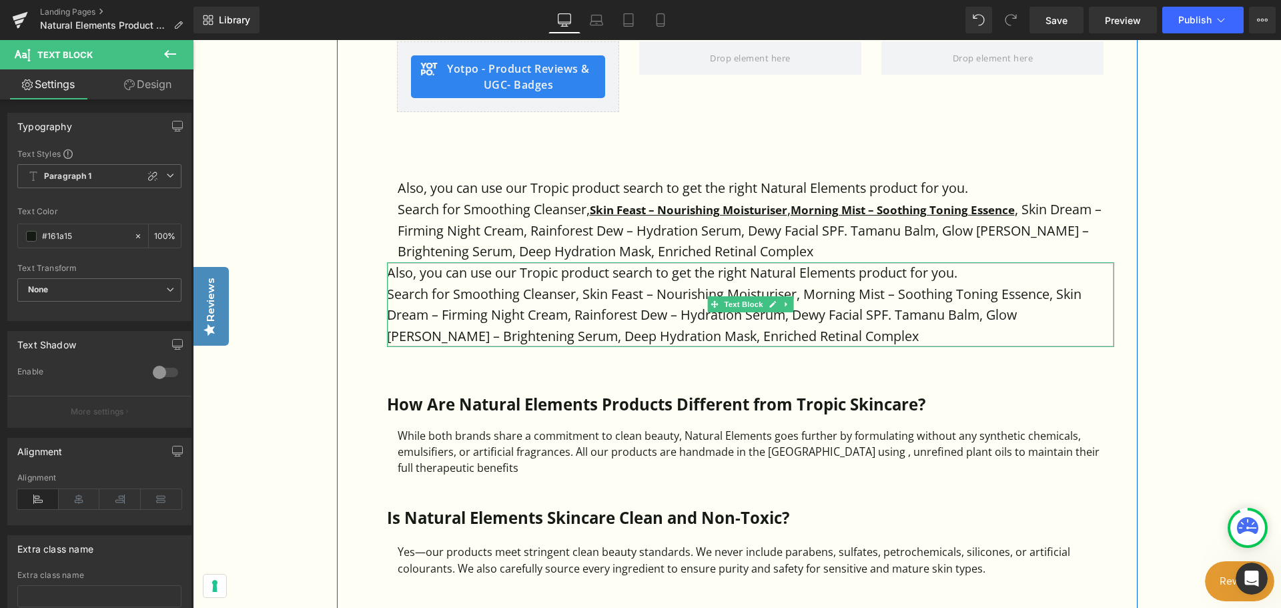
click at [837, 302] on p "Search for Smoothing Cleanser, Skin Feast – Nourishing Moisturiser, Morning Mis…" at bounding box center [750, 315] width 727 height 63
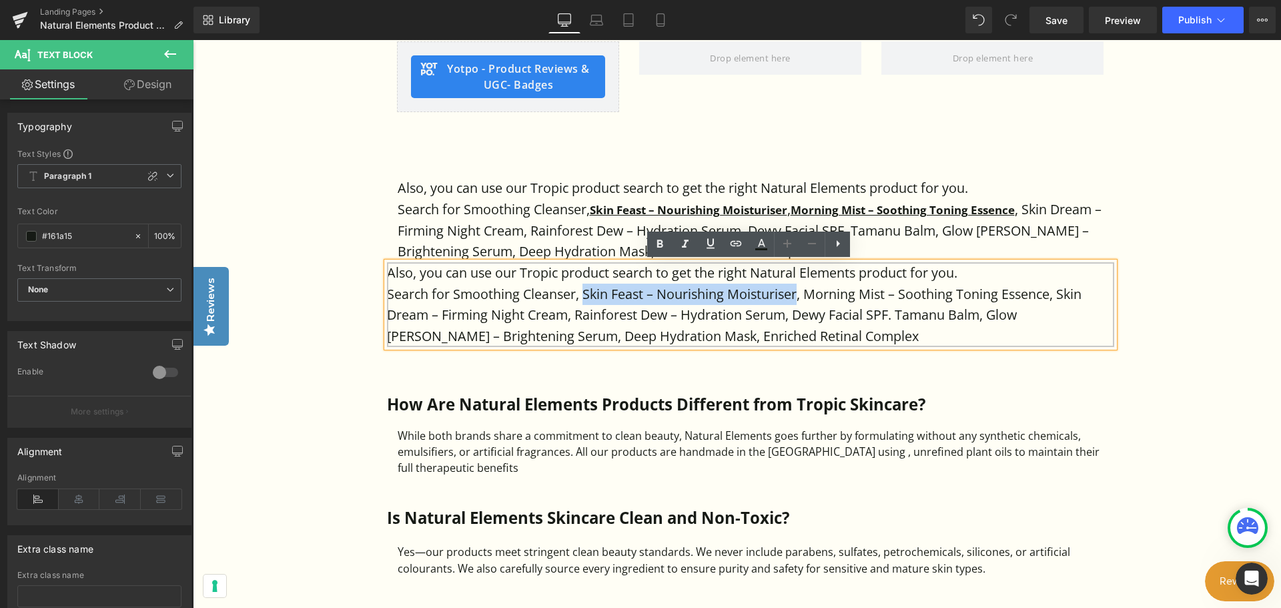
drag, startPoint x: 583, startPoint y: 292, endPoint x: 796, endPoint y: 296, distance: 212.8
click at [796, 296] on p "Search for Smoothing Cleanser, Skin Feast – Nourishing Moisturiser, Morning Mis…" at bounding box center [750, 315] width 727 height 63
click at [738, 245] on icon at bounding box center [735, 243] width 11 height 5
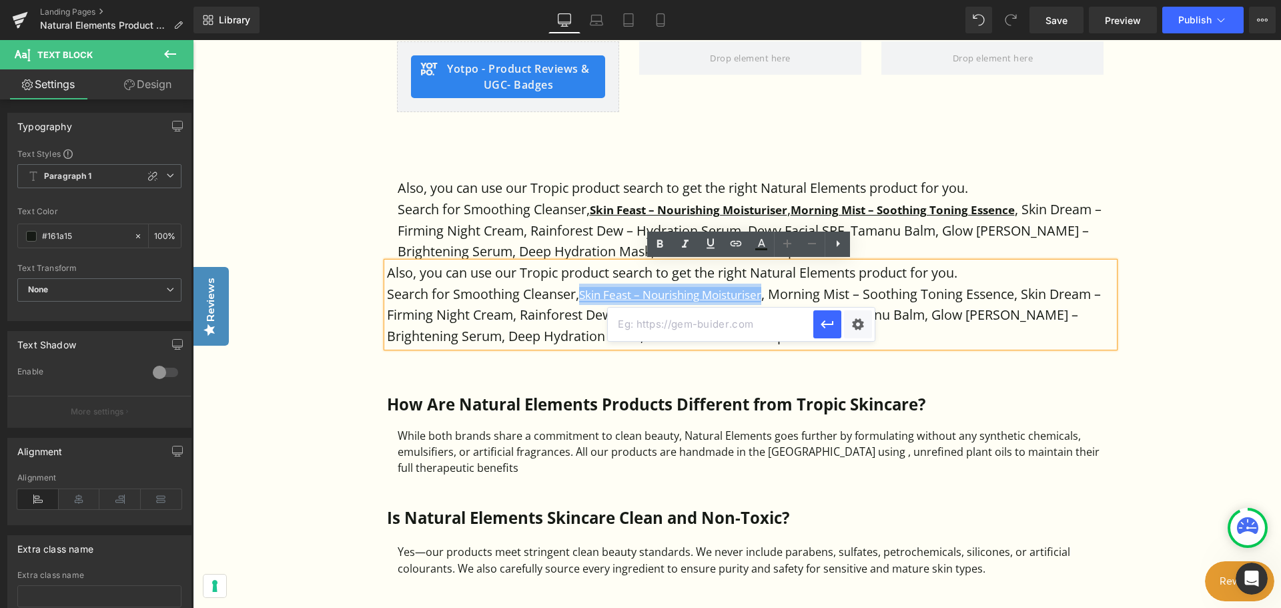
drag, startPoint x: 929, startPoint y: 367, endPoint x: 1183, endPoint y: 314, distance: 259.6
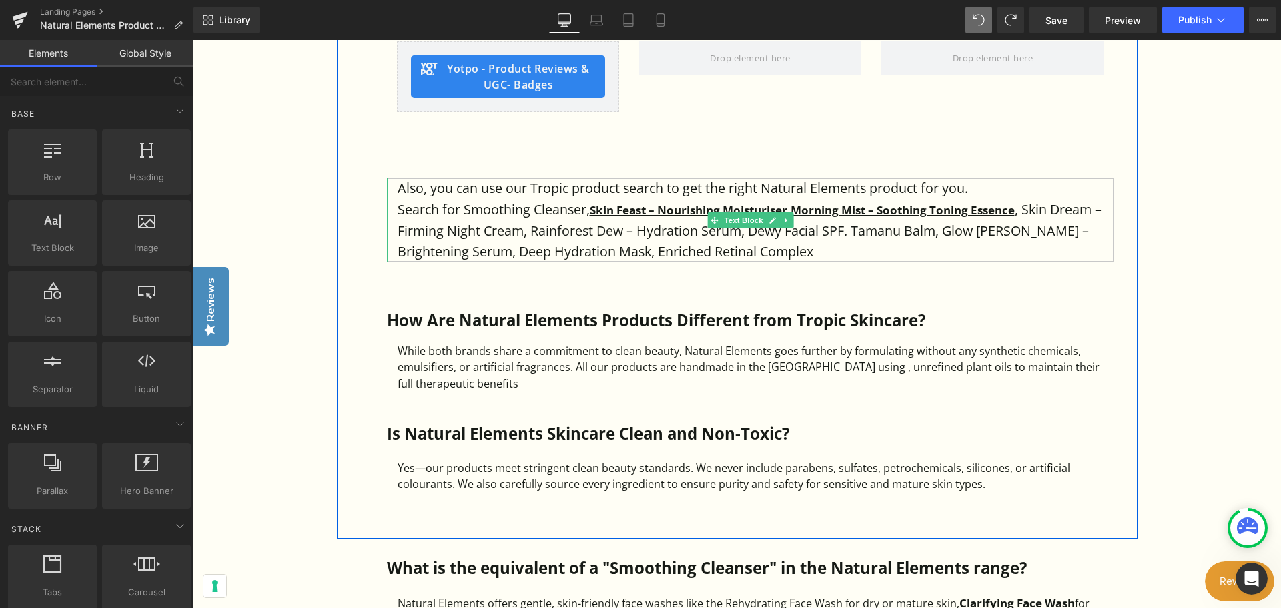
click at [672, 253] on p "Search for Smoothing Cleanser, Skin Feast – Nourishing Moisturiser , Morning Mi…" at bounding box center [756, 230] width 716 height 63
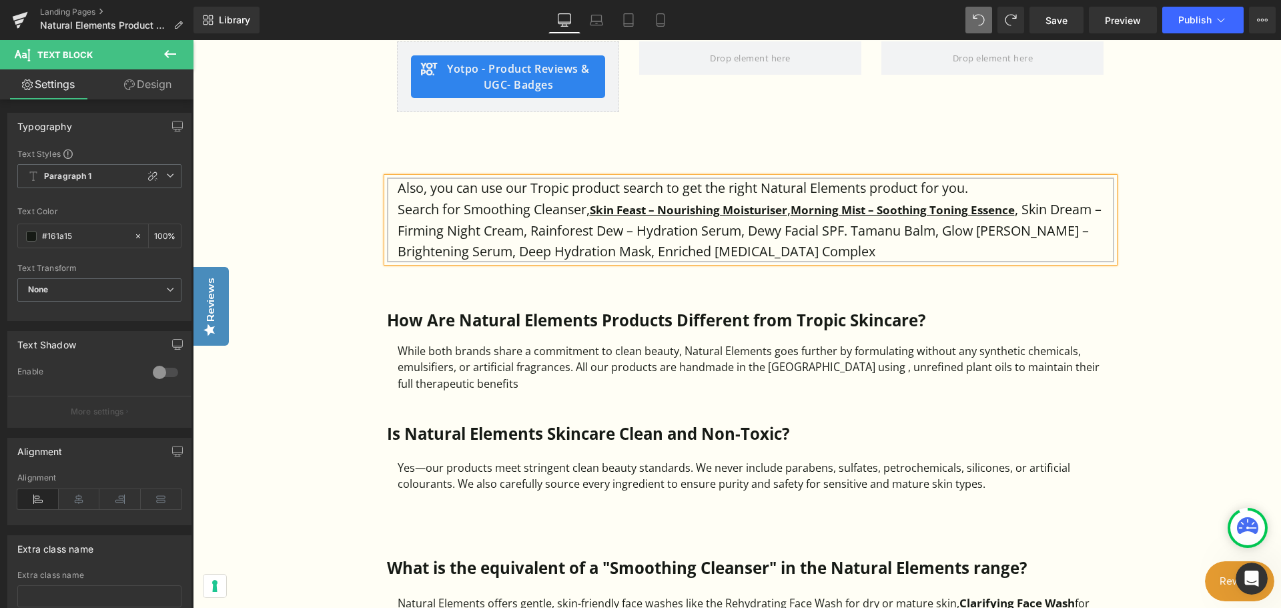
click at [193, 40] on div at bounding box center [193, 40] width 0 height 0
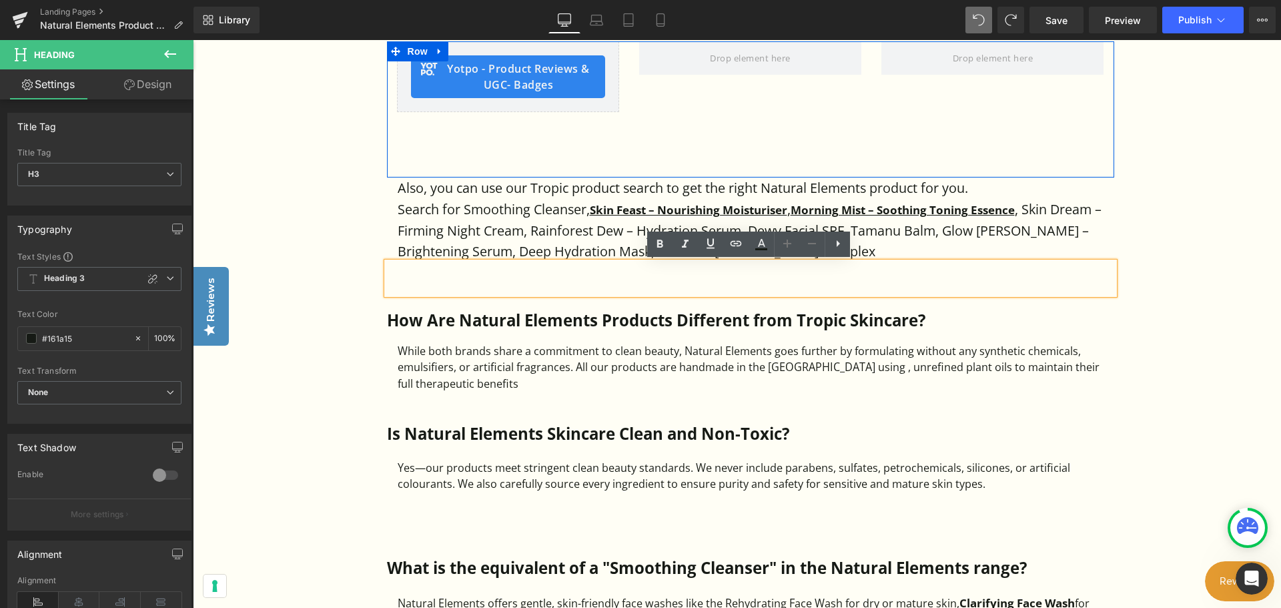
click at [835, 156] on div "Yotpo - Product Reviews & UGC - Badges Yotpo - Product Reviews & UGC Row" at bounding box center [750, 109] width 727 height 136
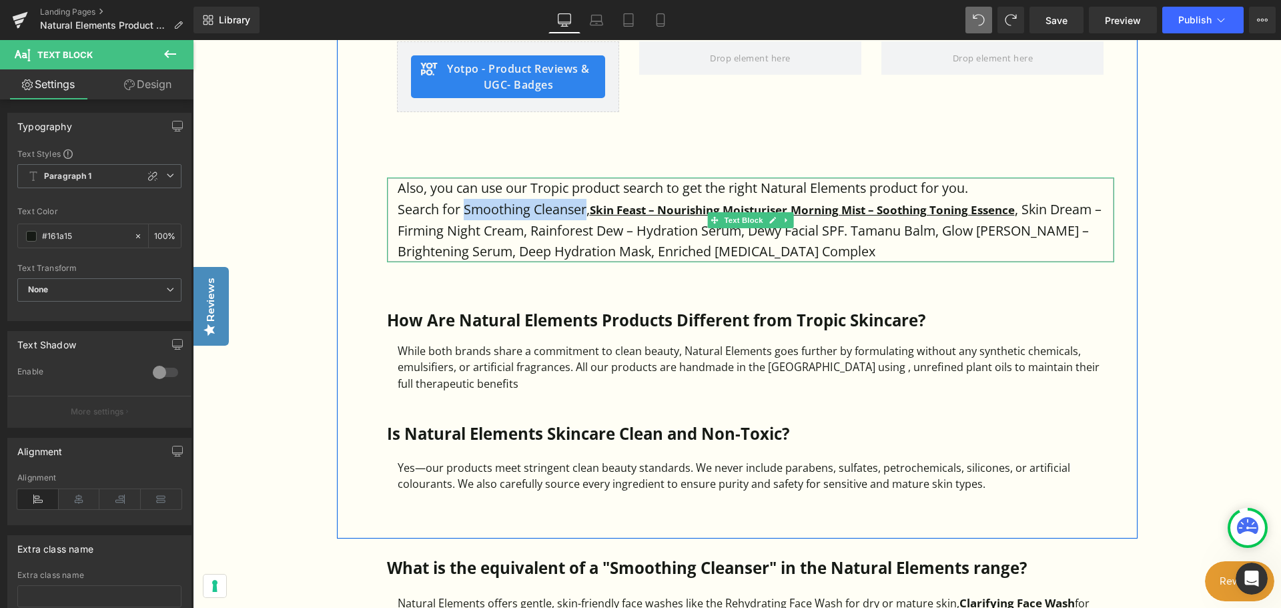
drag, startPoint x: 463, startPoint y: 209, endPoint x: 584, endPoint y: 211, distance: 121.4
click at [584, 211] on p "Search for Smoothing Cleanser, Skin Feast – Nourishing Moisturiser , Morning Mi…" at bounding box center [756, 230] width 716 height 63
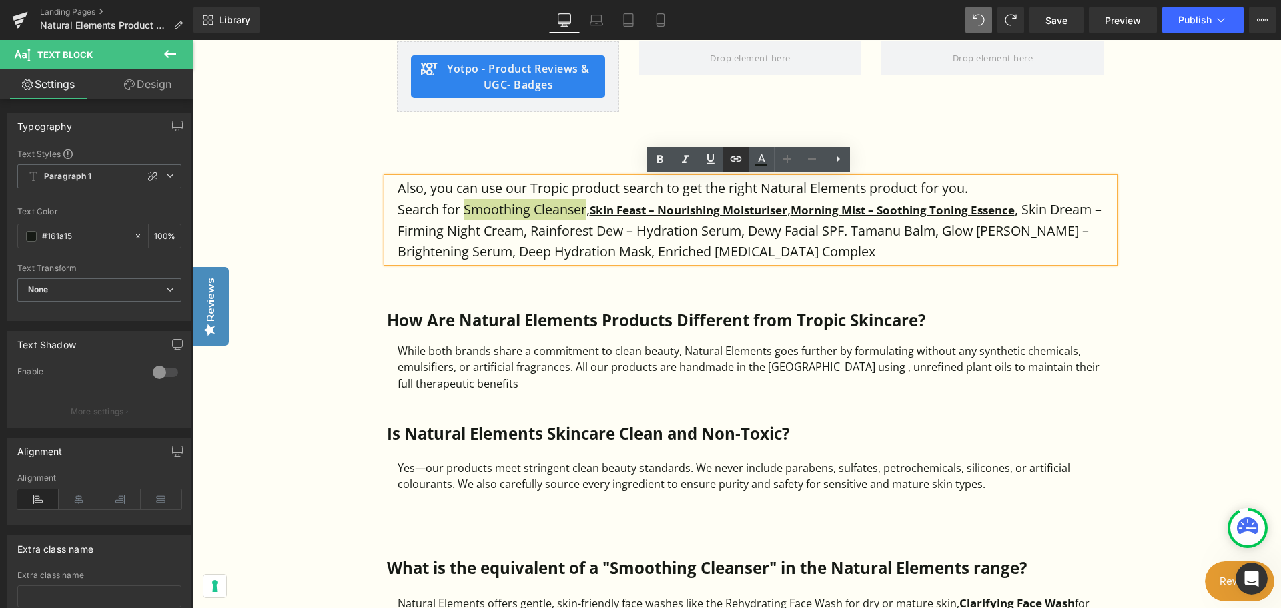
click at [740, 167] on icon at bounding box center [736, 159] width 16 height 16
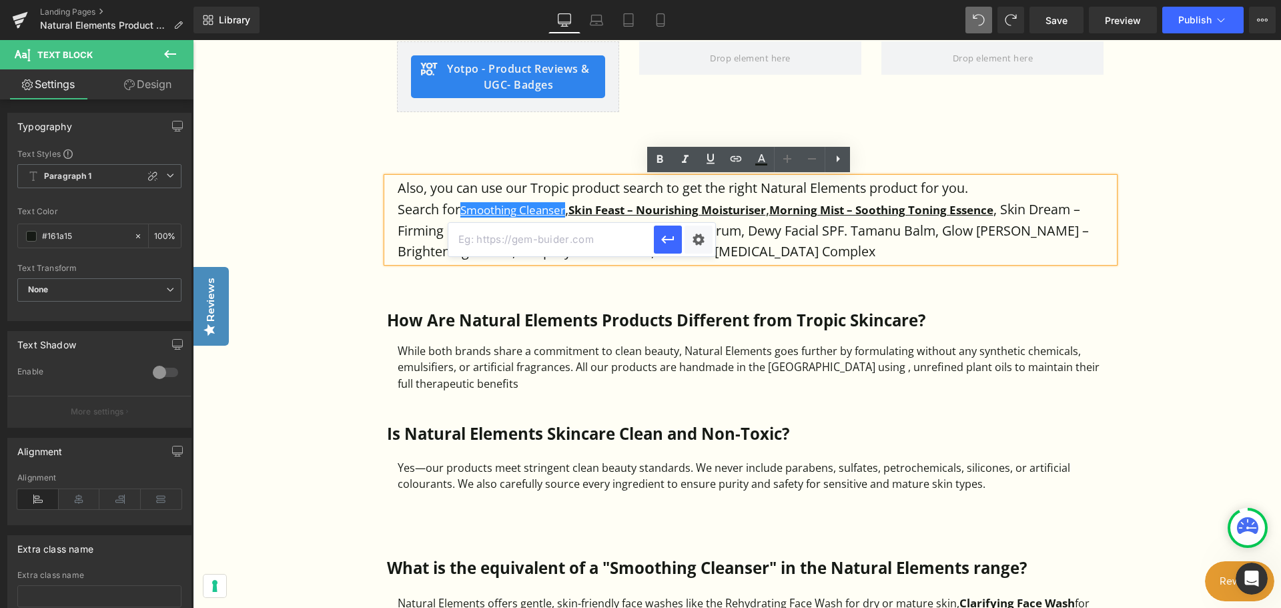
click at [570, 245] on input "text" at bounding box center [550, 239] width 205 height 33
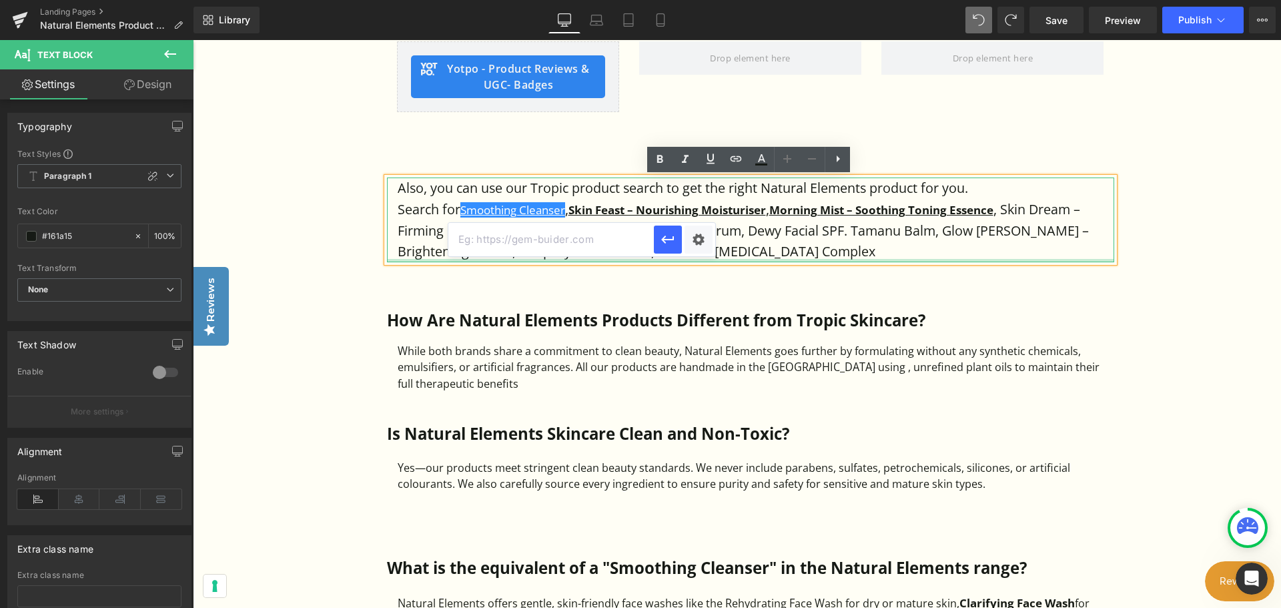
paste input "https://www.naturalelementsskincare.com/pages/tropic-smoothing-cleanser-alterna…"
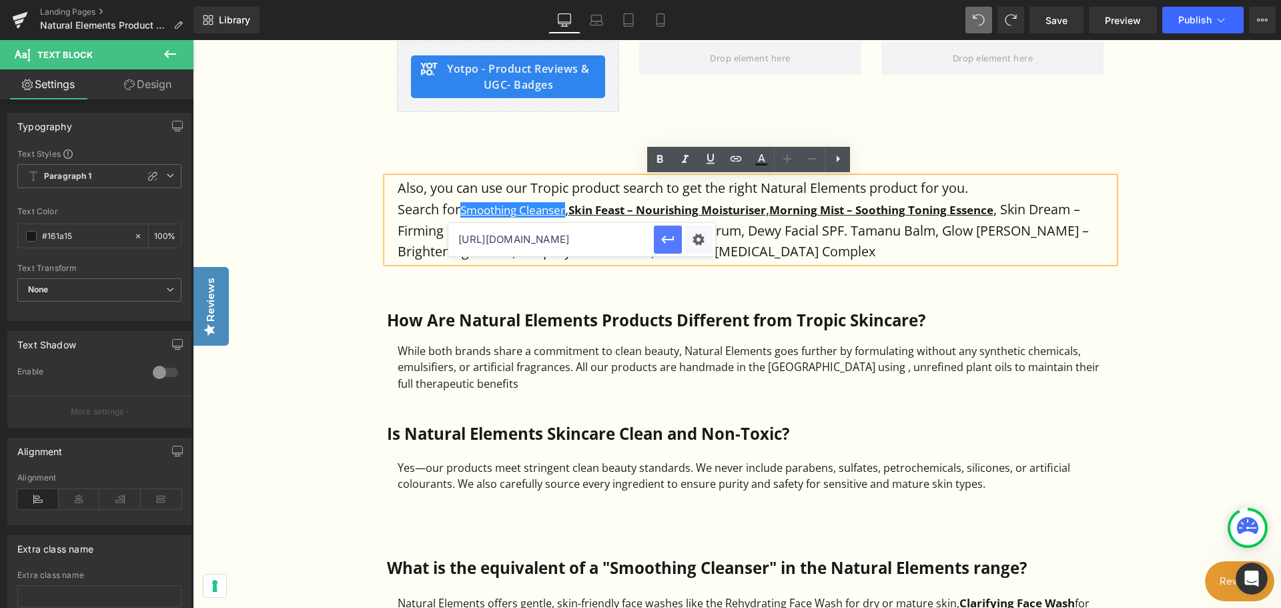
type input "https://www.naturalelementsskincare.com/pages/tropic-smoothing-cleanser-alterna…"
click at [671, 243] on icon "button" at bounding box center [668, 239] width 16 height 16
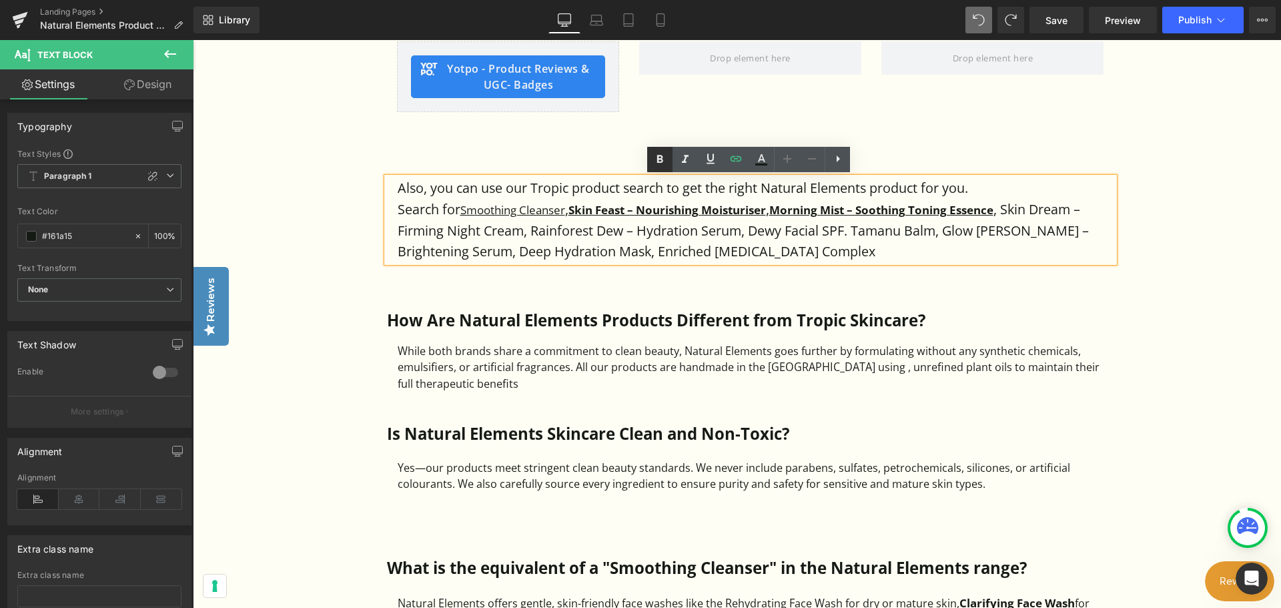
click at [661, 157] on icon at bounding box center [660, 159] width 16 height 16
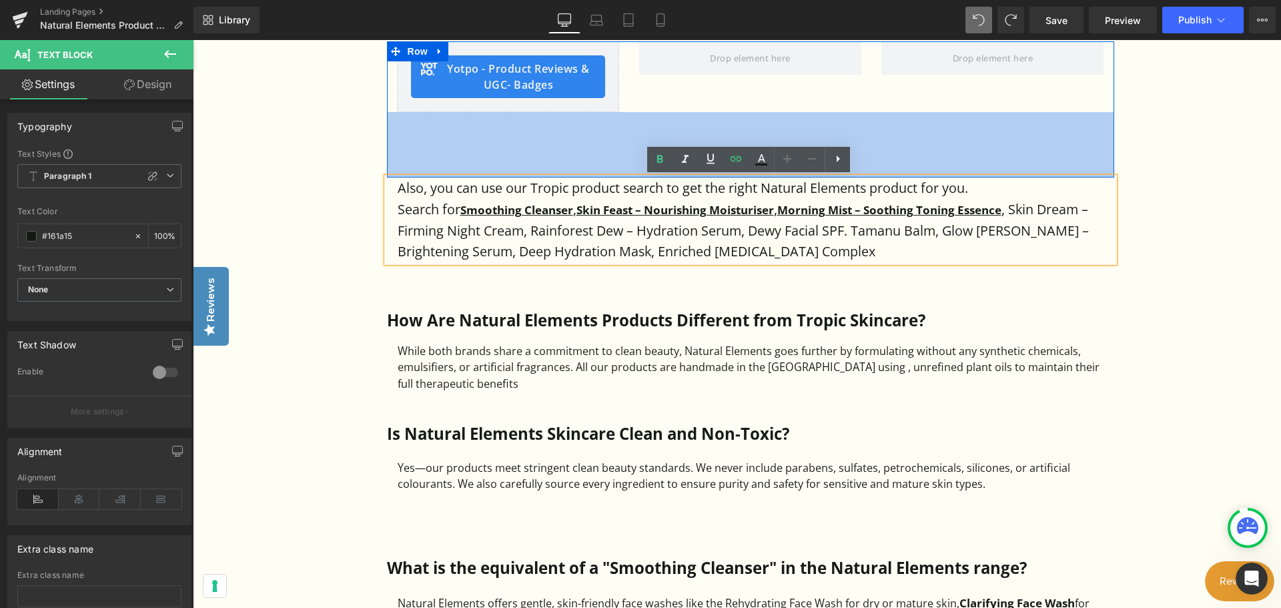
drag, startPoint x: 694, startPoint y: 118, endPoint x: 1035, endPoint y: 300, distance: 386.2
click at [694, 118] on div "98px" at bounding box center [750, 144] width 727 height 65
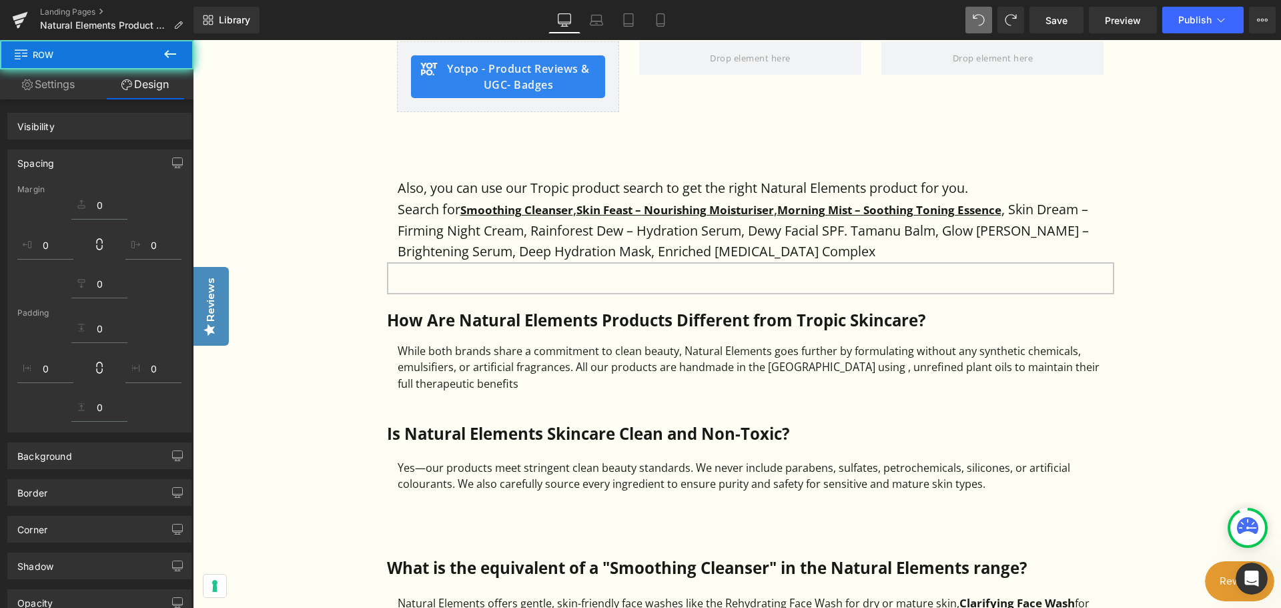
click at [1096, 282] on div at bounding box center [750, 288] width 727 height 13
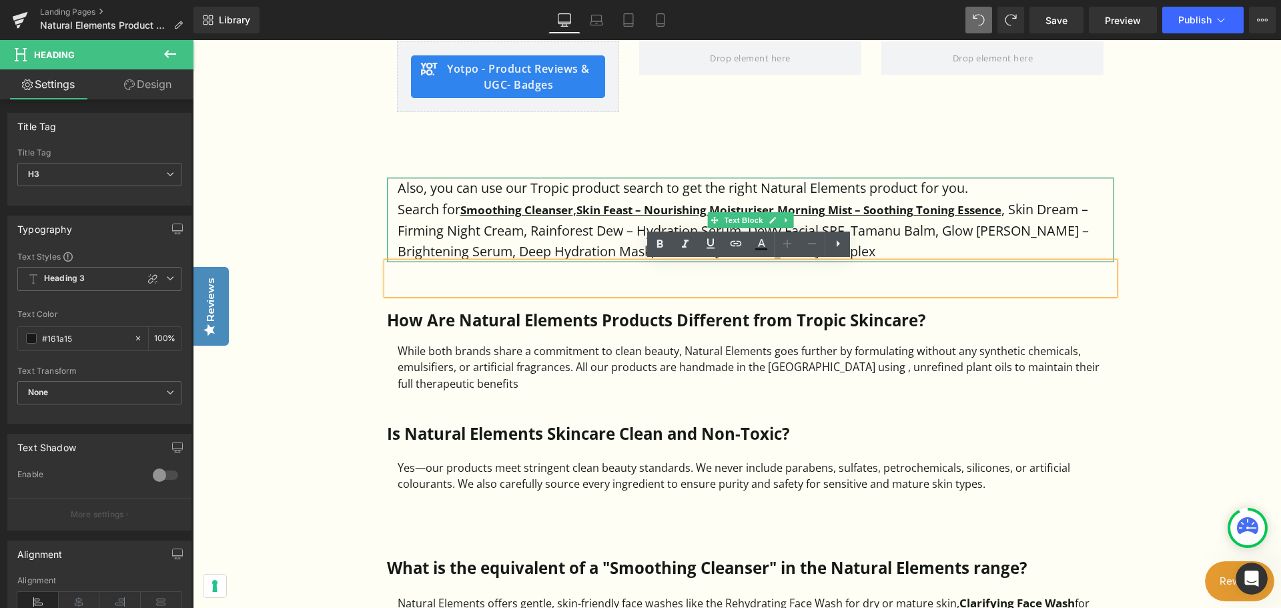
drag, startPoint x: 577, startPoint y: 212, endPoint x: 781, endPoint y: 239, distance: 205.9
click at [578, 213] on p "Search for Smoothing Cleanser , Skin Feast – Nourishing Moisturiser , Morning M…" at bounding box center [756, 230] width 716 height 63
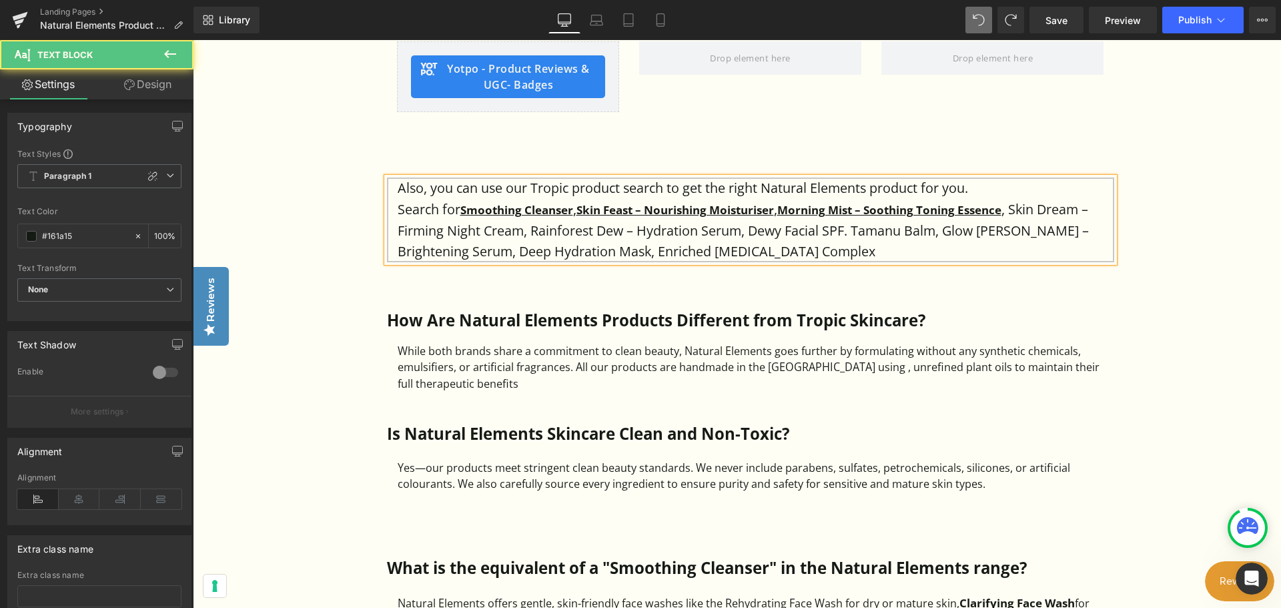
click at [788, 207] on p "Search for Smoothing Cleanser , Skin Feast – Nourishing Moisturiser , Morning M…" at bounding box center [756, 230] width 716 height 63
click at [1027, 209] on p "Search for Smoothing Cleanser , Skin Feast – Nourishing Moisturiser , Morning M…" at bounding box center [756, 230] width 716 height 63
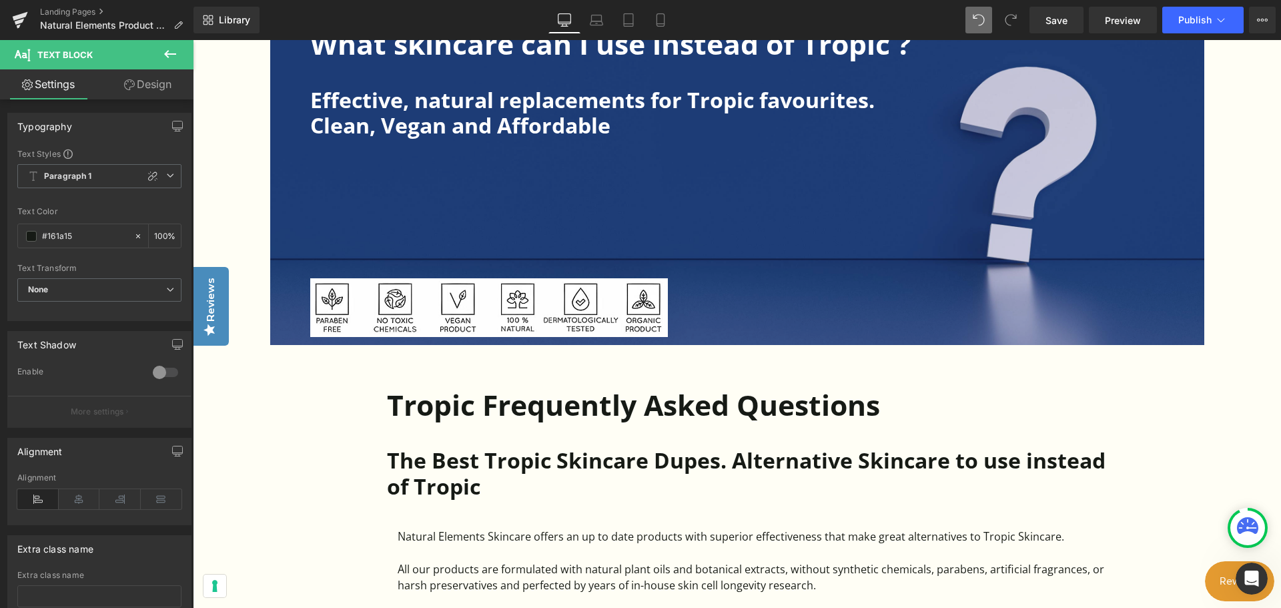
scroll to position [334, 0]
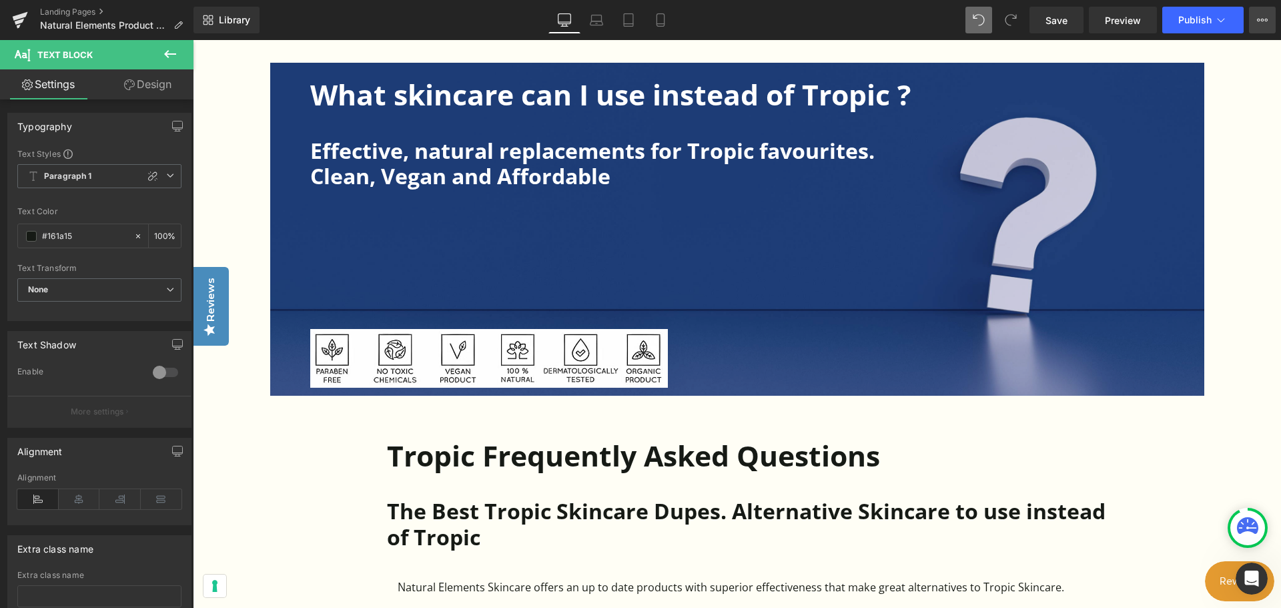
click at [1258, 21] on icon at bounding box center [1258, 20] width 3 height 3
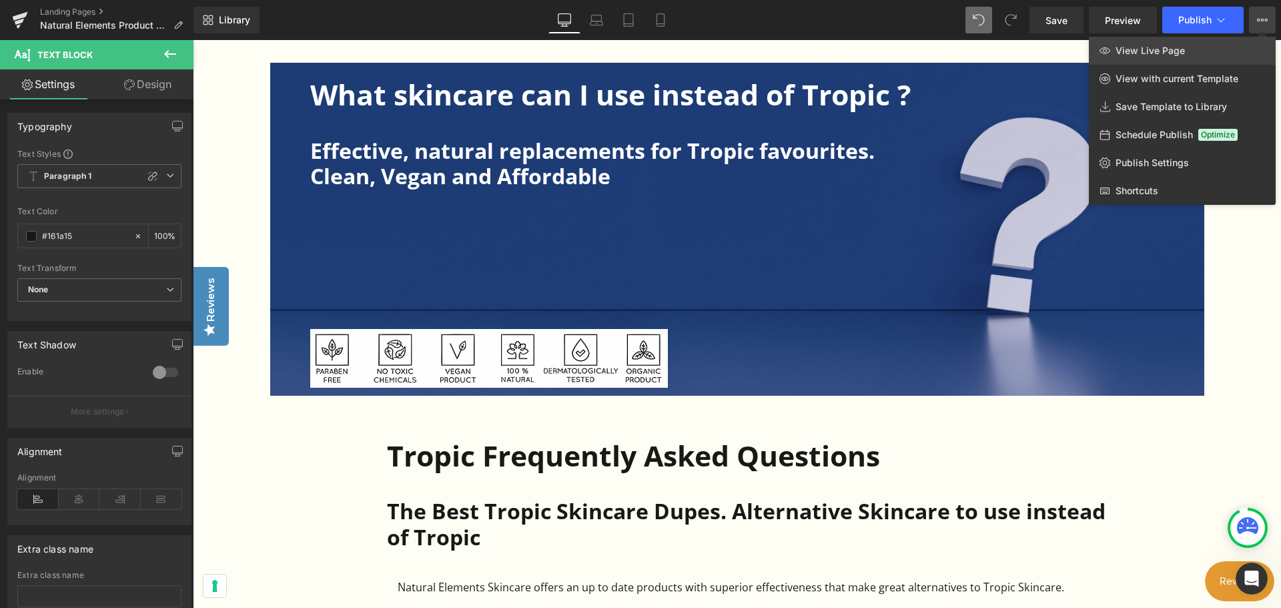
click at [1139, 55] on span "View Live Page" at bounding box center [1149, 51] width 69 height 12
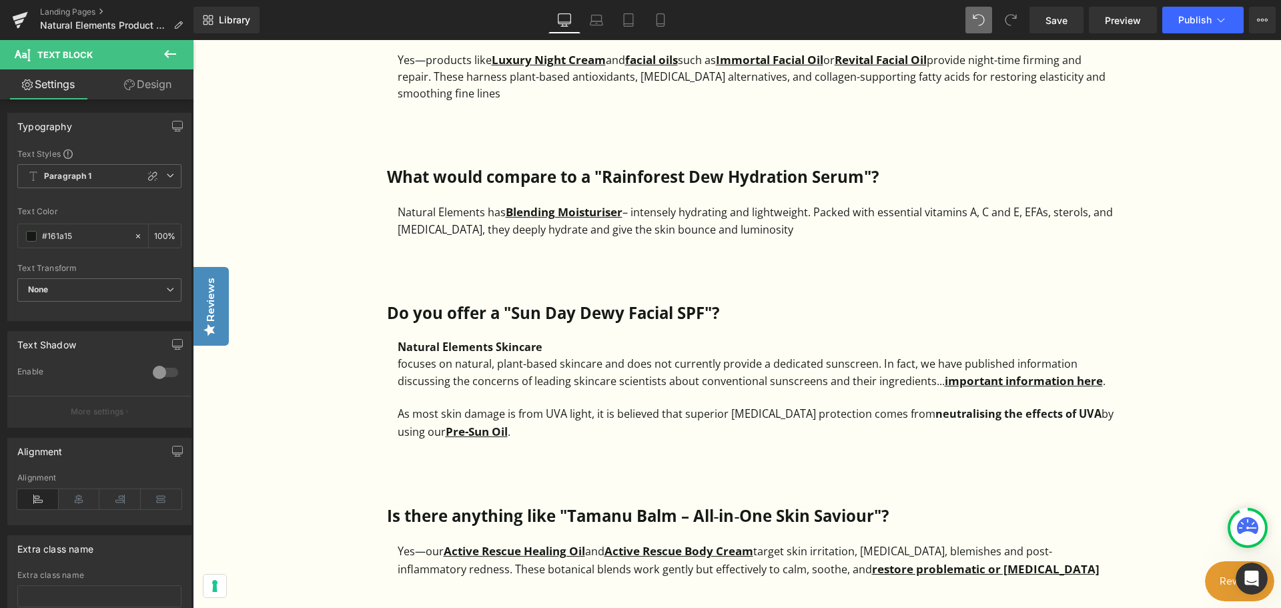
scroll to position [2068, 0]
click at [1176, 29] on button "Publish" at bounding box center [1202, 20] width 81 height 27
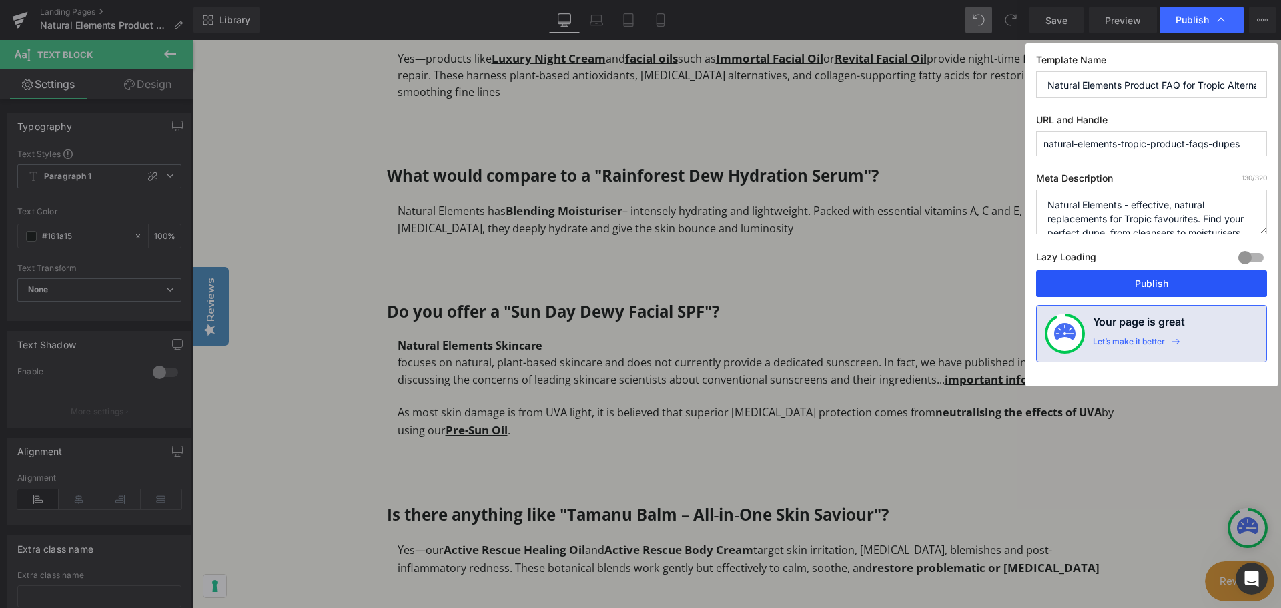
click at [1122, 279] on button "Publish" at bounding box center [1151, 283] width 231 height 27
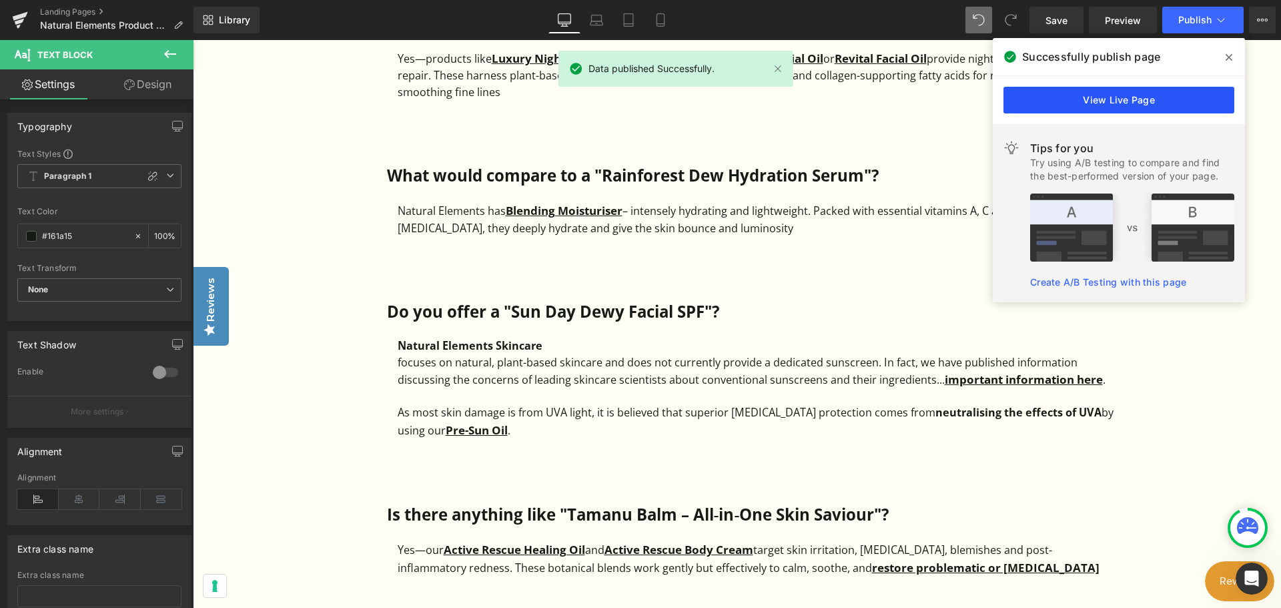
click at [1151, 93] on link "View Live Page" at bounding box center [1118, 100] width 231 height 27
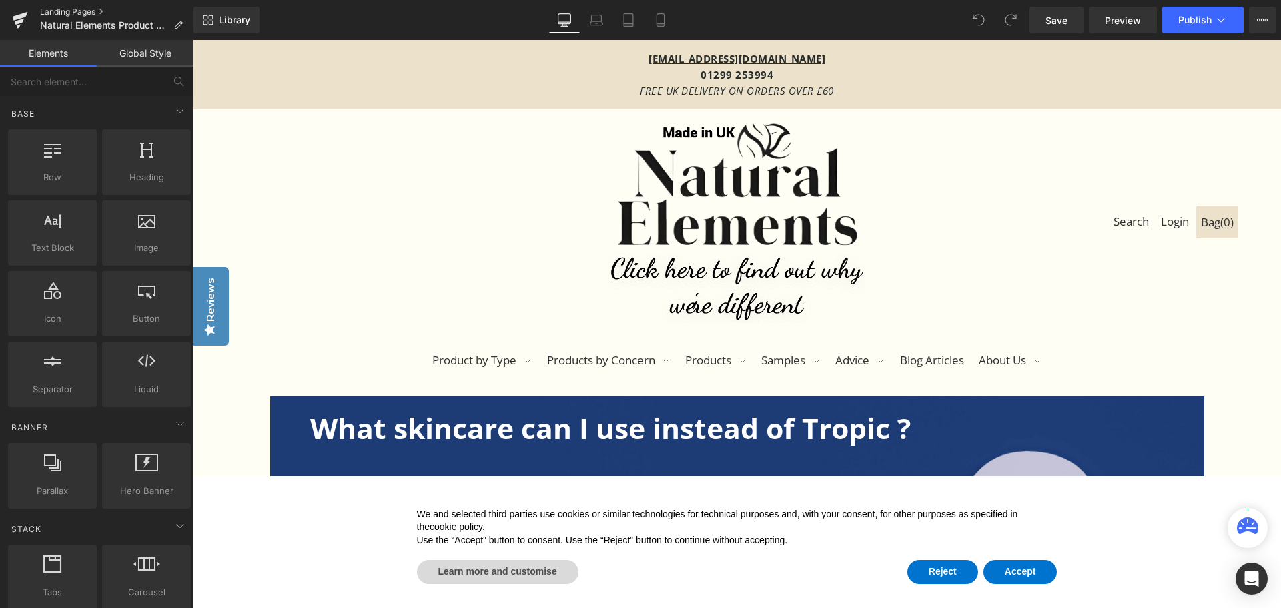
click at [63, 15] on link "Landing Pages" at bounding box center [116, 12] width 153 height 11
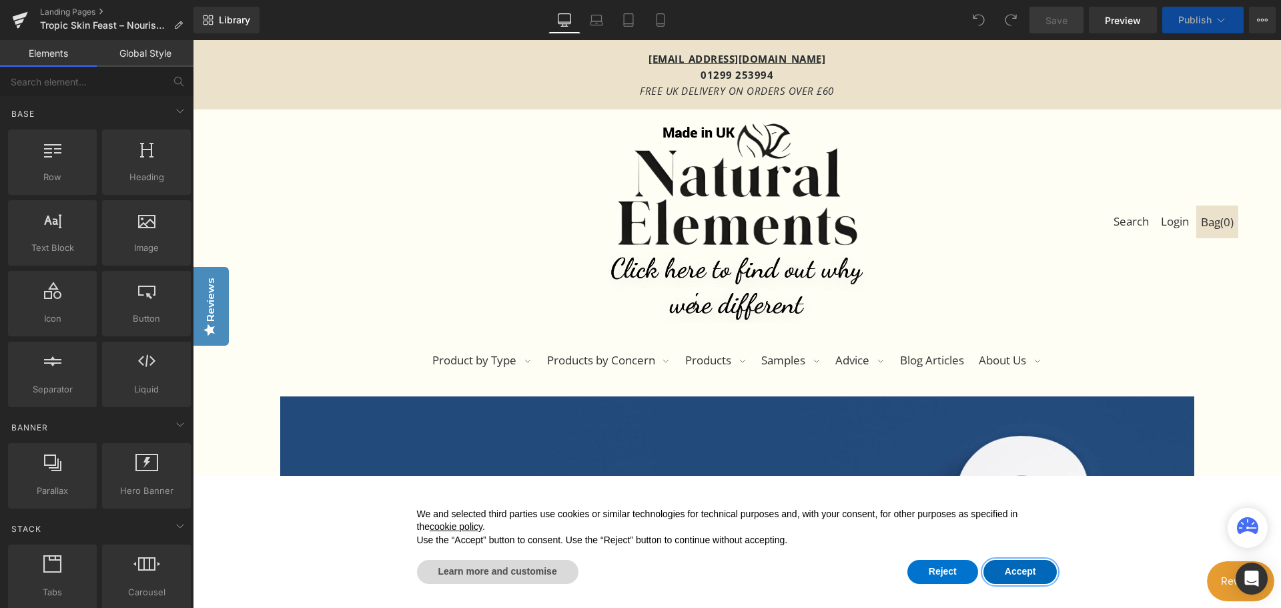
click at [1019, 574] on button "Accept" at bounding box center [1020, 572] width 74 height 24
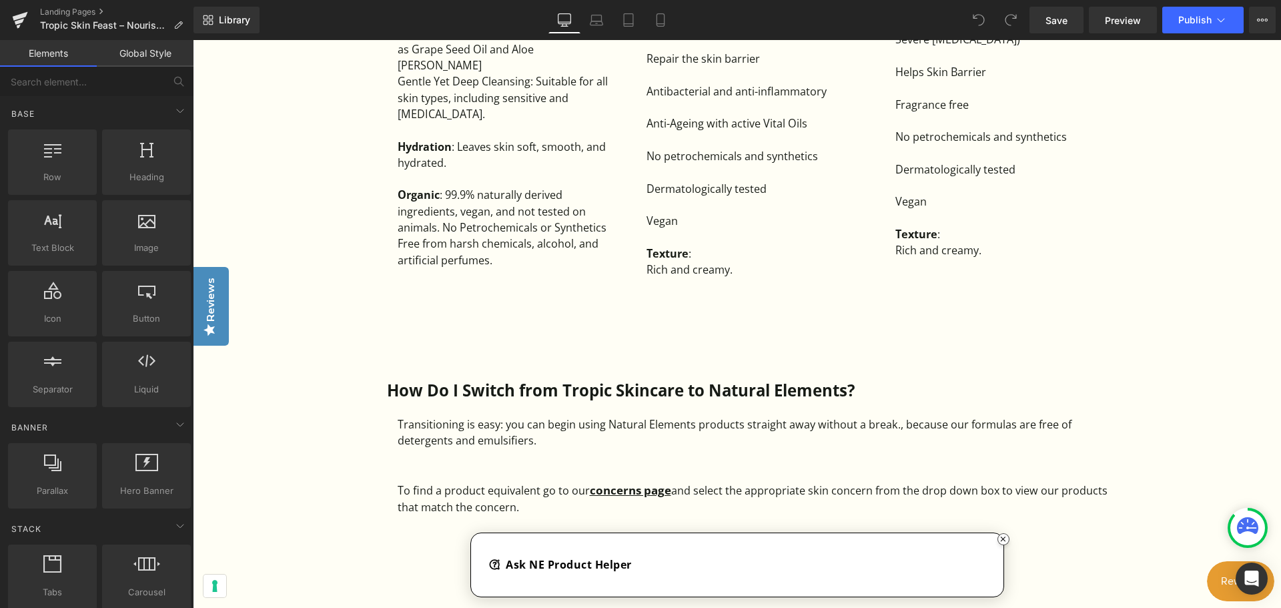
scroll to position [1601, 0]
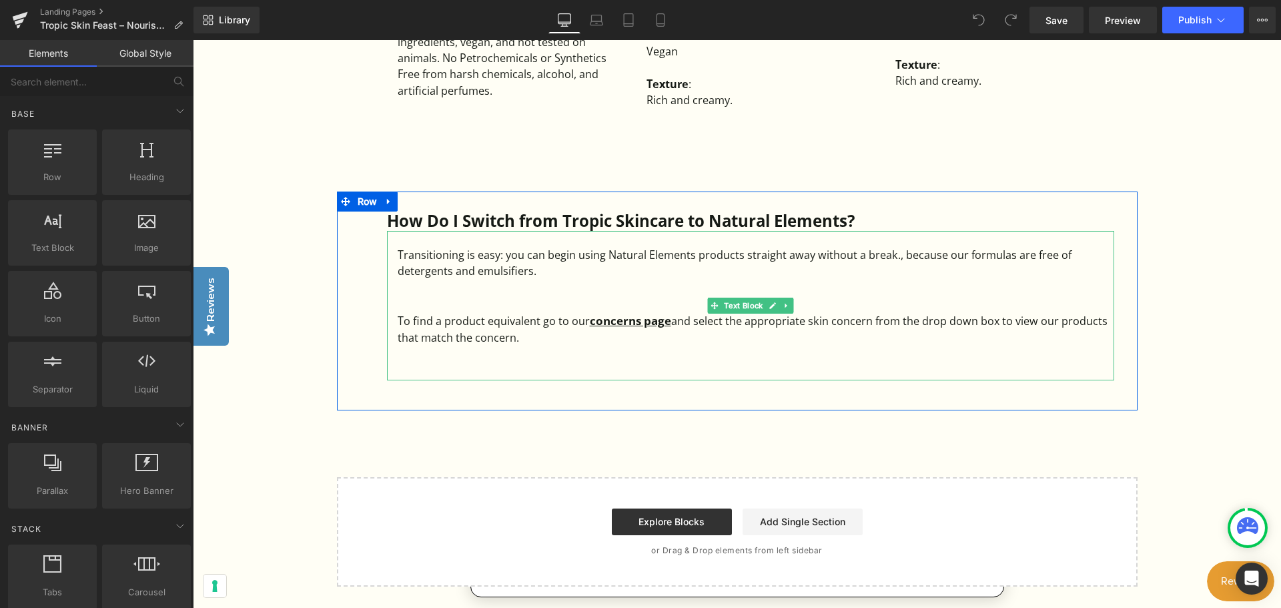
click at [522, 343] on div "To find a product equivalent go to our concerns page and select the appropriate…" at bounding box center [756, 329] width 716 height 34
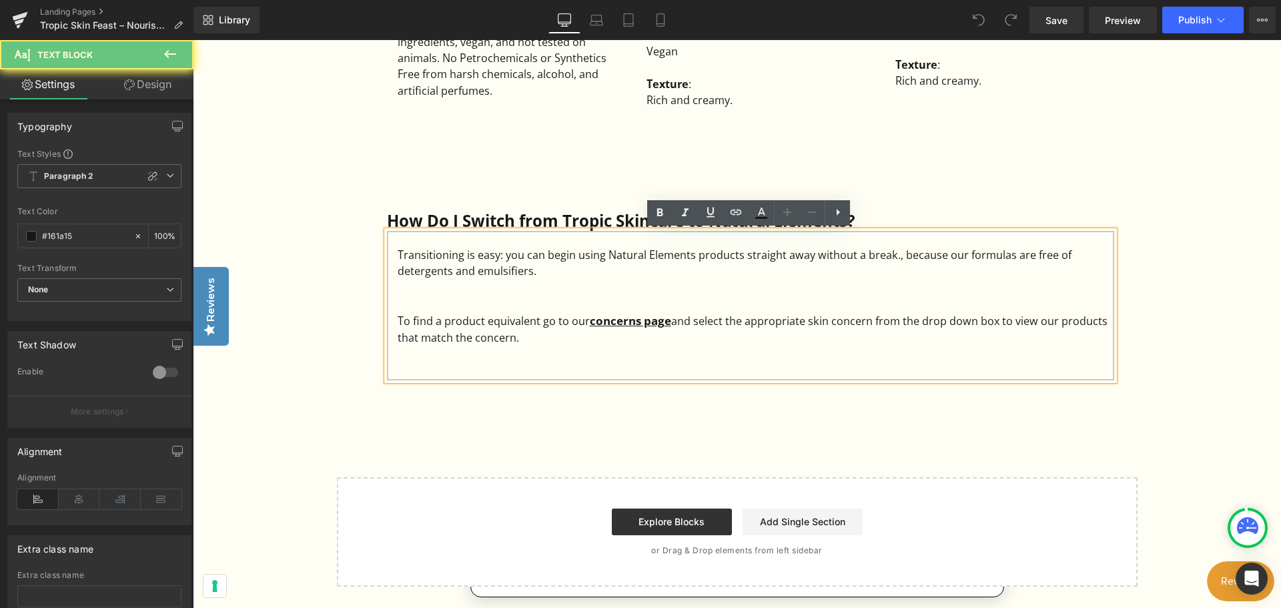
click at [546, 340] on div "To find a product equivalent go to our concerns page and select the appropriate…" at bounding box center [756, 329] width 716 height 34
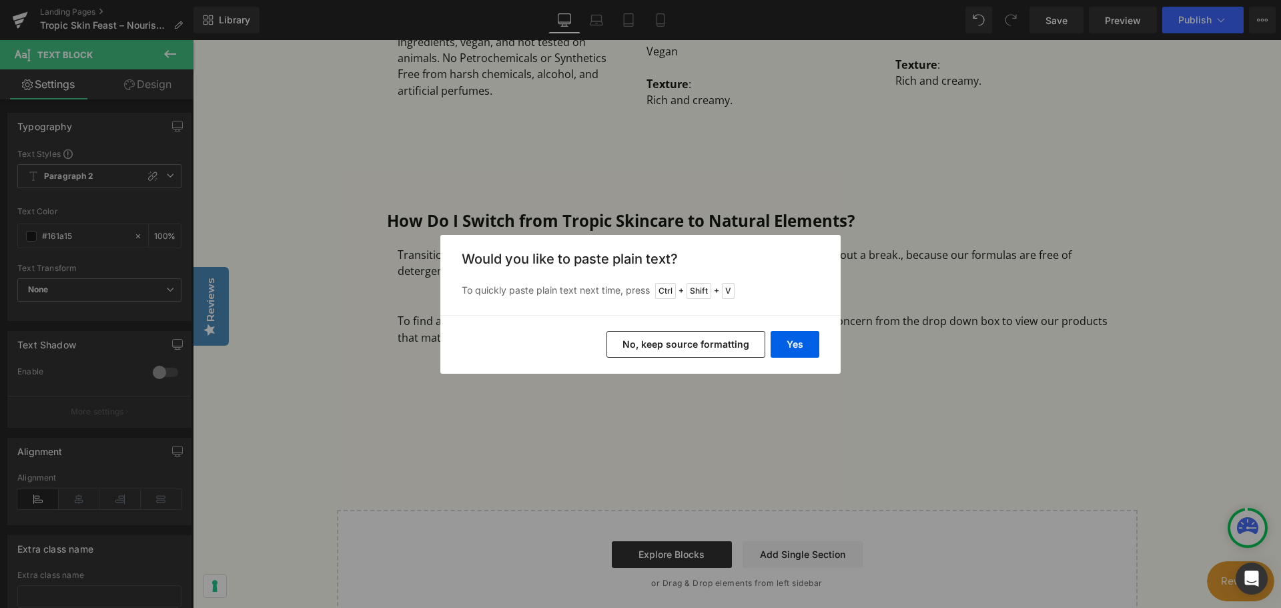
click at [694, 346] on button "No, keep source formatting" at bounding box center [685, 344] width 159 height 27
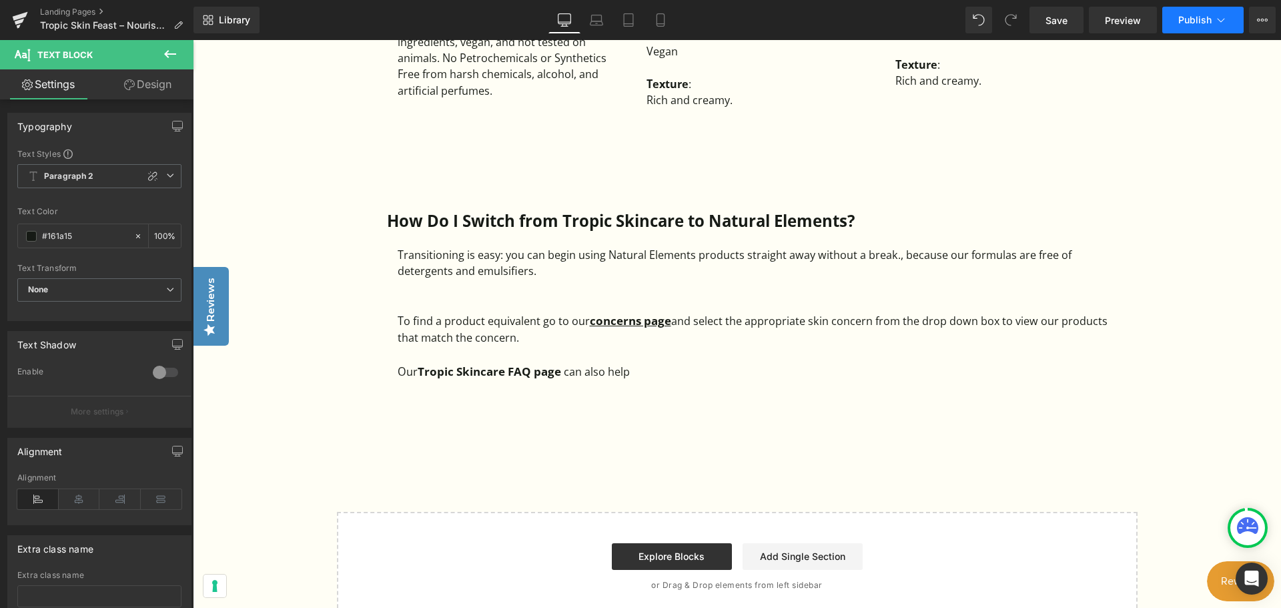
click at [1195, 23] on span "Publish" at bounding box center [1194, 20] width 33 height 11
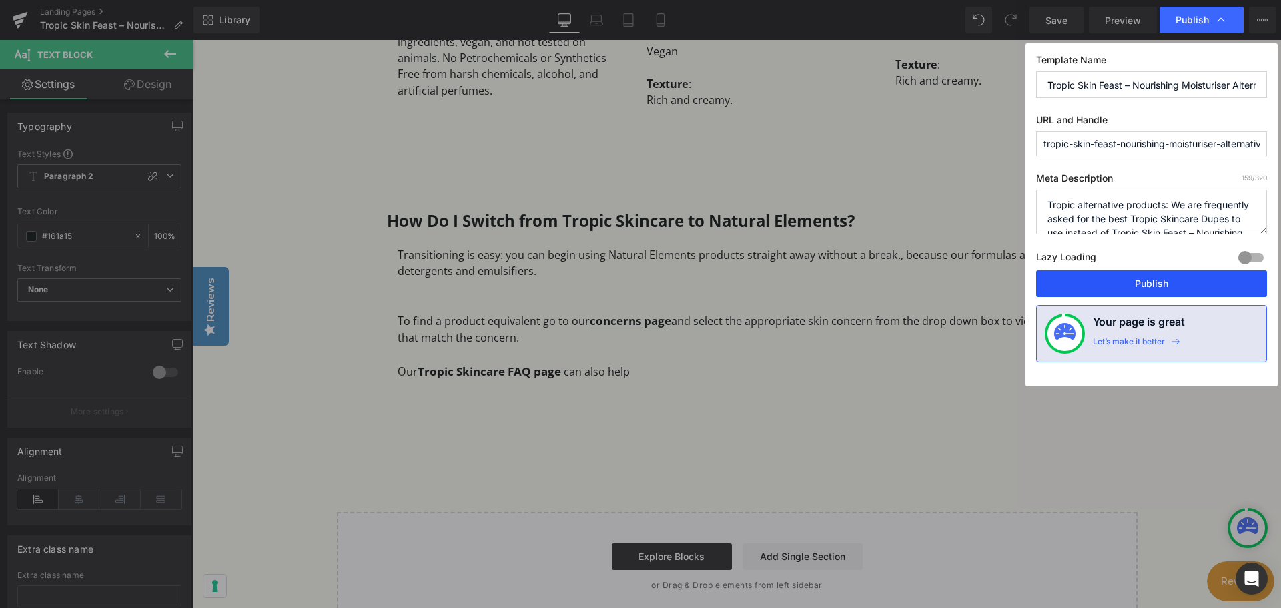
click at [1146, 284] on button "Publish" at bounding box center [1151, 283] width 231 height 27
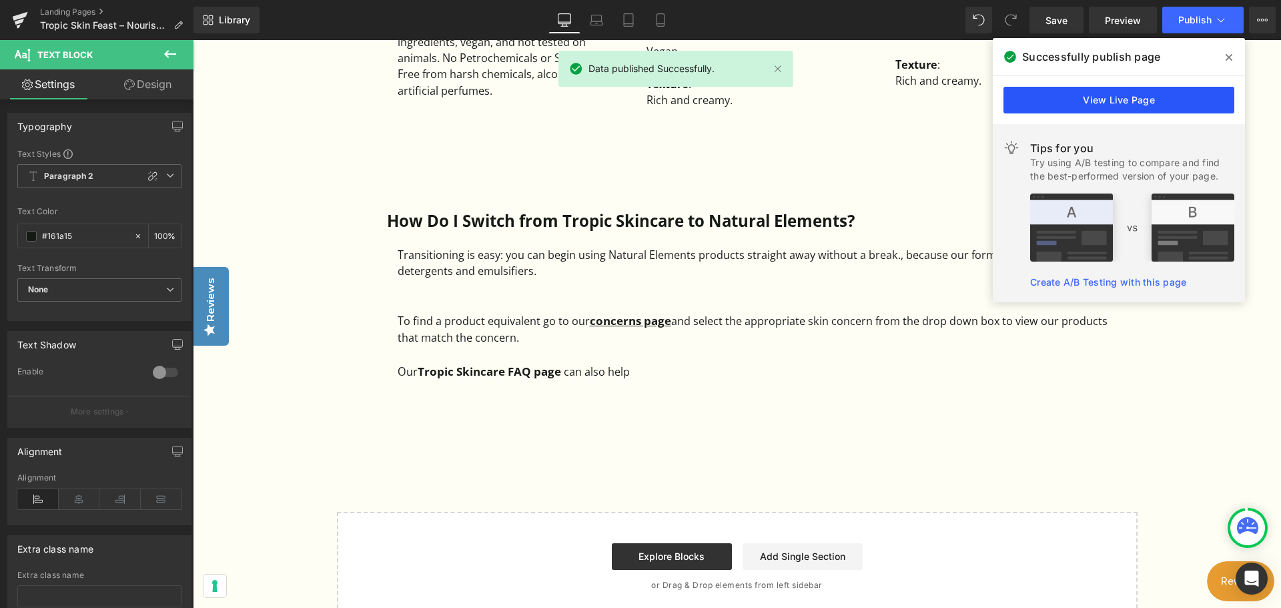
click at [1123, 99] on link "View Live Page" at bounding box center [1118, 100] width 231 height 27
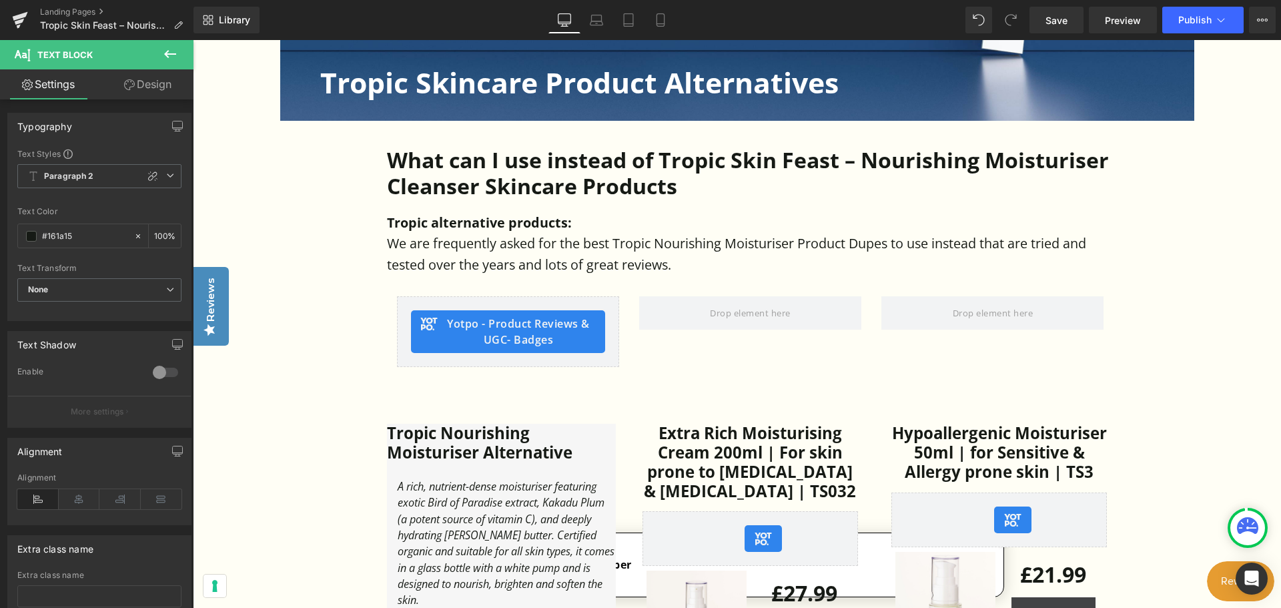
scroll to position [534, 0]
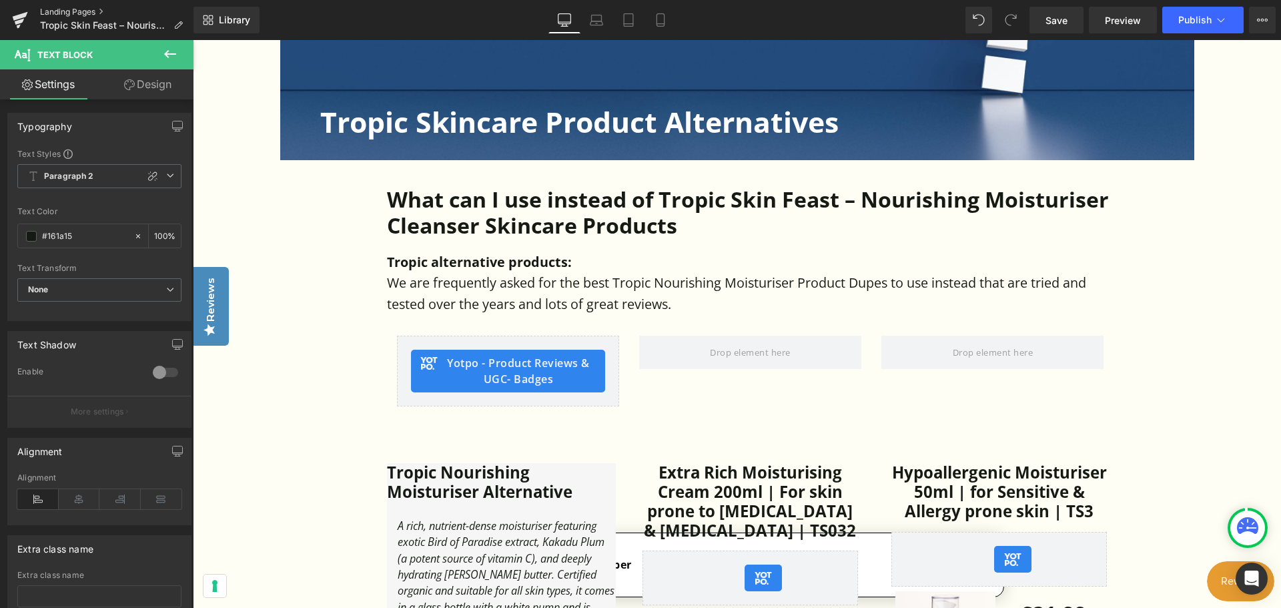
click at [87, 10] on link "Landing Pages" at bounding box center [116, 12] width 153 height 11
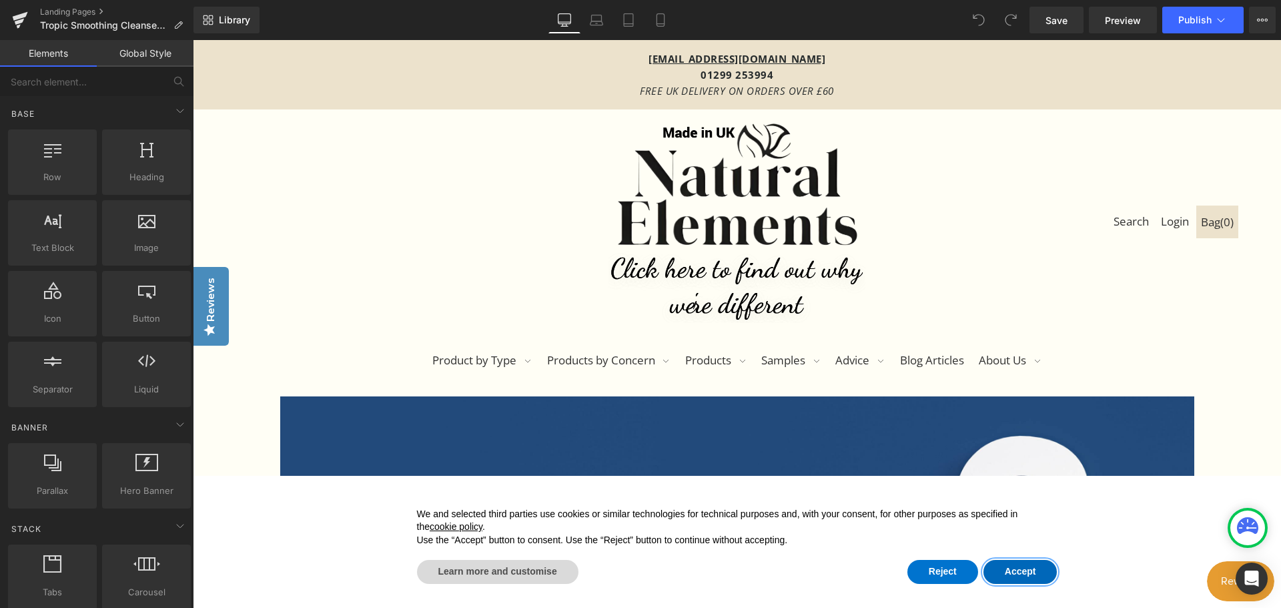
drag, startPoint x: 1029, startPoint y: 576, endPoint x: 1027, endPoint y: 554, distance: 21.4
click at [1029, 574] on button "Accept" at bounding box center [1020, 572] width 74 height 24
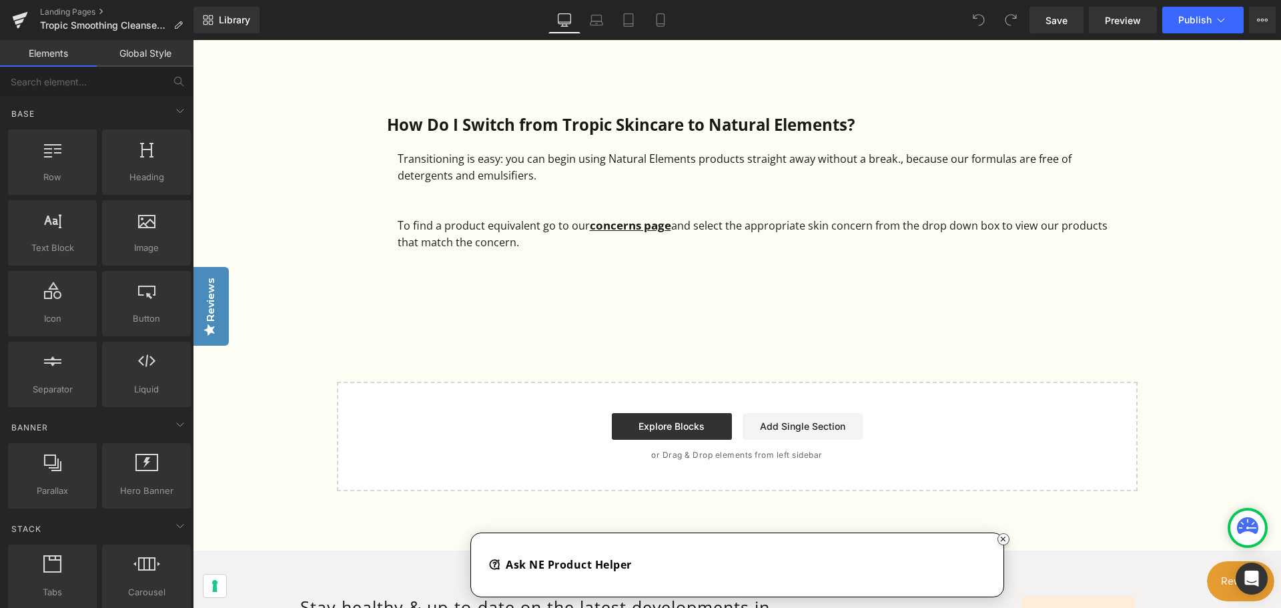
scroll to position [1868, 0]
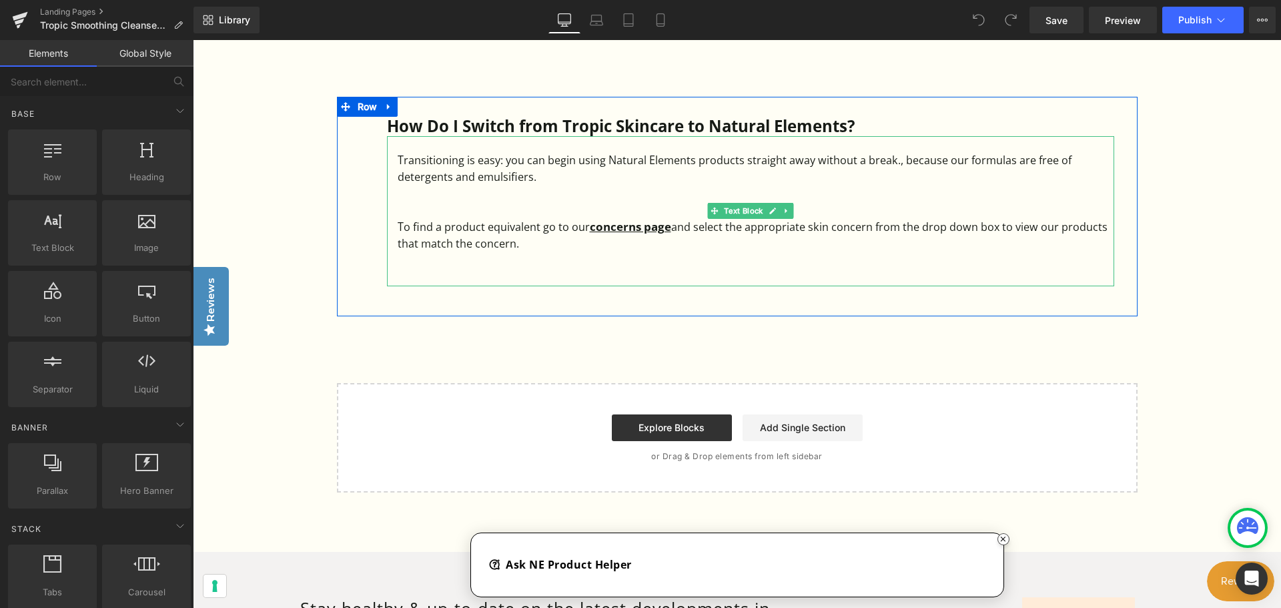
click at [532, 231] on div "To find a product equivalent go to our concerns page and select the appropriate…" at bounding box center [756, 234] width 716 height 34
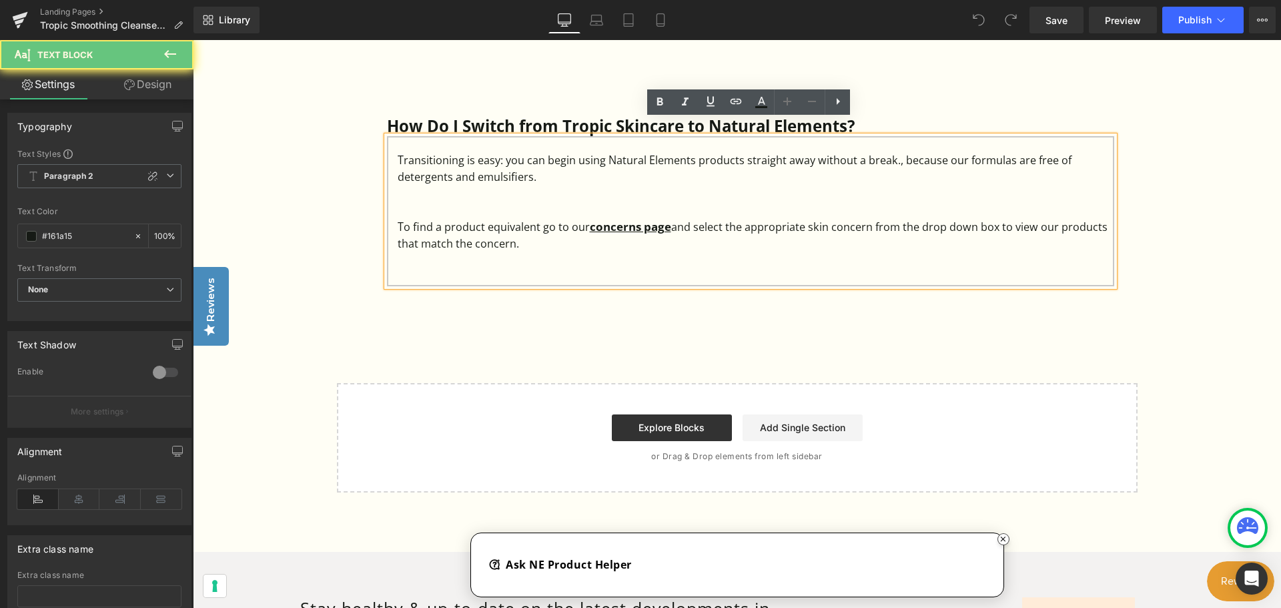
click at [553, 224] on div "To find a product equivalent go to our concerns page and select the appropriate…" at bounding box center [756, 234] width 716 height 34
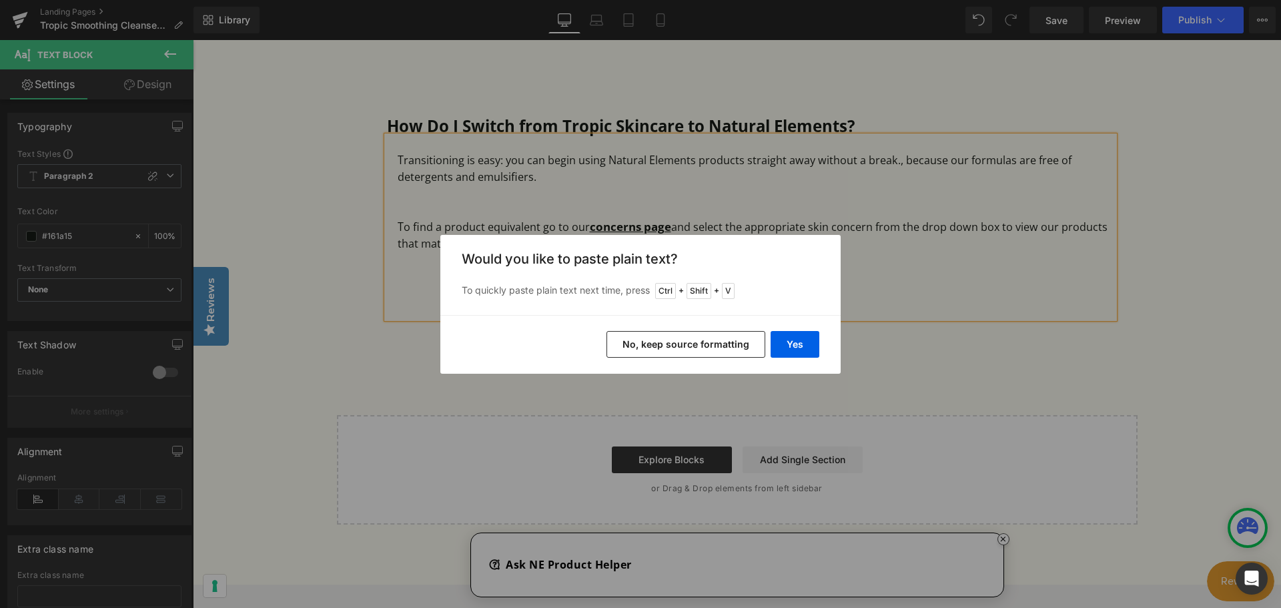
click at [694, 340] on button "No, keep source formatting" at bounding box center [685, 344] width 159 height 27
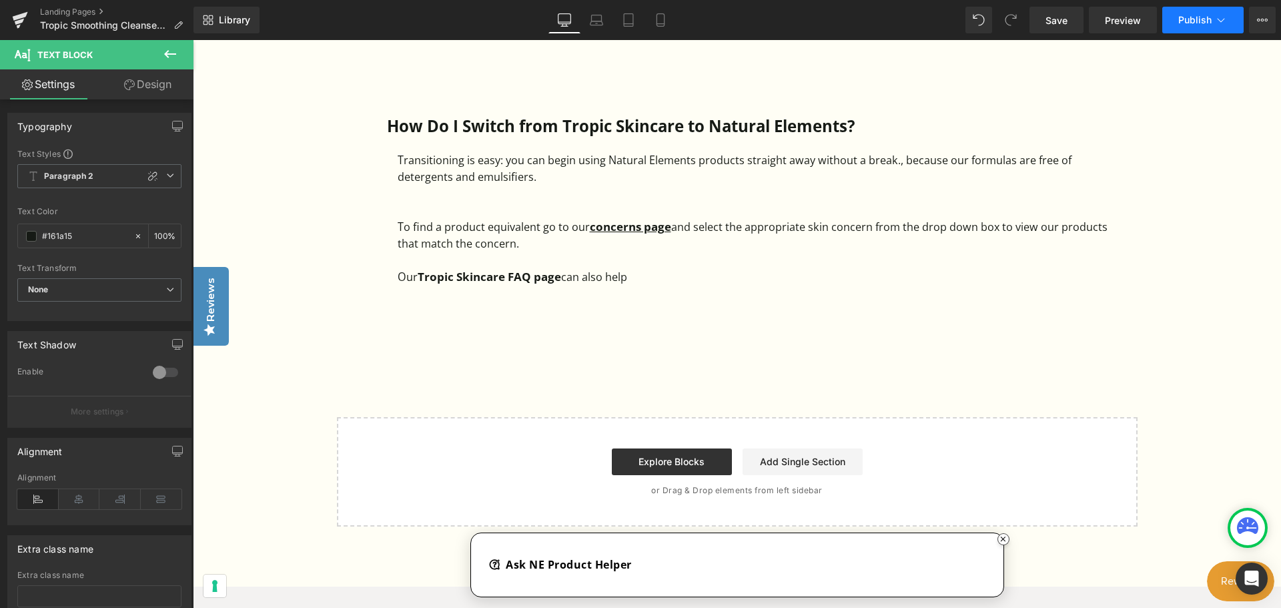
click at [1196, 20] on span "Publish" at bounding box center [1194, 20] width 33 height 11
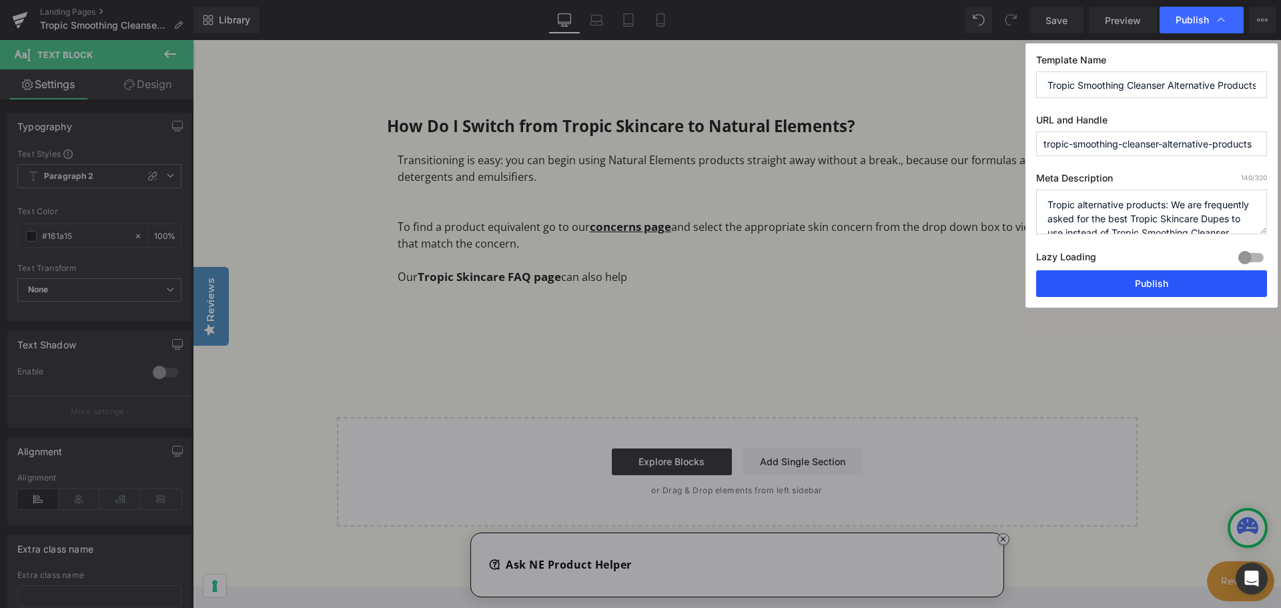
click at [1139, 285] on button "Publish" at bounding box center [1151, 283] width 231 height 27
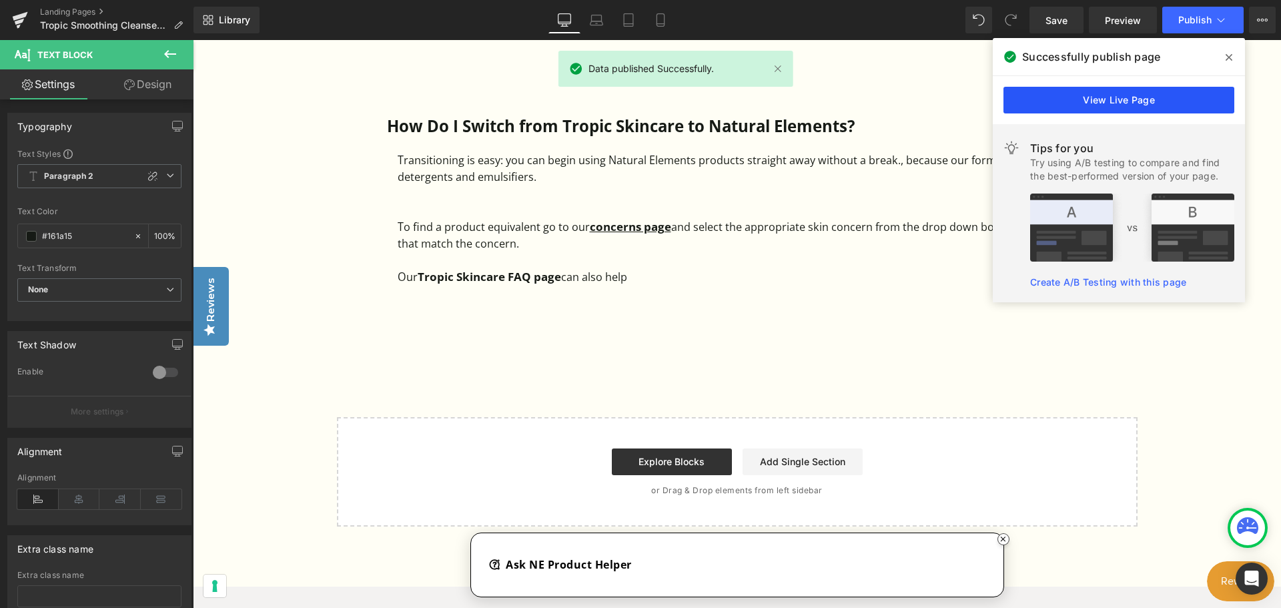
click at [1157, 104] on link "View Live Page" at bounding box center [1118, 100] width 231 height 27
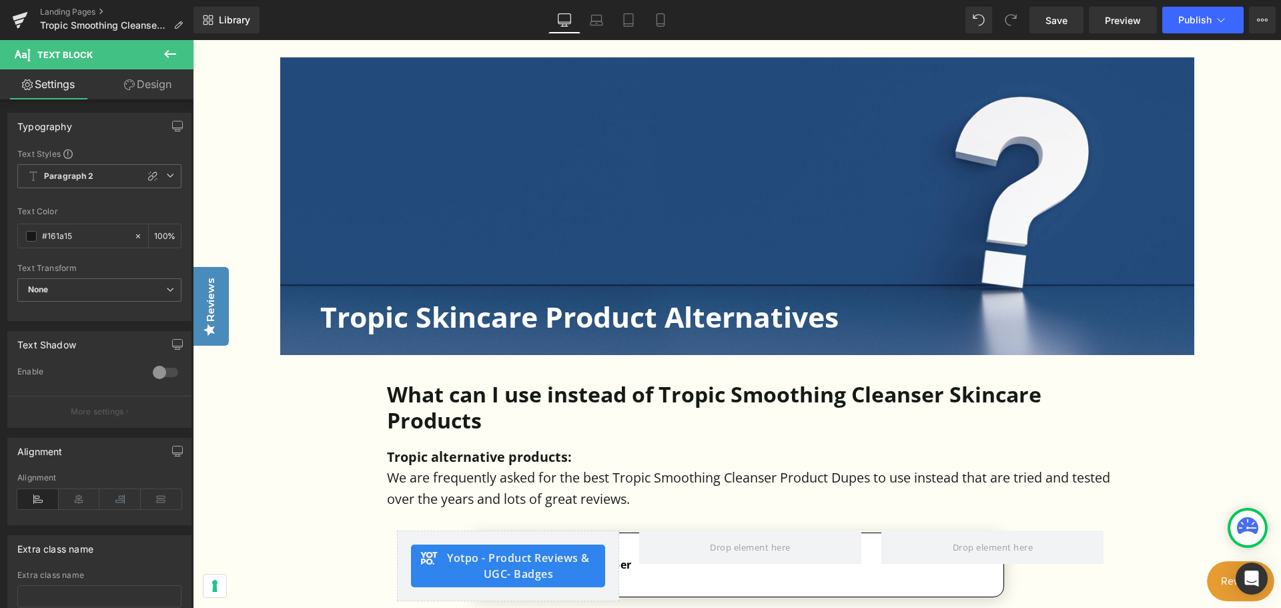
scroll to position [334, 0]
